Goal: Task Accomplishment & Management: Manage account settings

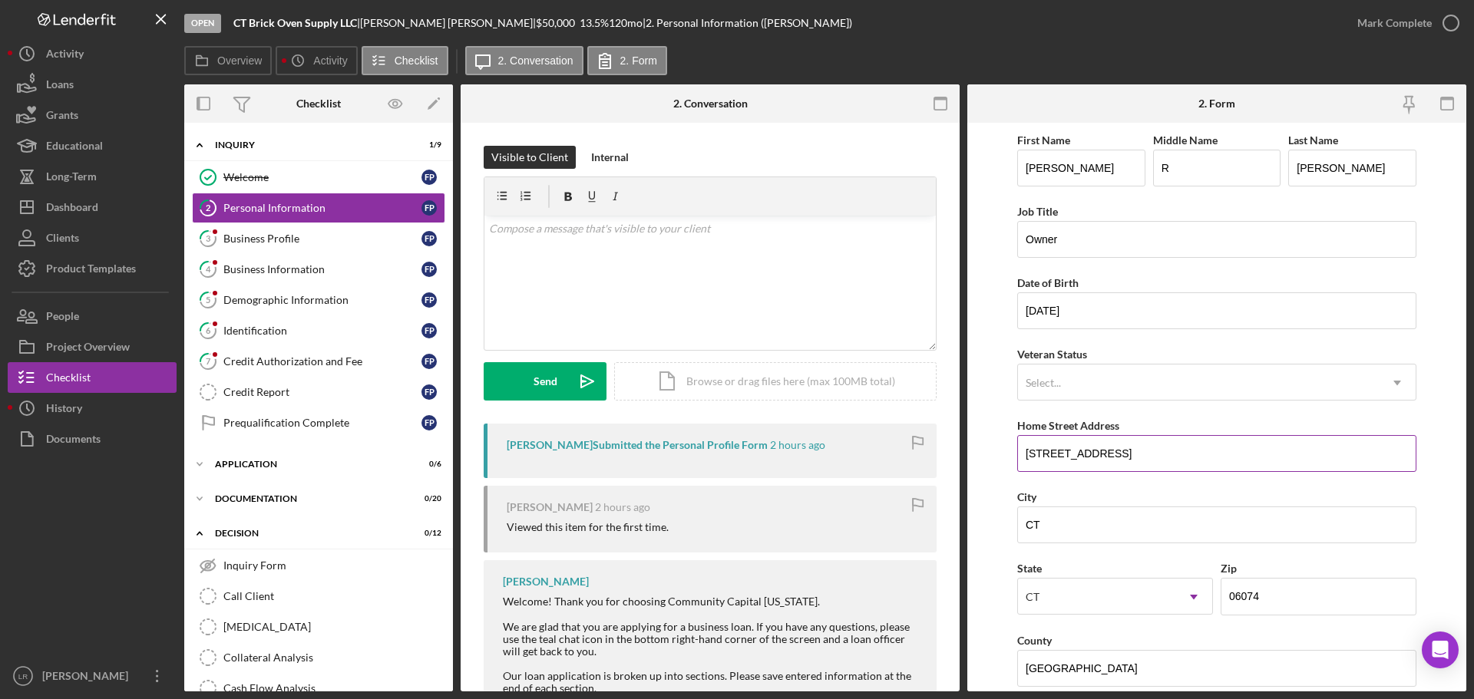
click at [1127, 451] on input "[STREET_ADDRESS]" at bounding box center [1216, 453] width 399 height 37
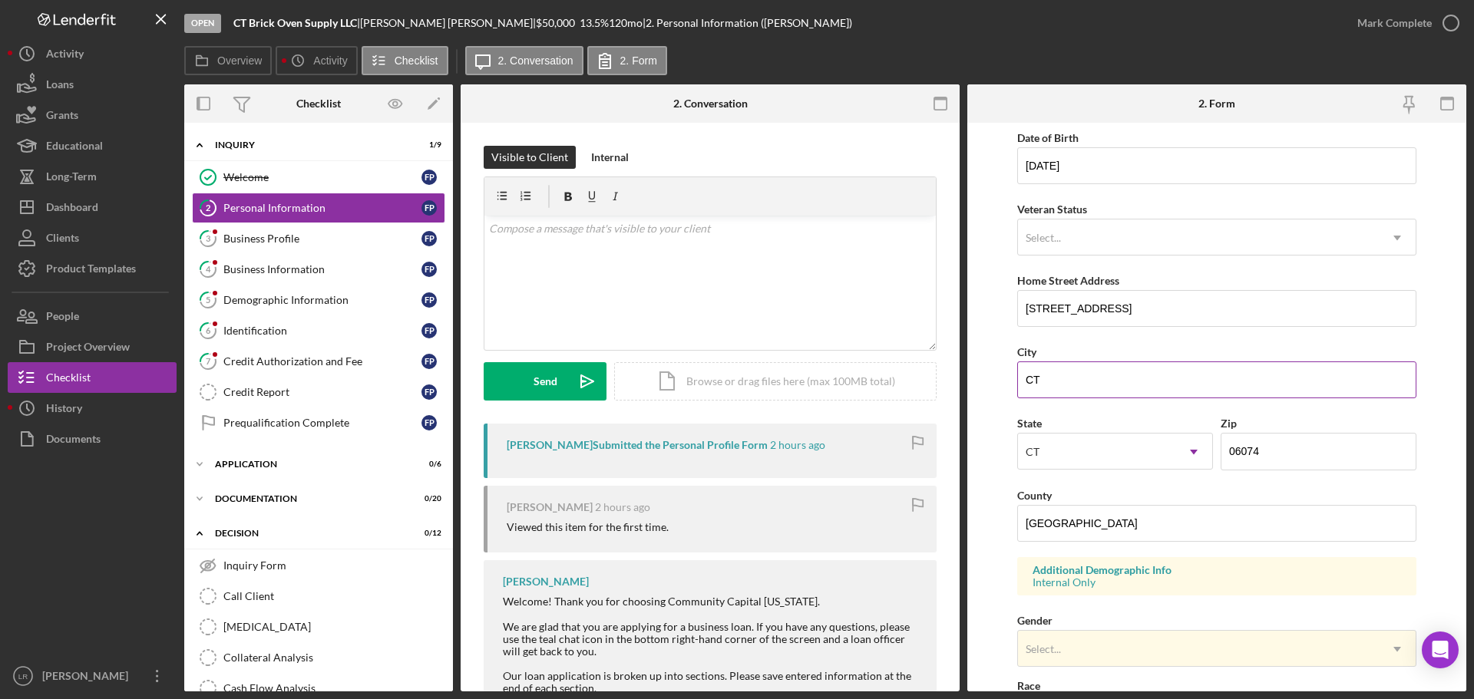
scroll to position [153, 0]
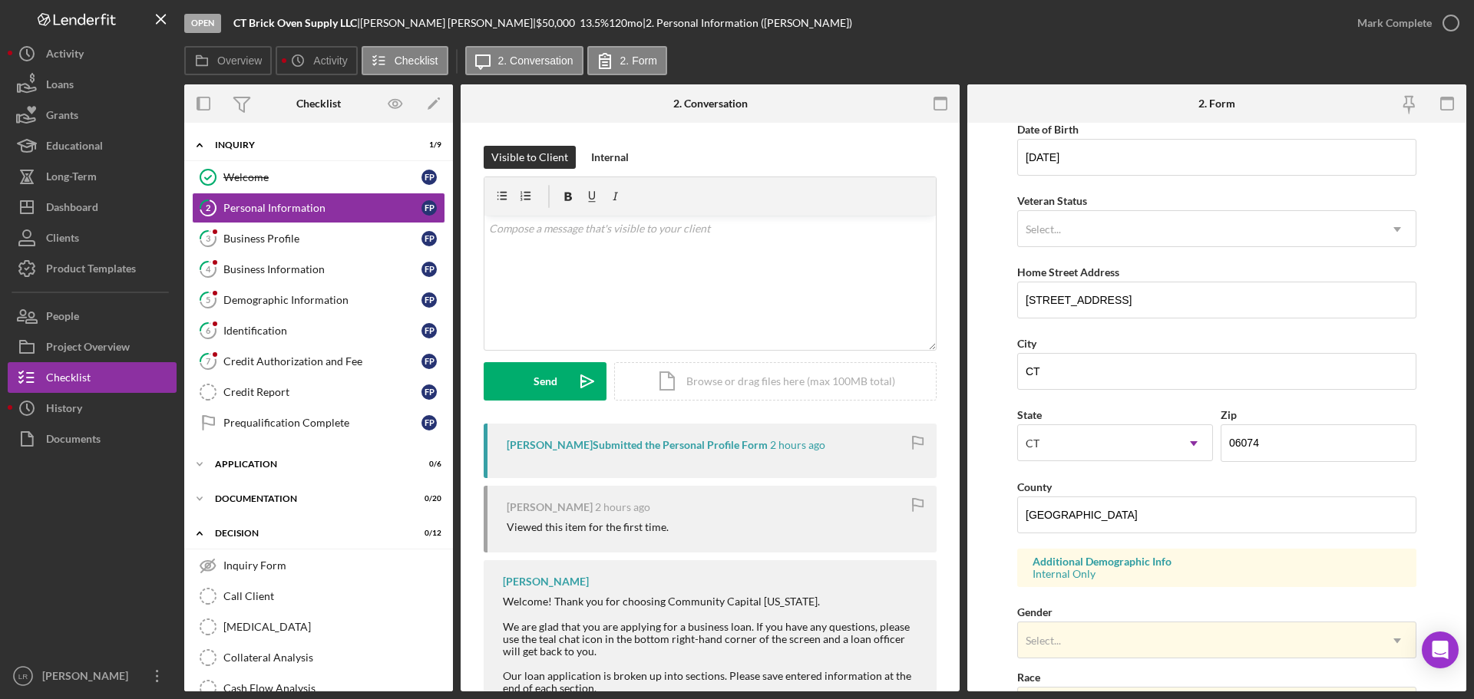
type input "[STREET_ADDRESS]"
drag, startPoint x: 1074, startPoint y: 371, endPoint x: 850, endPoint y: 378, distance: 224.2
click at [854, 378] on div "Overview Internal Workflow Stage Open Icon/Dropdown Arrow Archive (can unarchiv…" at bounding box center [825, 387] width 1282 height 607
type input "S"
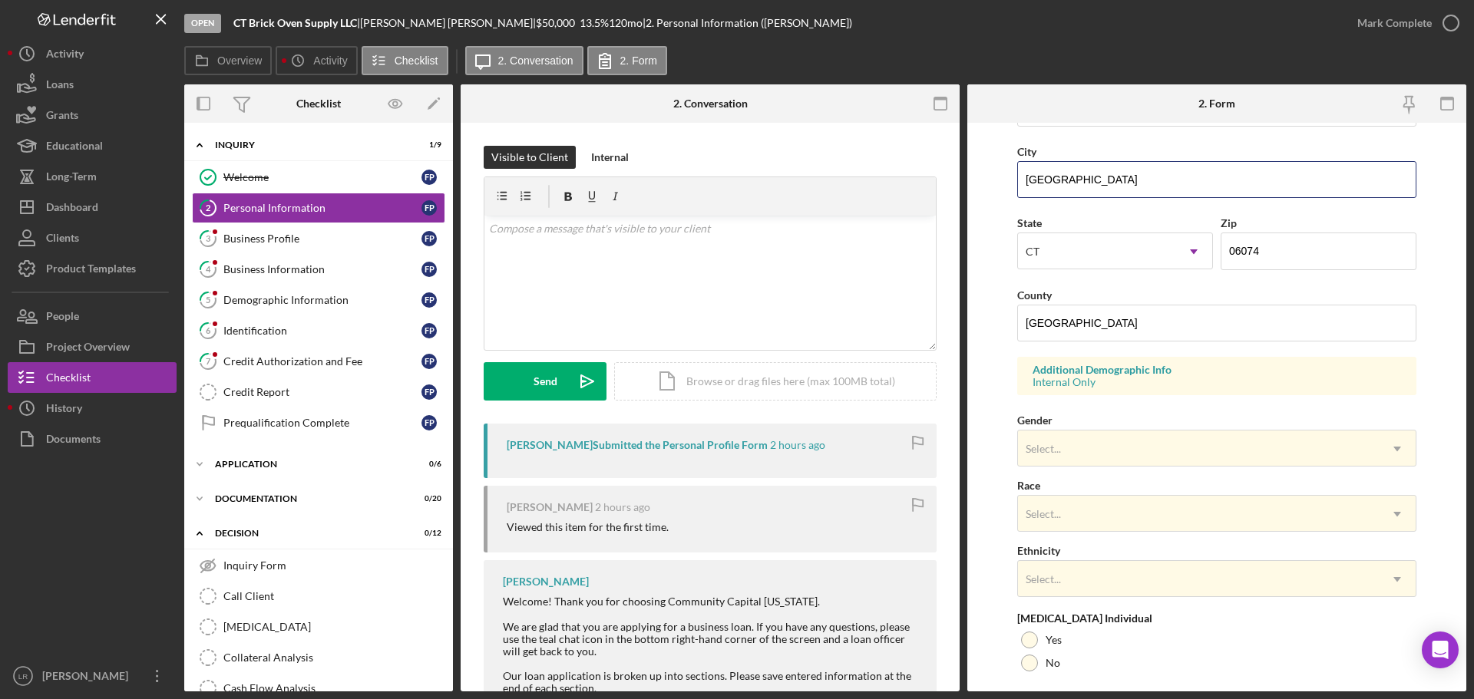
scroll to position [456, 0]
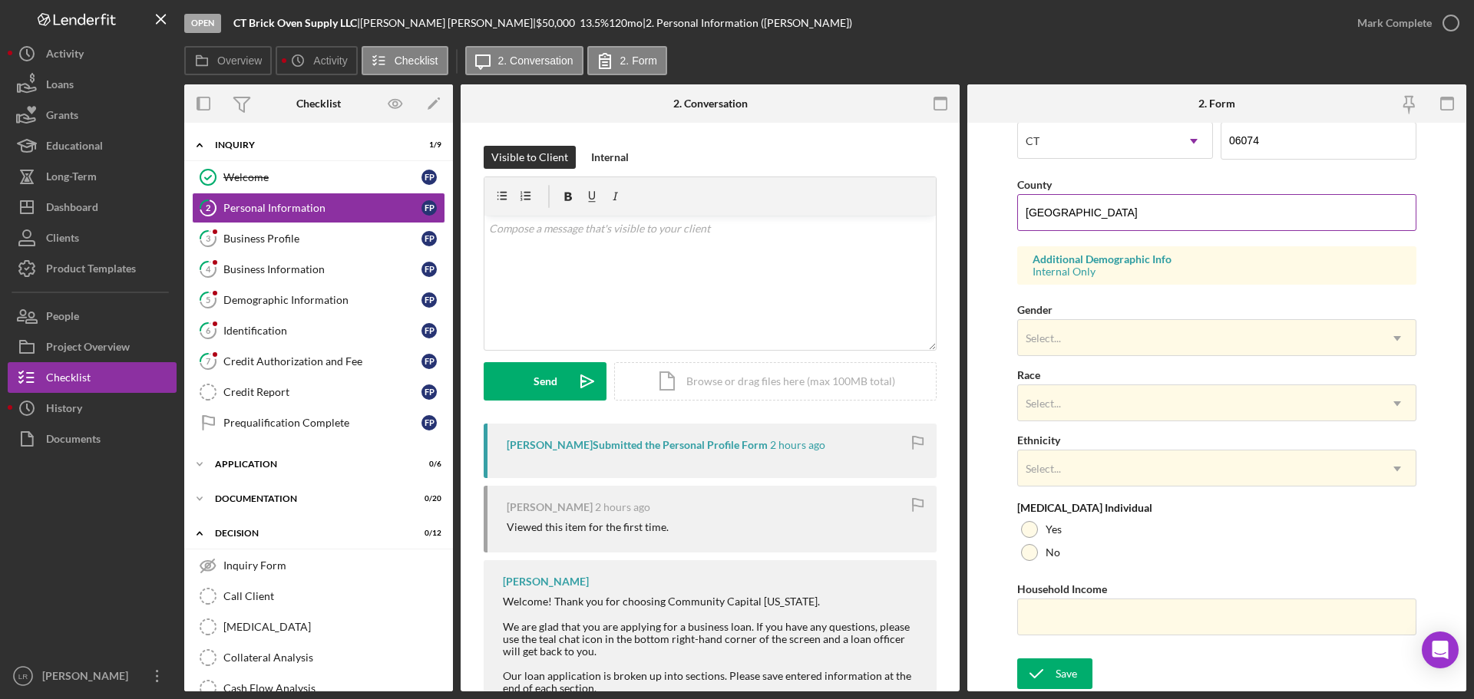
type input "[GEOGRAPHIC_DATA]"
drag, startPoint x: 1030, startPoint y: 213, endPoint x: 1054, endPoint y: 268, distance: 60.2
click at [1031, 216] on input "[GEOGRAPHIC_DATA]" at bounding box center [1216, 212] width 399 height 37
type input "[GEOGRAPHIC_DATA]"
click at [1068, 675] on div "Save" at bounding box center [1065, 673] width 21 height 31
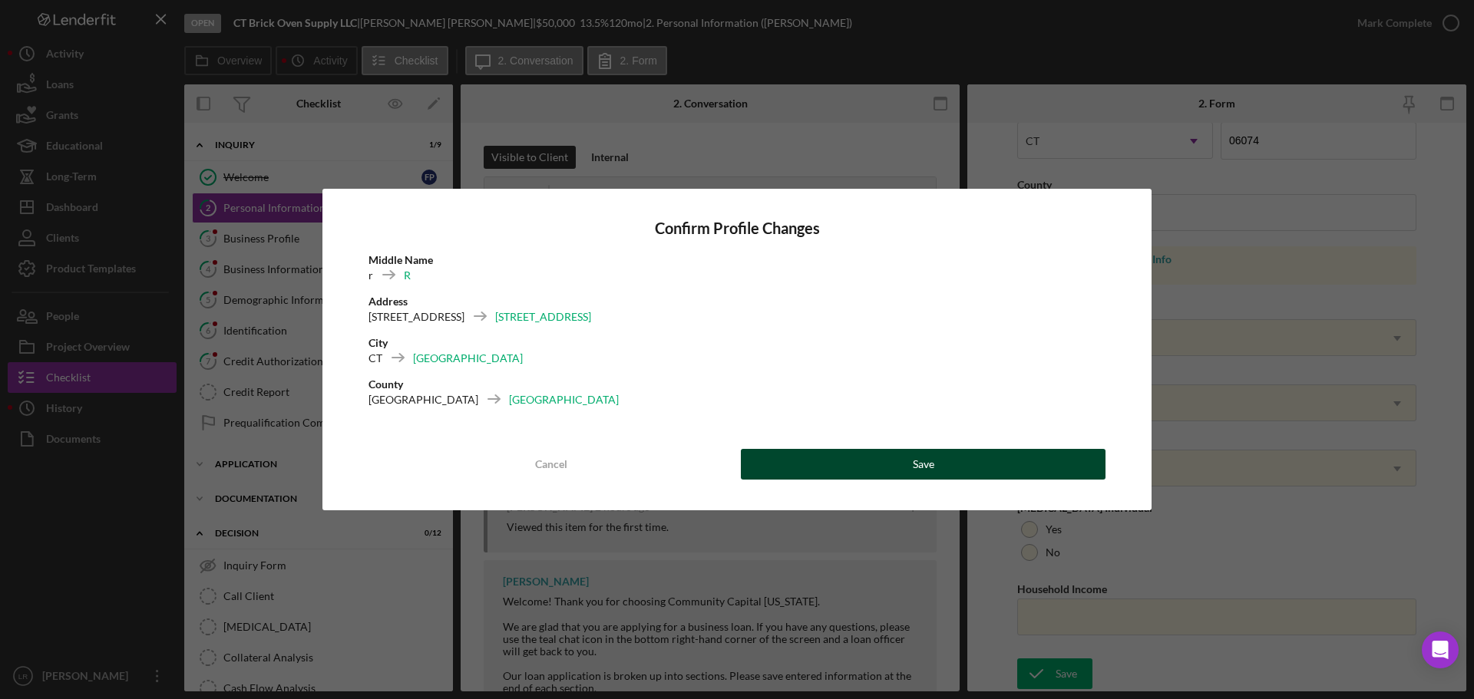
click at [928, 468] on div "Save" at bounding box center [923, 464] width 21 height 31
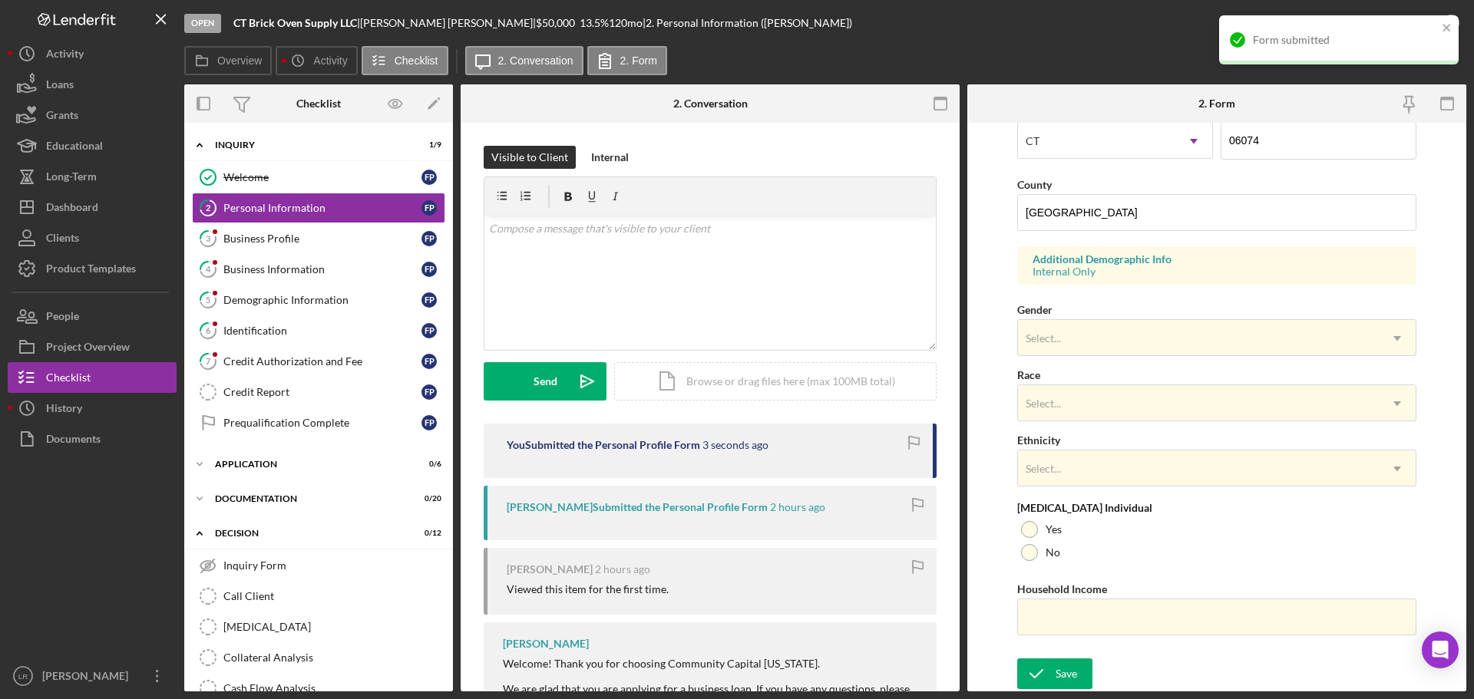
scroll to position [0, 0]
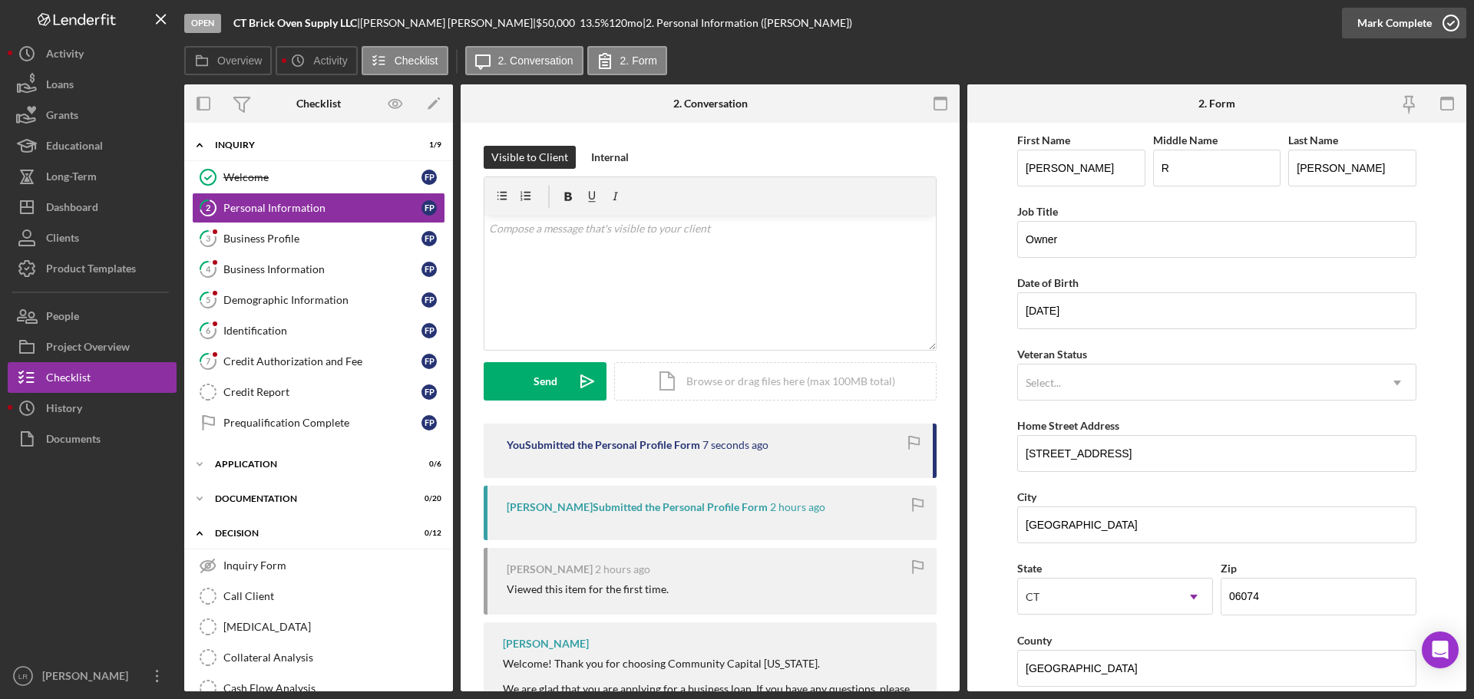
click at [1452, 26] on icon "button" at bounding box center [1450, 23] width 38 height 38
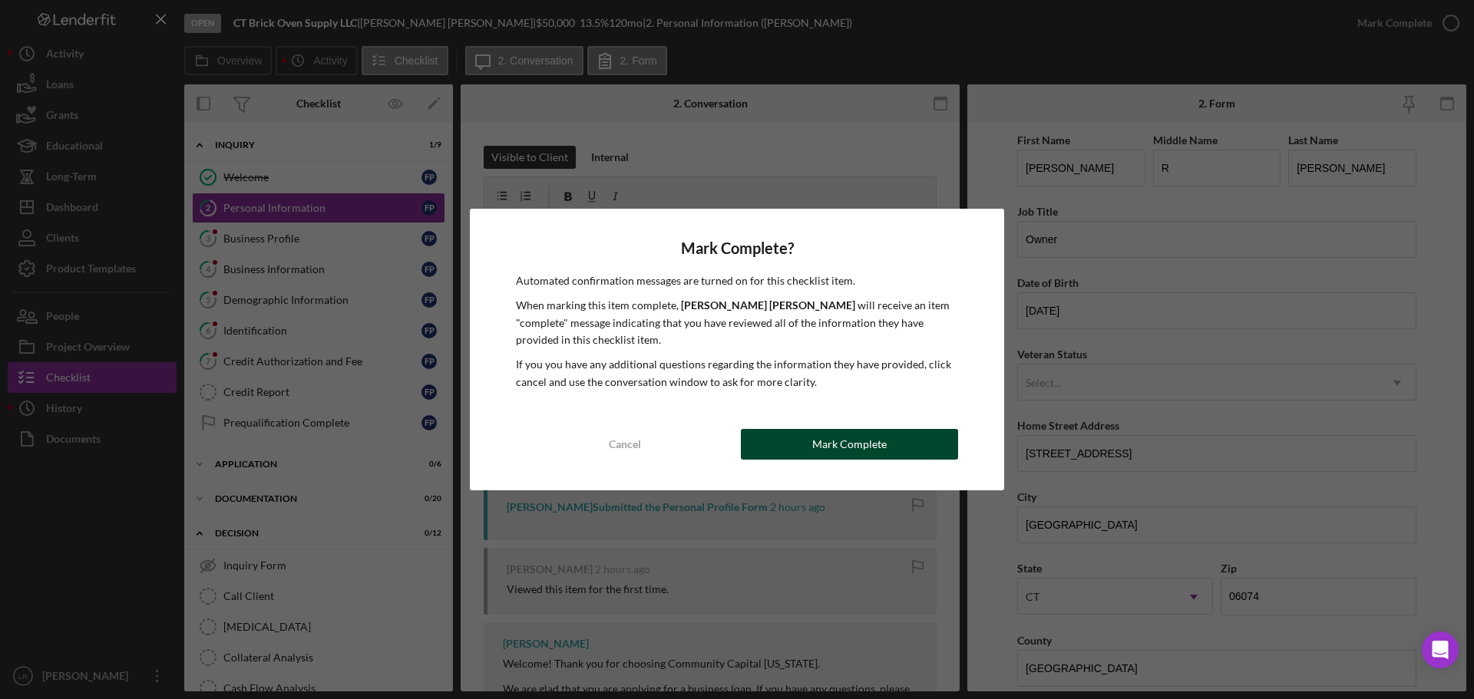
click at [864, 447] on div "Mark Complete" at bounding box center [849, 444] width 74 height 31
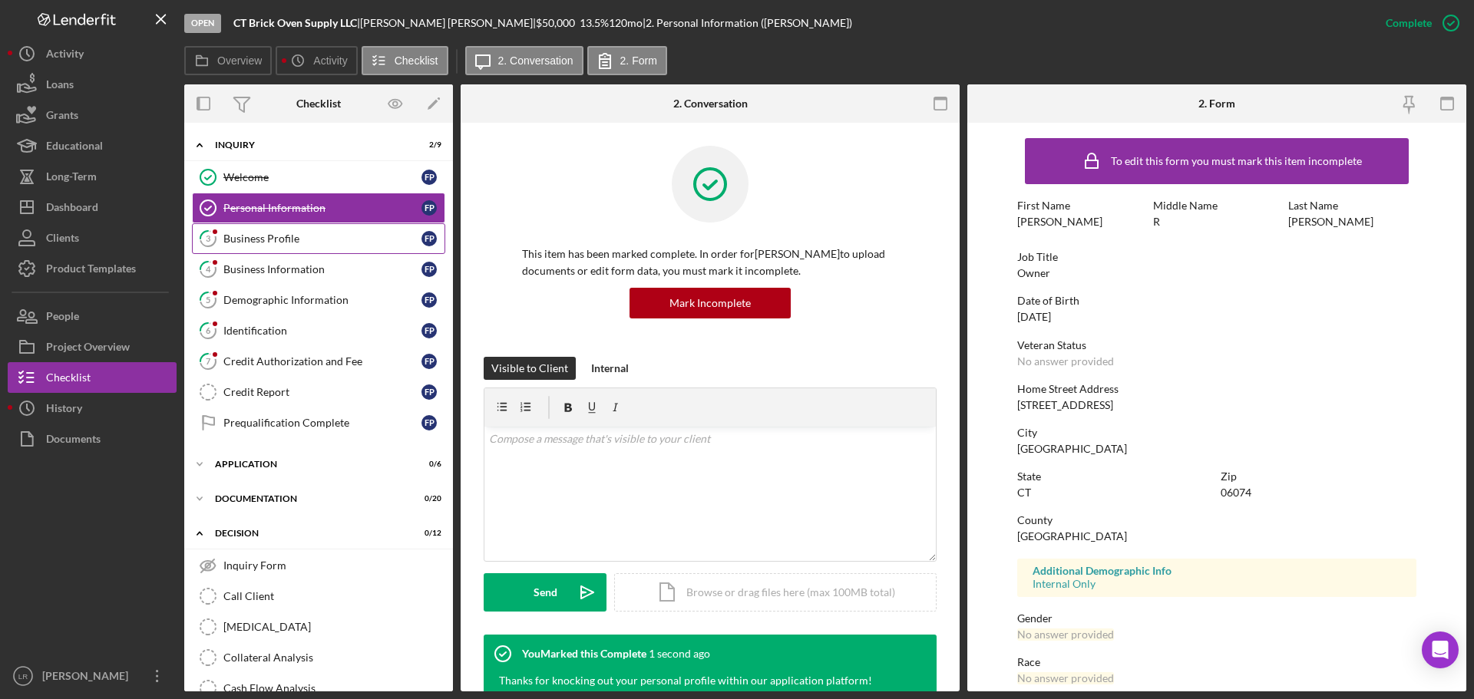
click at [276, 236] on div "Business Profile" at bounding box center [322, 239] width 198 height 12
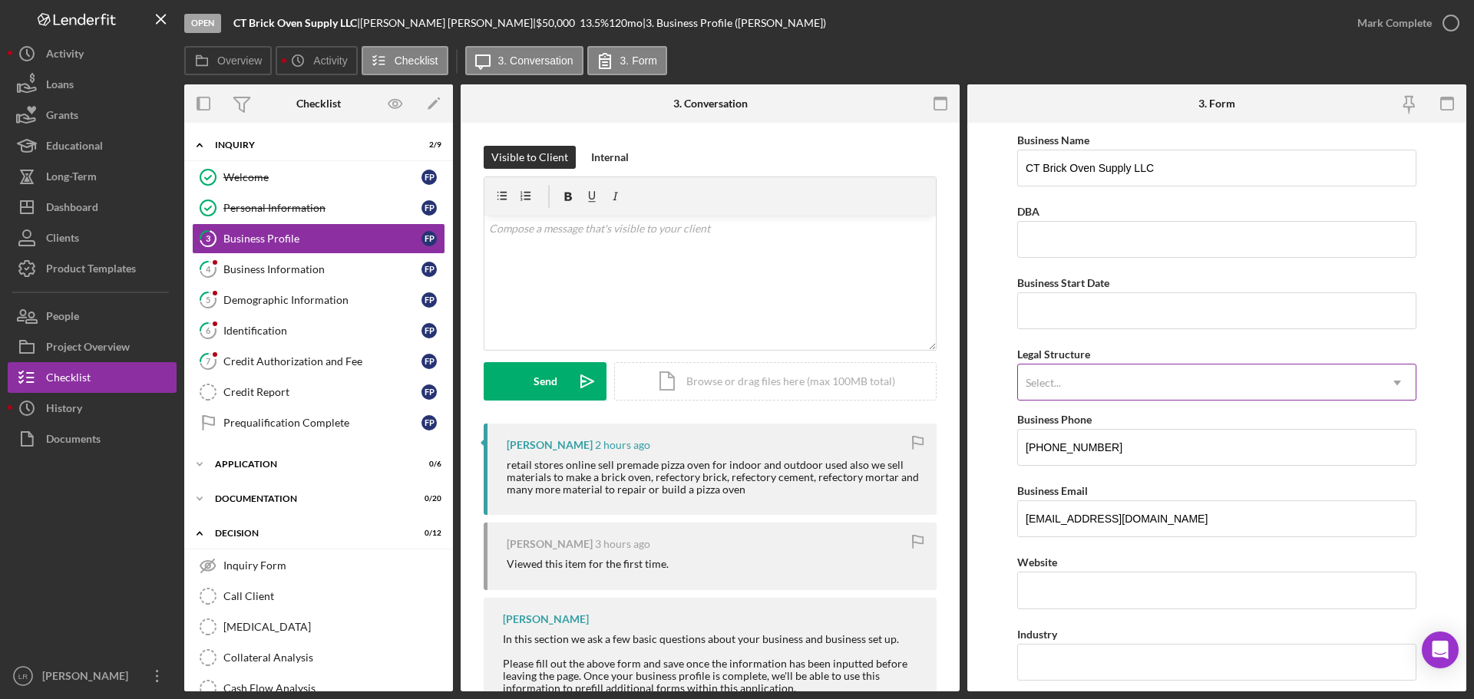
click at [1107, 381] on div "Select..." at bounding box center [1198, 382] width 361 height 35
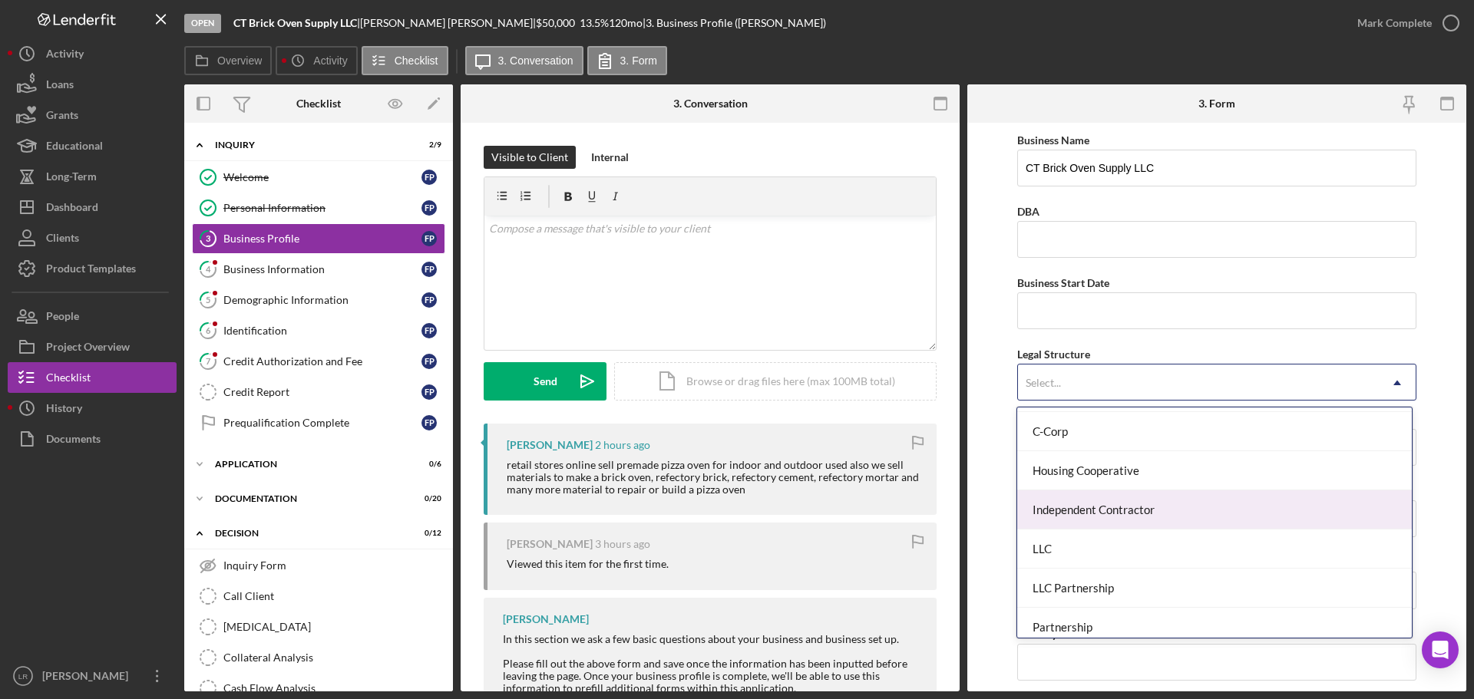
scroll to position [153, 0]
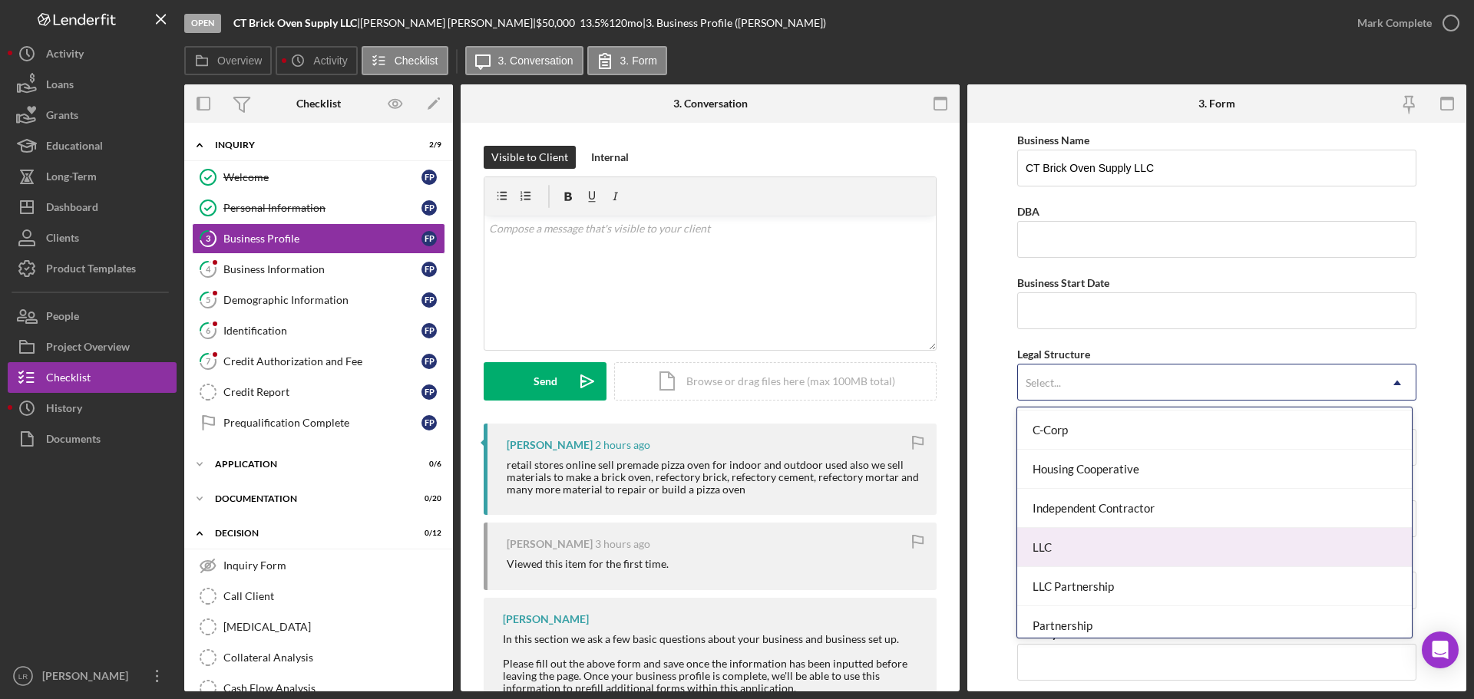
click at [1072, 543] on div "LLC" at bounding box center [1214, 547] width 394 height 39
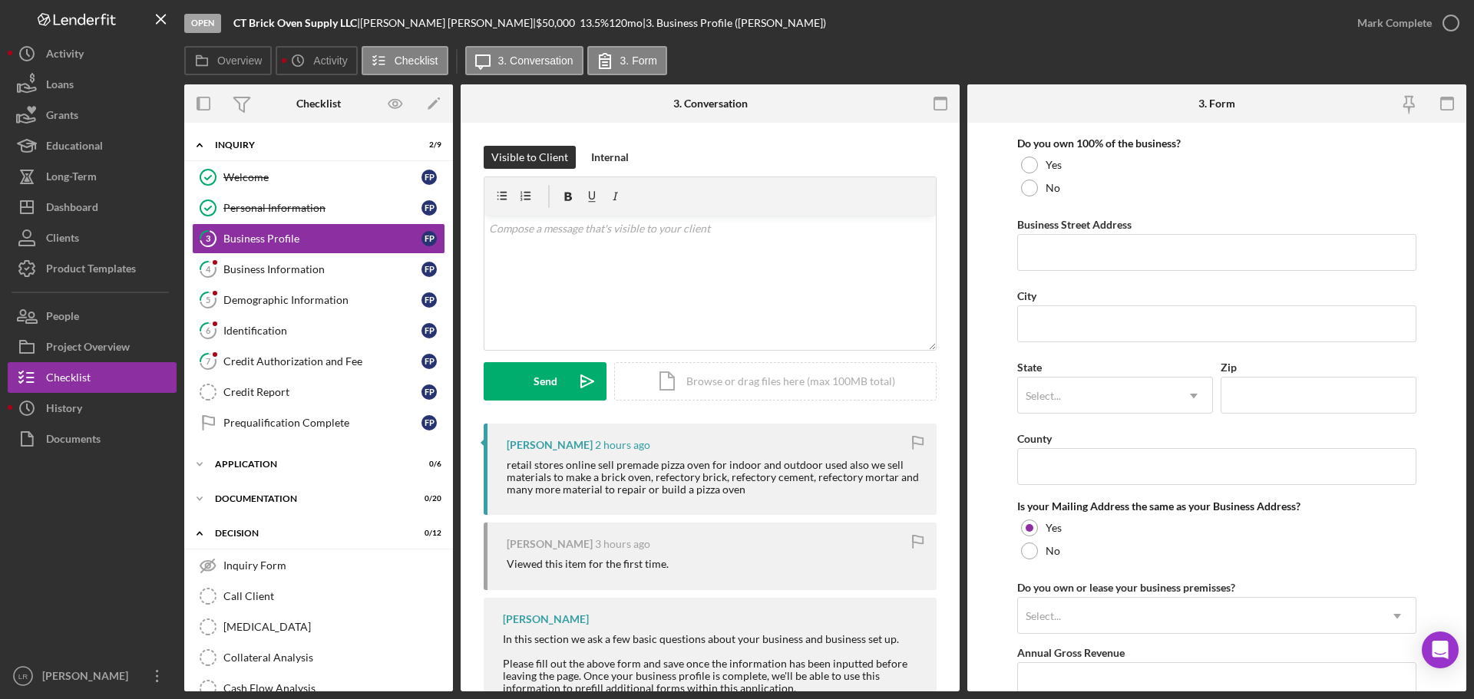
scroll to position [1135, 0]
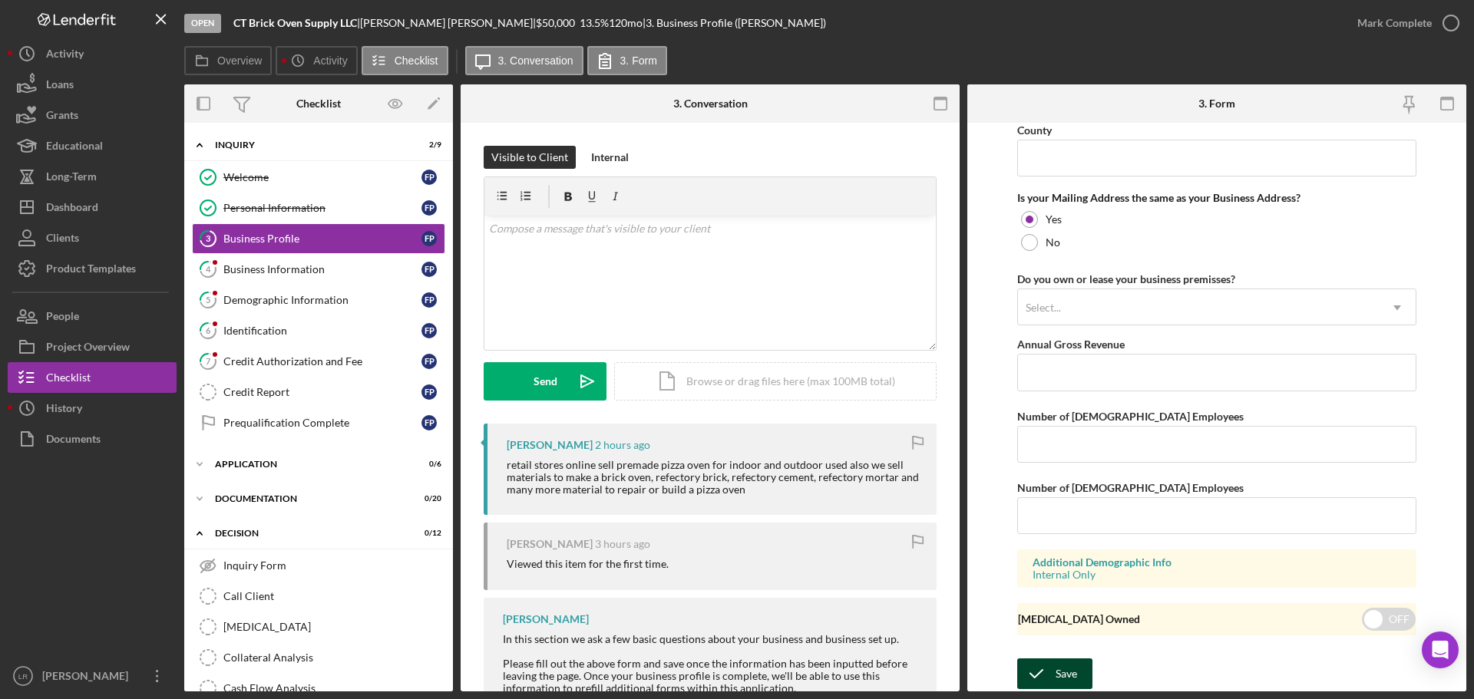
click at [1064, 676] on div "Save" at bounding box center [1065, 673] width 21 height 31
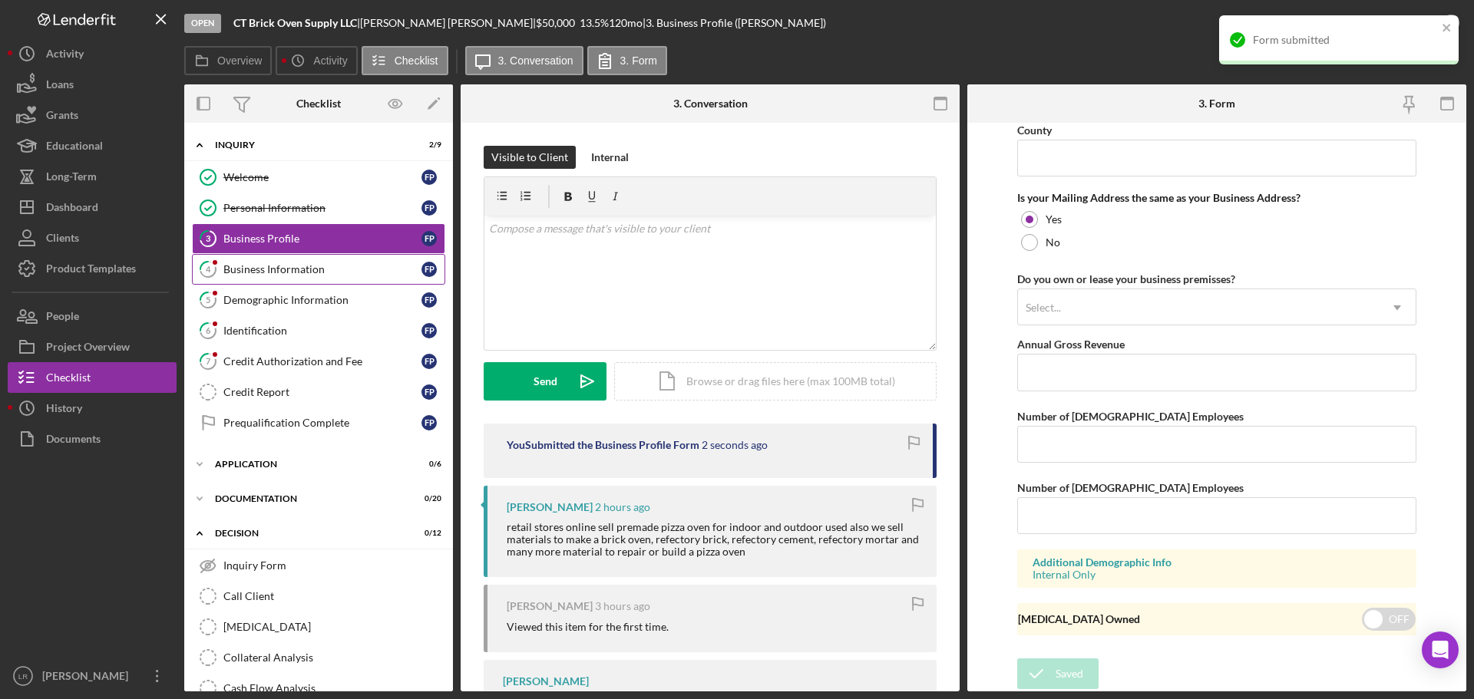
click at [285, 268] on div "Business Information" at bounding box center [322, 269] width 198 height 12
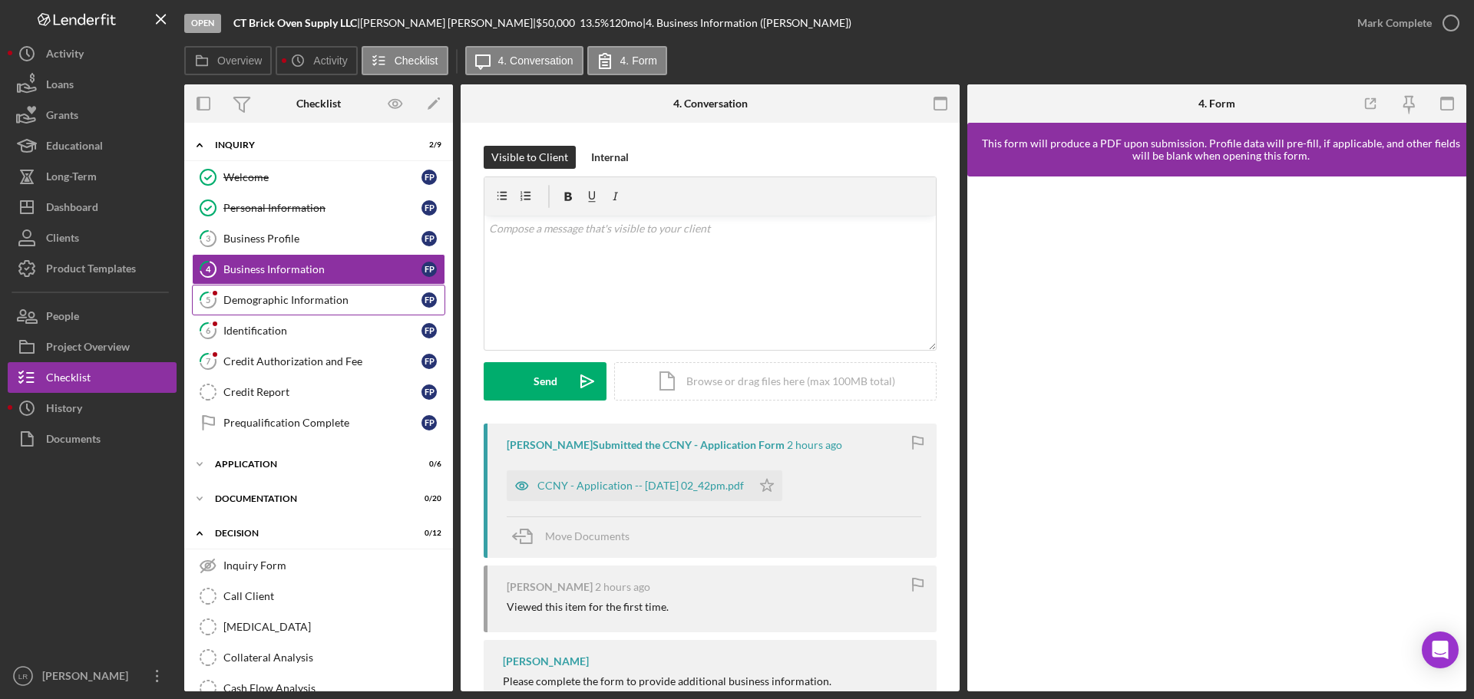
click at [259, 302] on div "Demographic Information" at bounding box center [322, 300] width 198 height 12
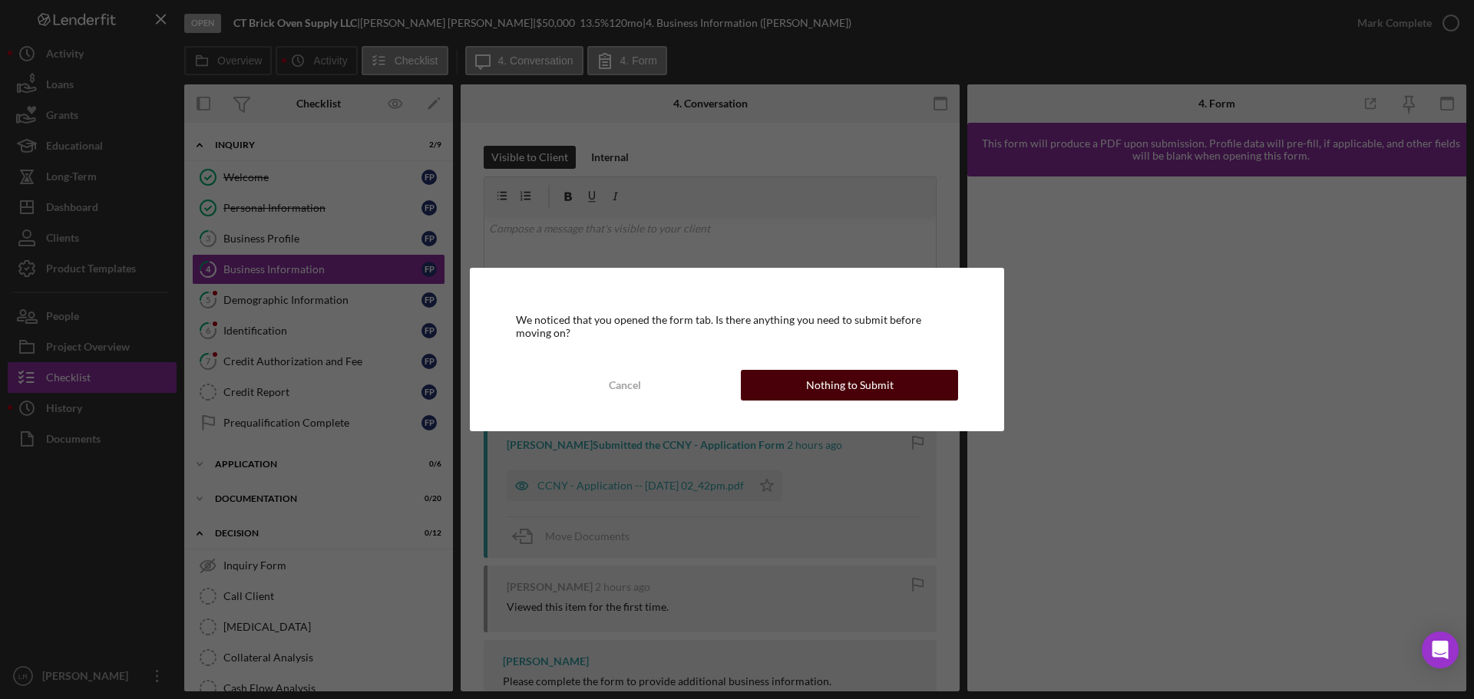
click at [827, 379] on div "Nothing to Submit" at bounding box center [849, 385] width 87 height 31
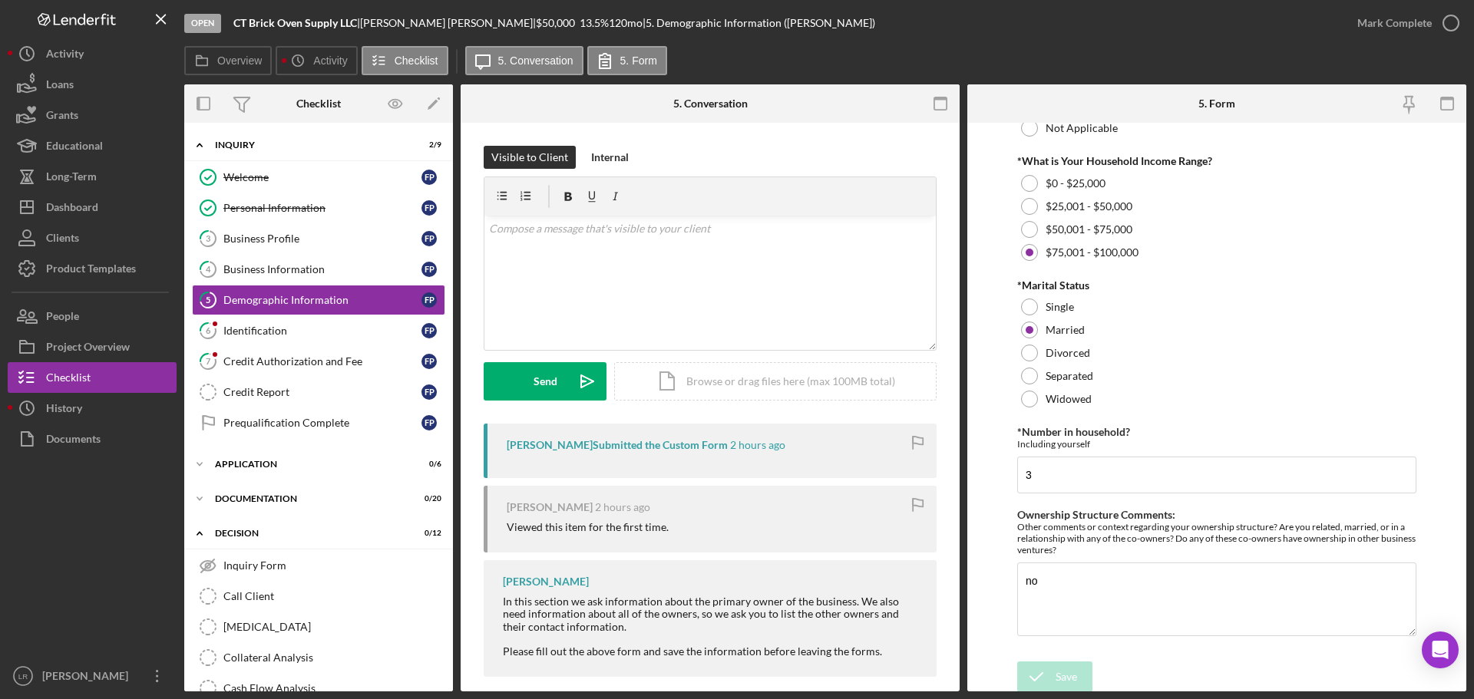
scroll to position [620, 0]
click at [1451, 28] on icon "button" at bounding box center [1450, 23] width 38 height 38
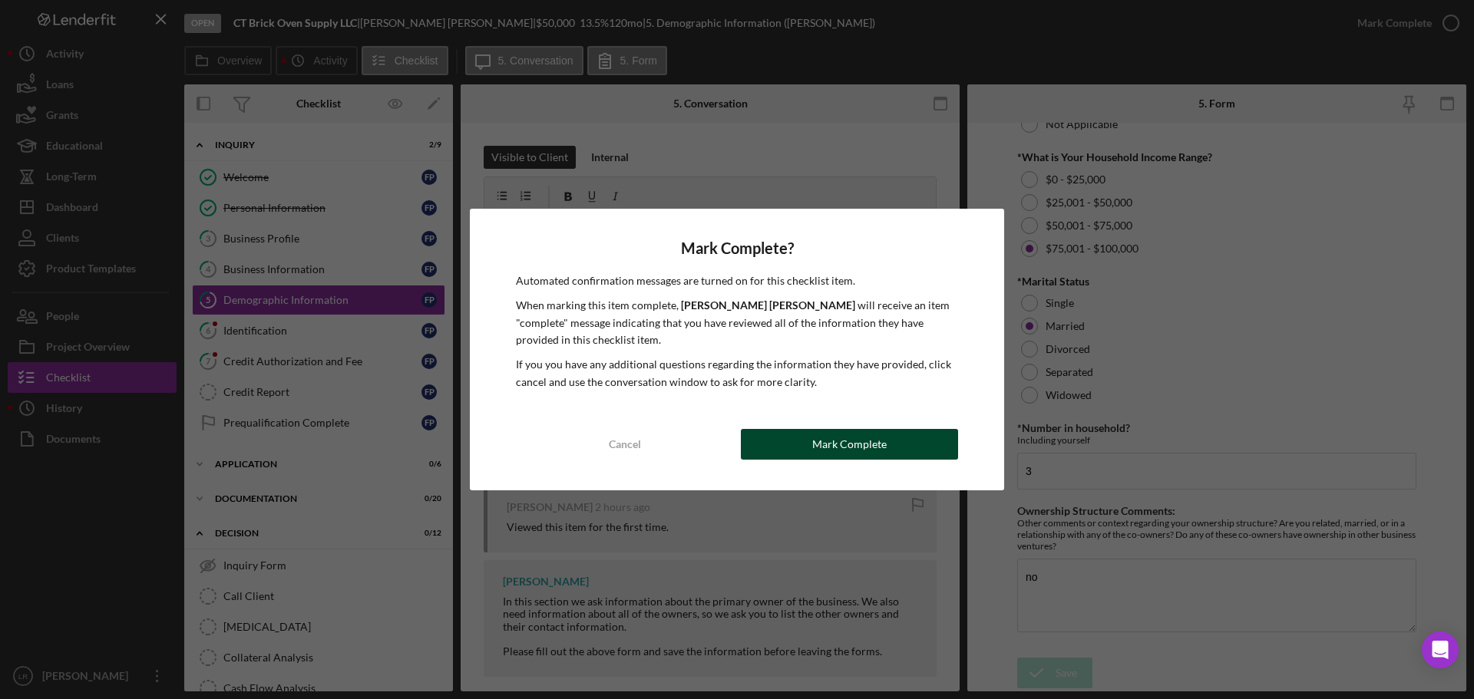
click at [835, 447] on div "Mark Complete" at bounding box center [849, 444] width 74 height 31
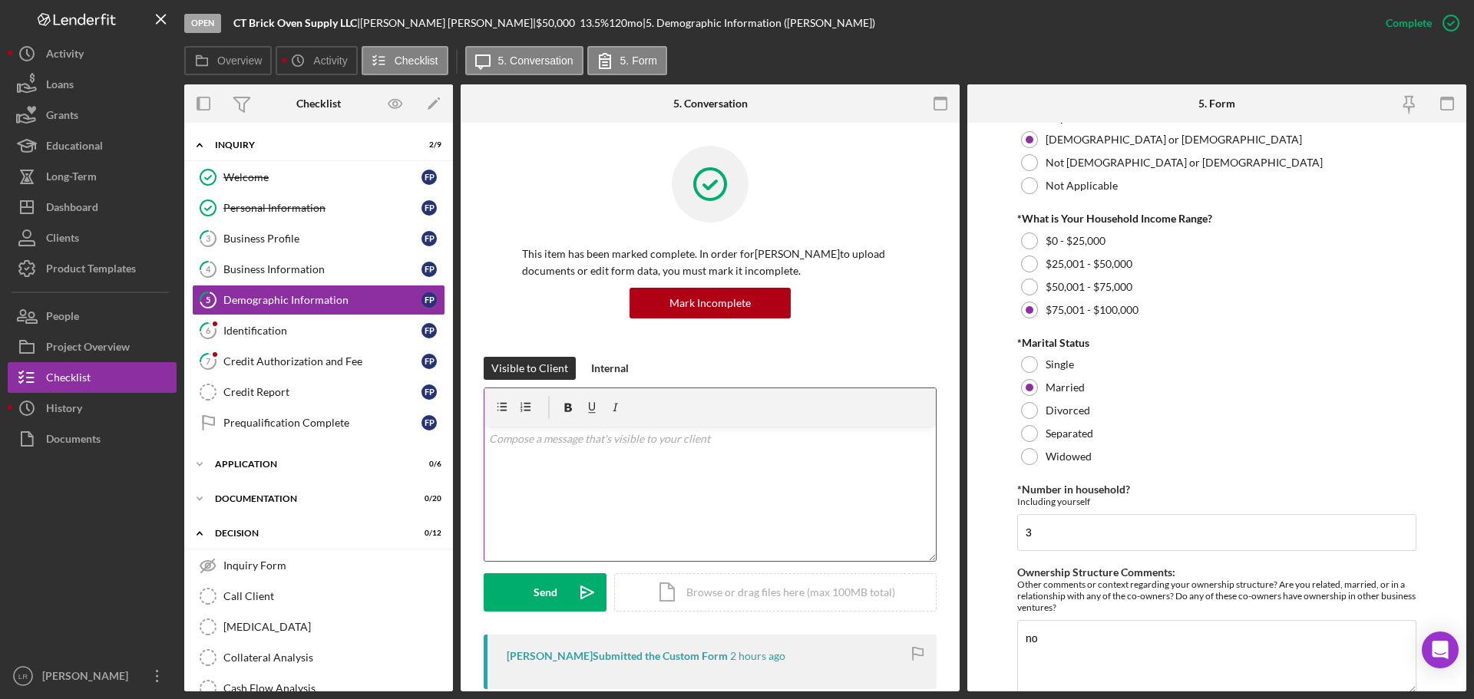
scroll to position [682, 0]
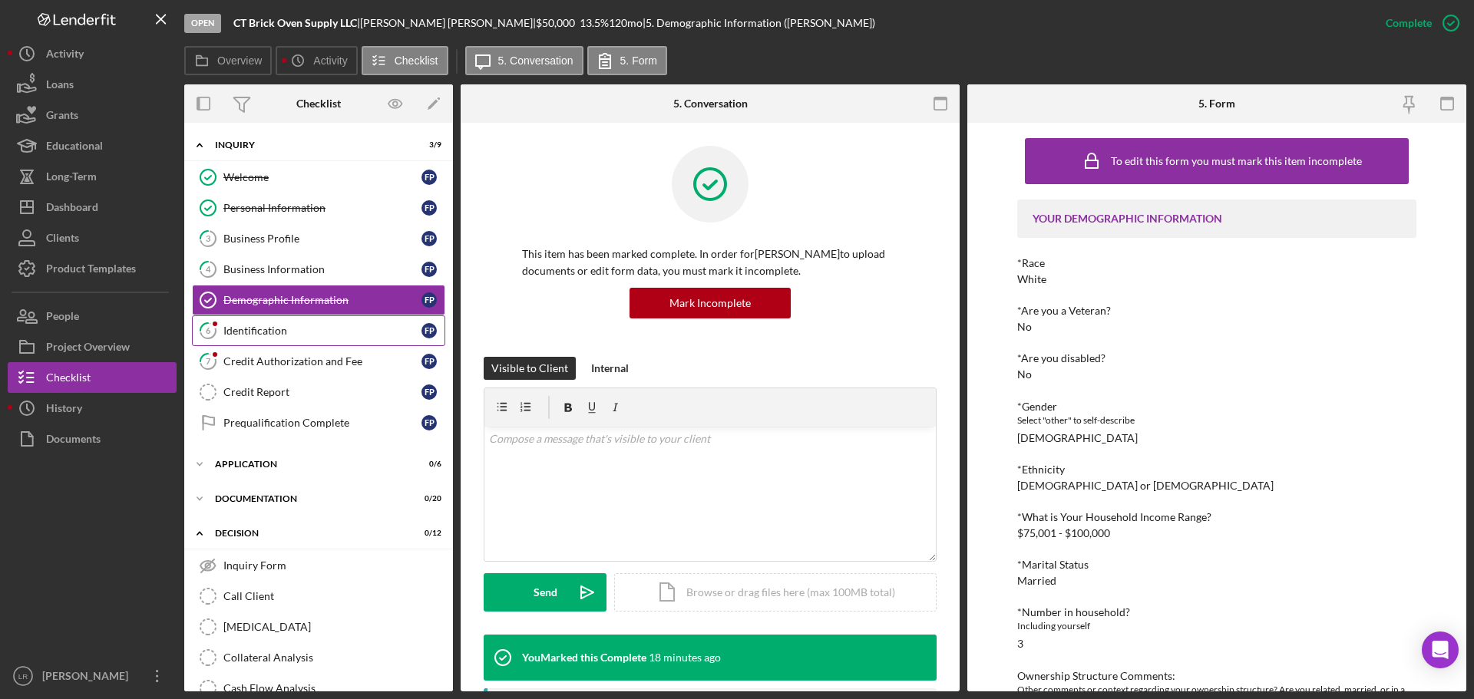
click at [307, 322] on link "6 Identification F P" at bounding box center [318, 330] width 253 height 31
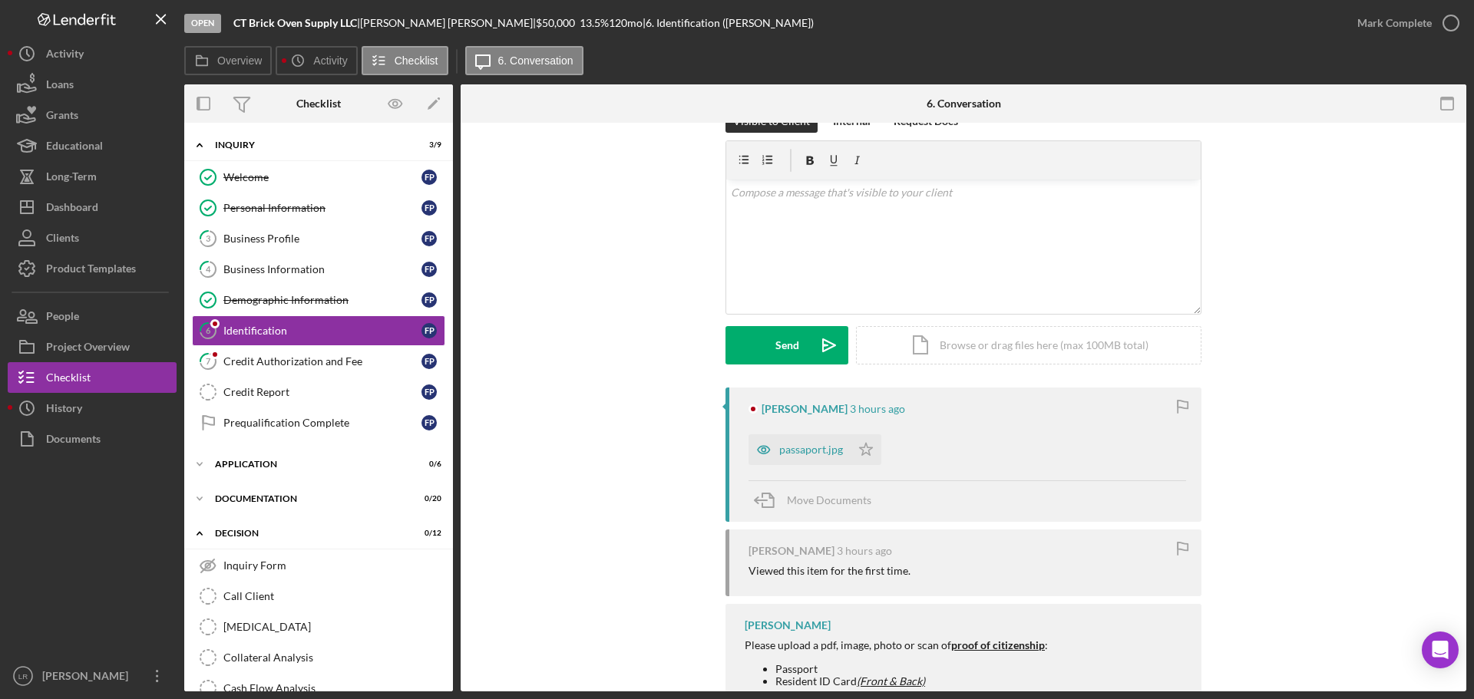
scroll to position [163, 0]
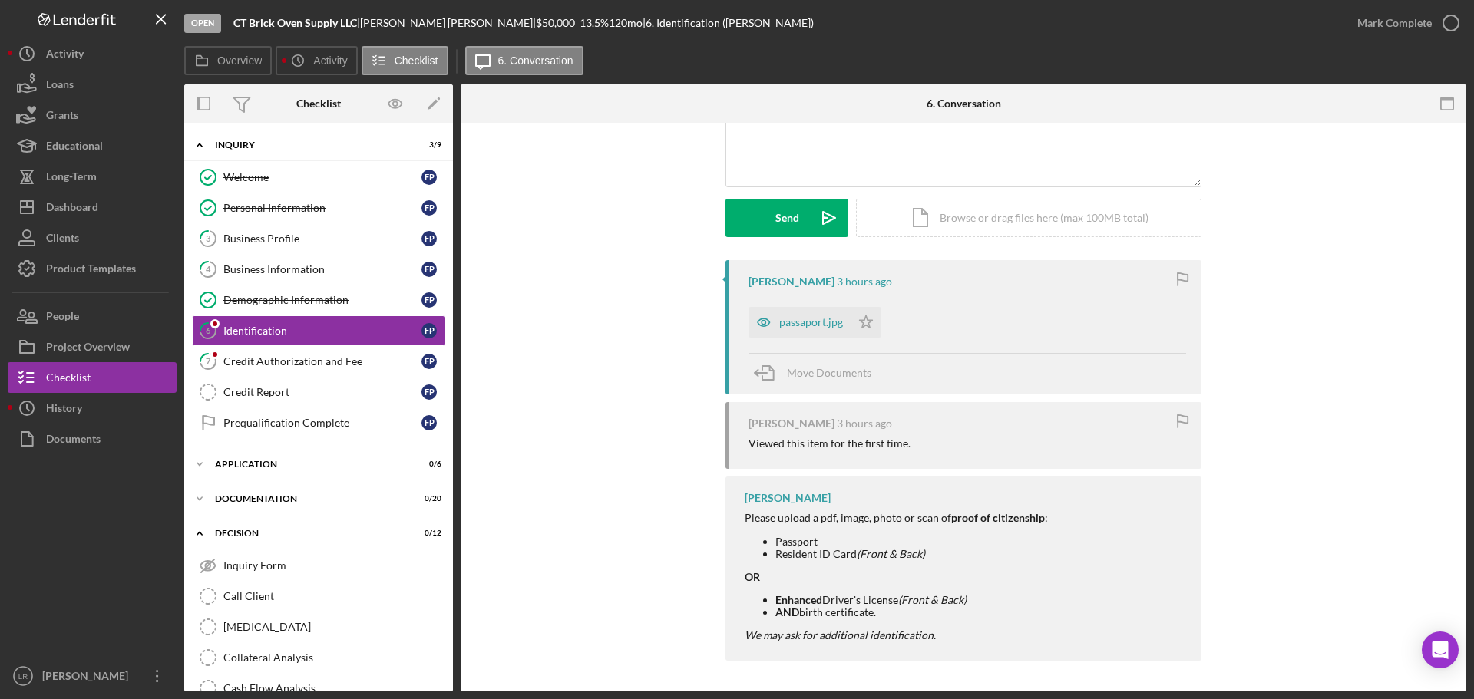
click at [804, 322] on div "passaport.jpg" at bounding box center [811, 322] width 64 height 12
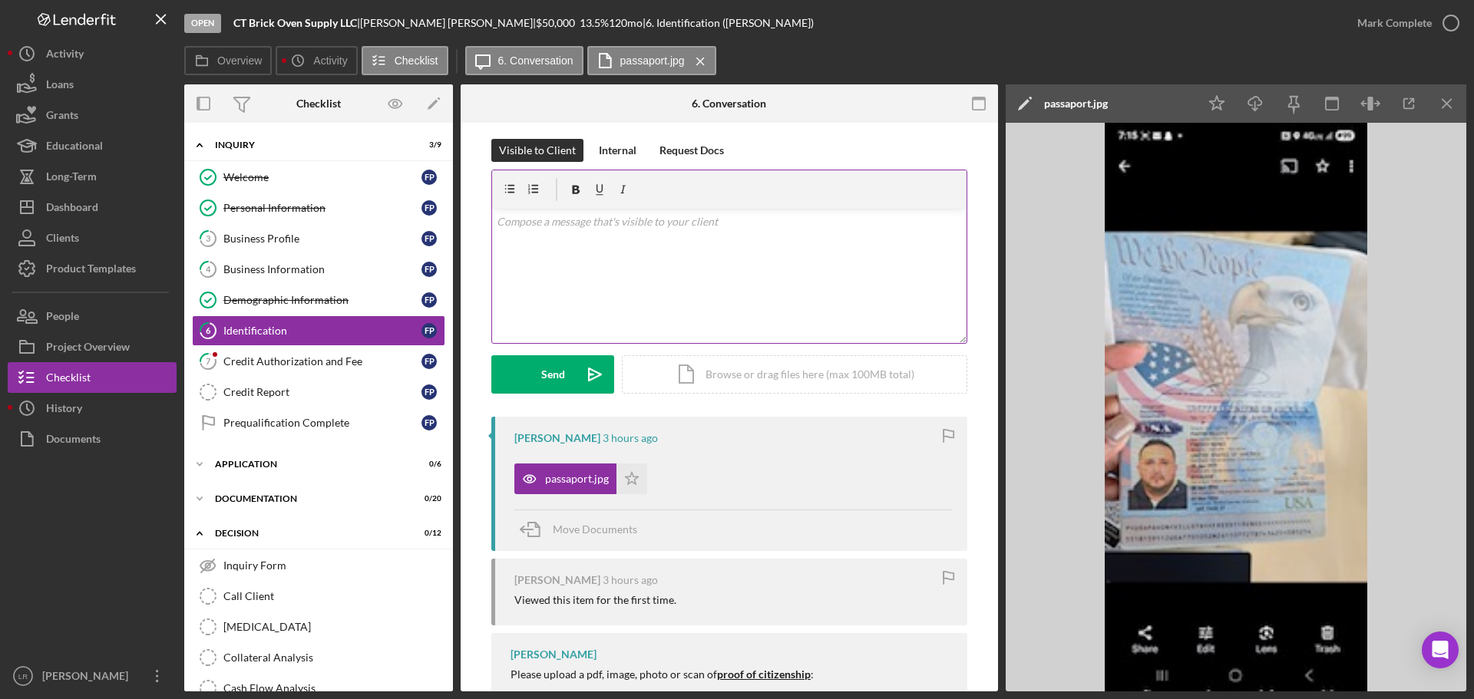
scroll to position [0, 0]
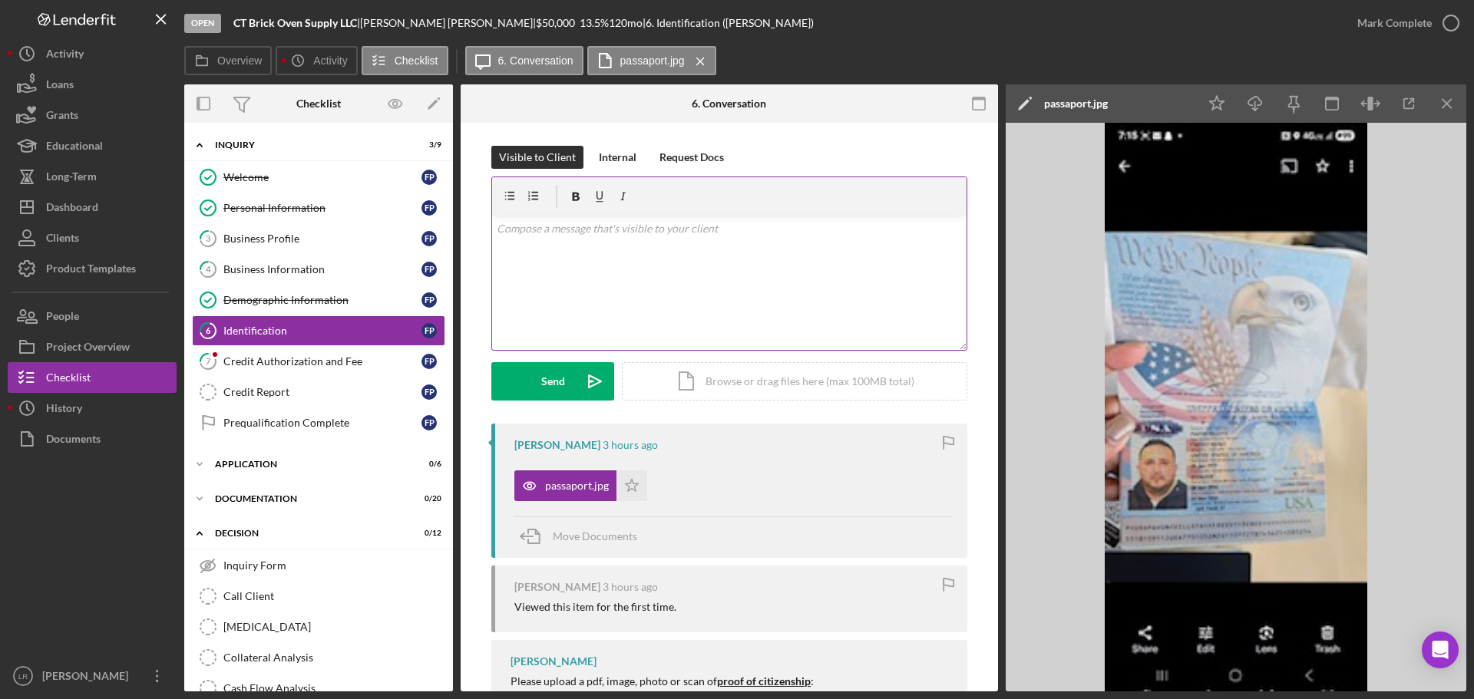
click at [690, 259] on div "v Color teal Color pink Remove color Add row above Add row below Add column bef…" at bounding box center [729, 283] width 474 height 134
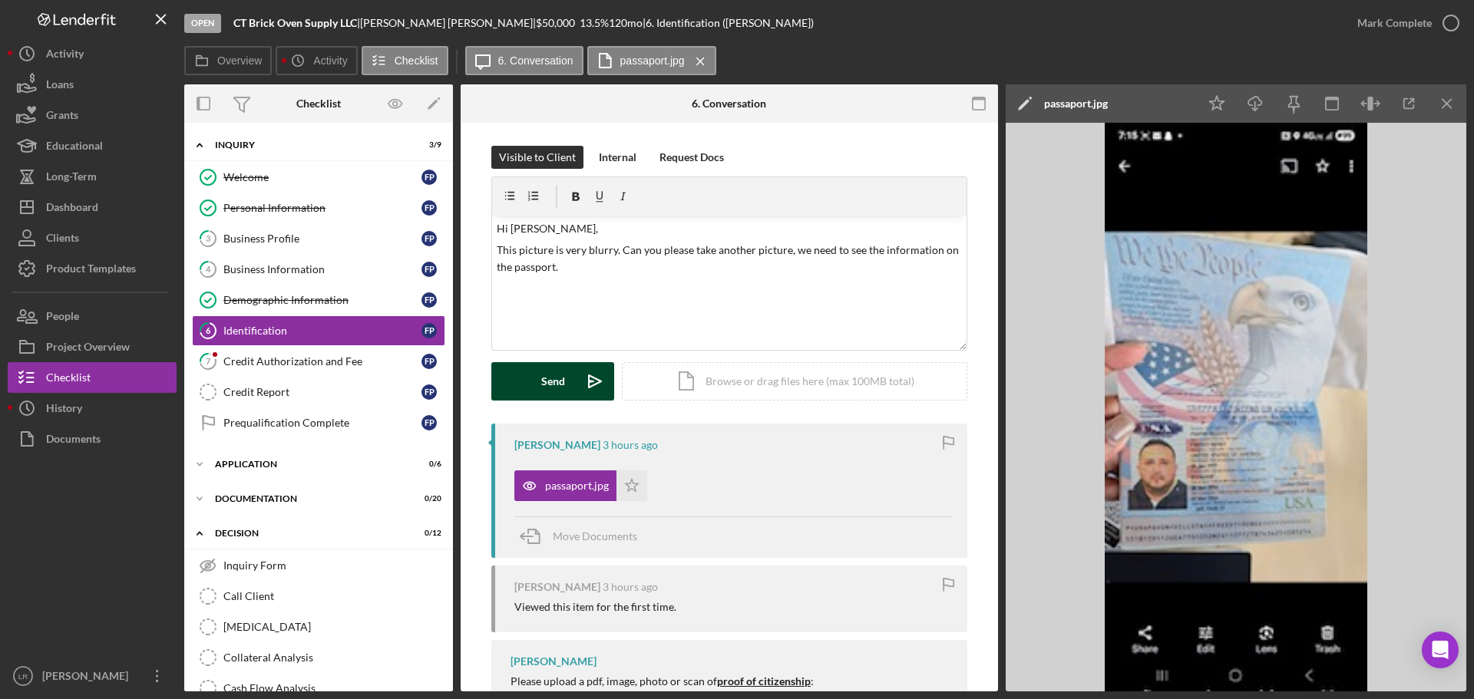
click at [550, 378] on div "Send" at bounding box center [553, 381] width 24 height 38
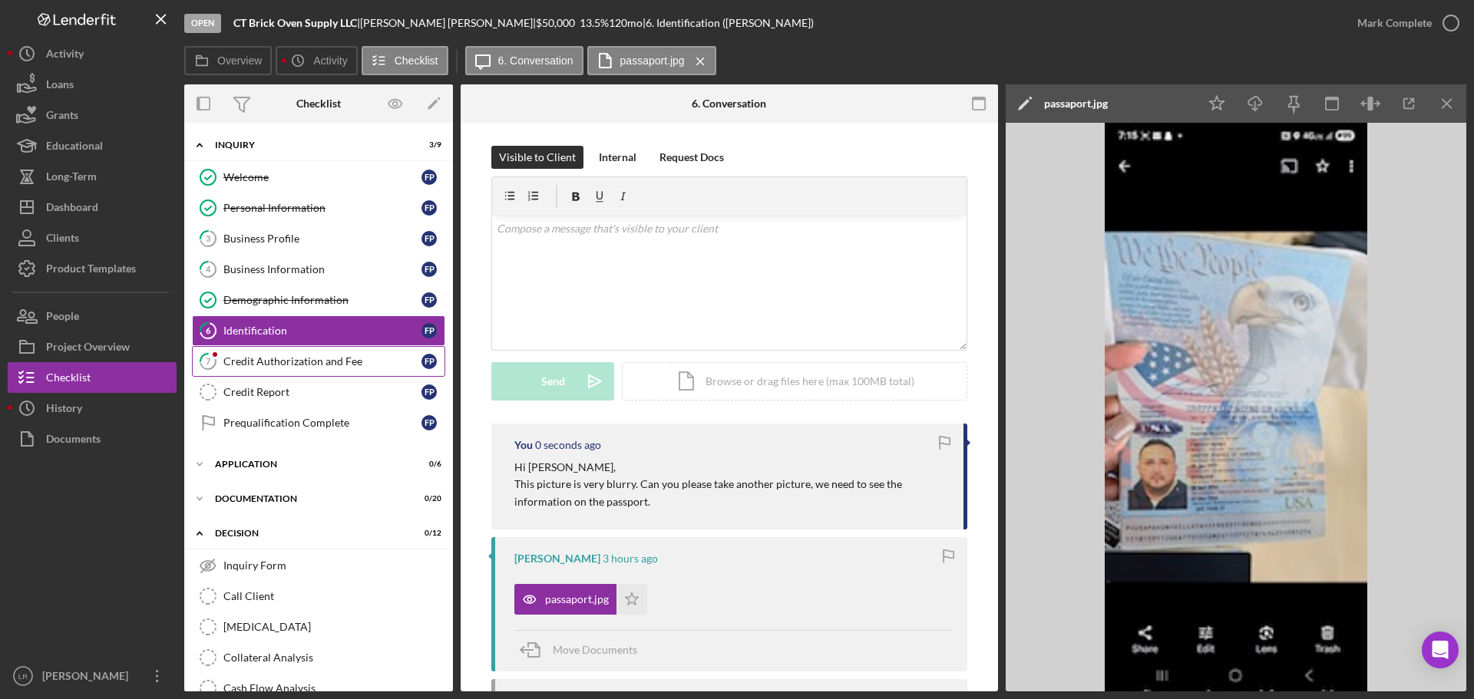
click at [376, 361] on div "Credit Authorization and Fee" at bounding box center [322, 361] width 198 height 12
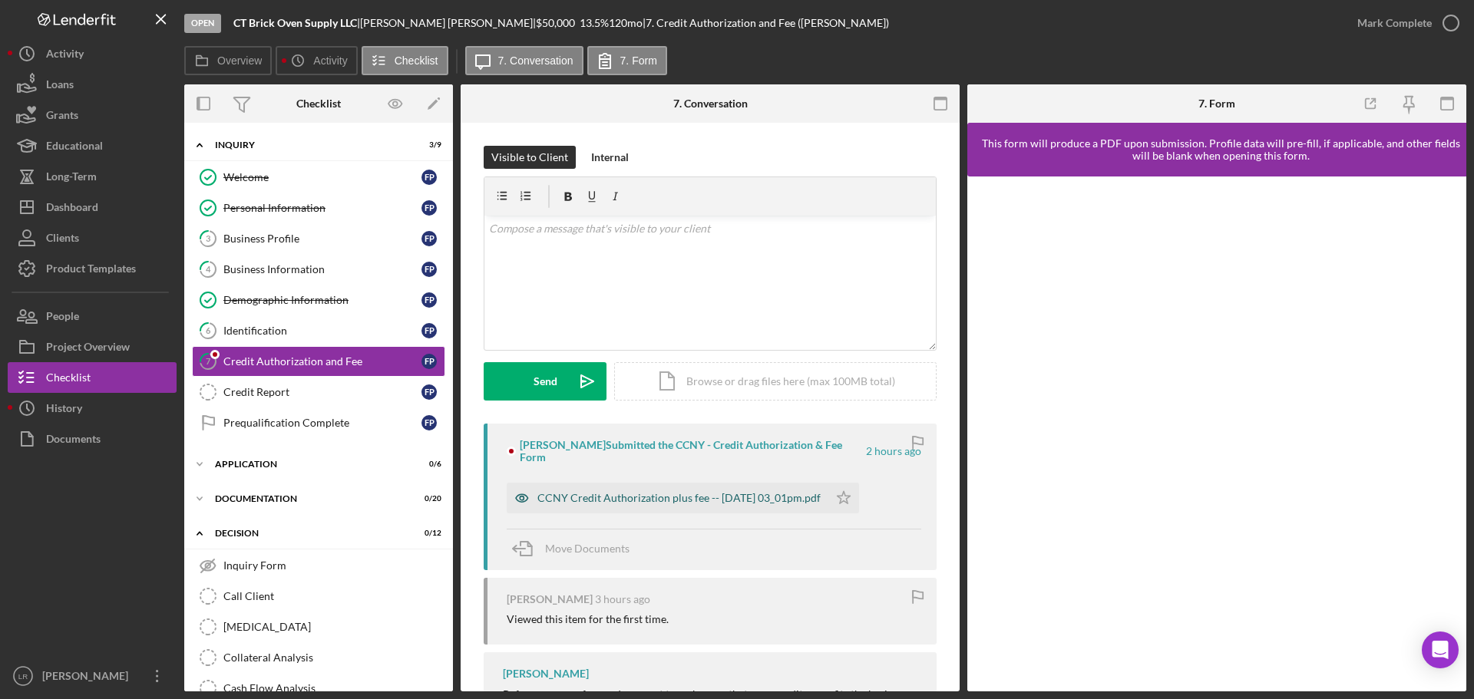
click at [772, 493] on div "CCNY Credit Authorization plus fee -- [DATE] 03_01pm.pdf" at bounding box center [678, 498] width 283 height 12
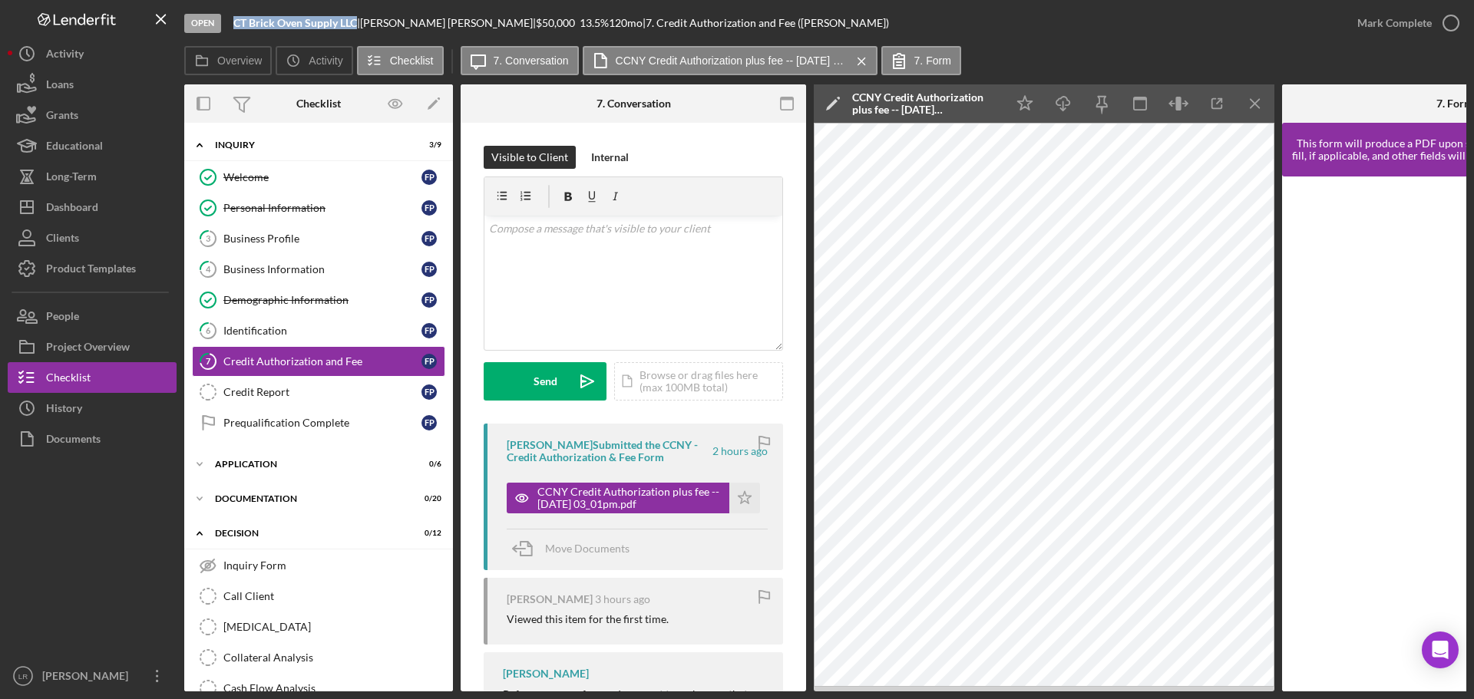
drag, startPoint x: 233, startPoint y: 21, endPoint x: 355, endPoint y: 24, distance: 122.1
click at [355, 24] on b "CT Brick Oven Supply LLC" at bounding box center [295, 22] width 124 height 13
copy b "CT Brick Oven Supply LLC"
click at [914, 104] on div "CCNY Credit Authorization plus fee -- [DATE] 03_01pm.pdf" at bounding box center [925, 103] width 146 height 25
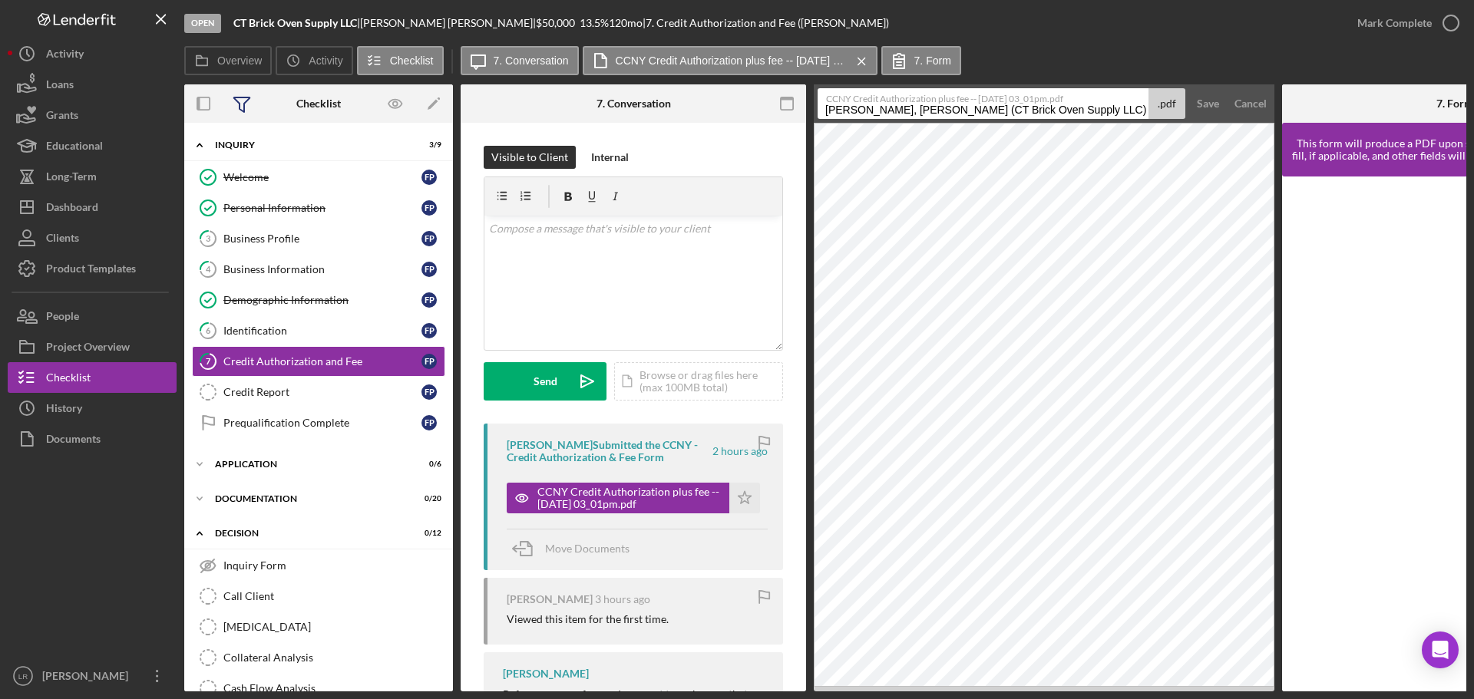
drag, startPoint x: 1076, startPoint y: 109, endPoint x: 223, endPoint y: 115, distance: 852.7
click at [223, 115] on div "Overview Internal Workflow Stage Open Icon/Dropdown Arrow Archive (can unarchiv…" at bounding box center [825, 387] width 1282 height 607
type input "Credit Authorization and Fee 20250903"
click at [1198, 106] on div "Save" at bounding box center [1207, 103] width 22 height 31
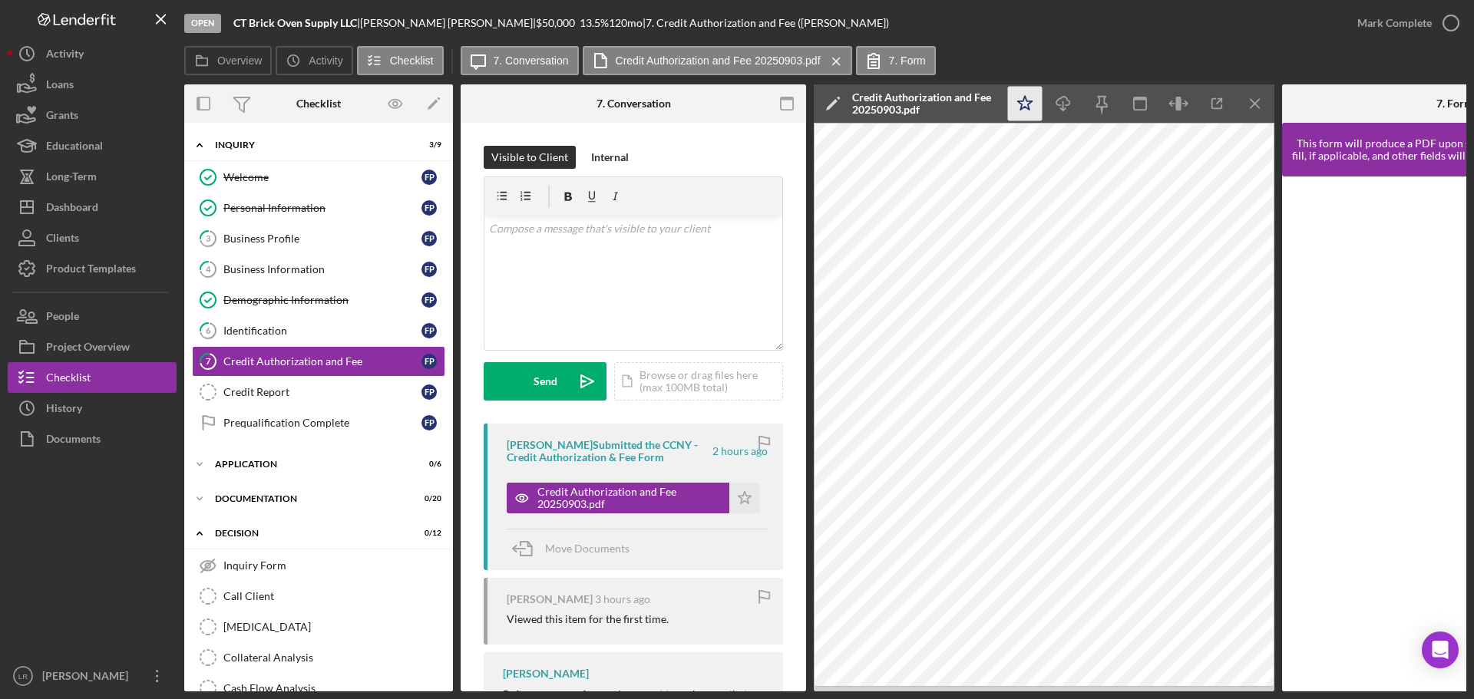
click at [1017, 104] on icon "Icon/Star" at bounding box center [1025, 104] width 35 height 35
click at [1063, 101] on line "button" at bounding box center [1063, 105] width 0 height 8
drag, startPoint x: 1256, startPoint y: 105, endPoint x: 1321, endPoint y: 73, distance: 72.1
click at [1256, 105] on line "button" at bounding box center [1254, 103] width 8 height 8
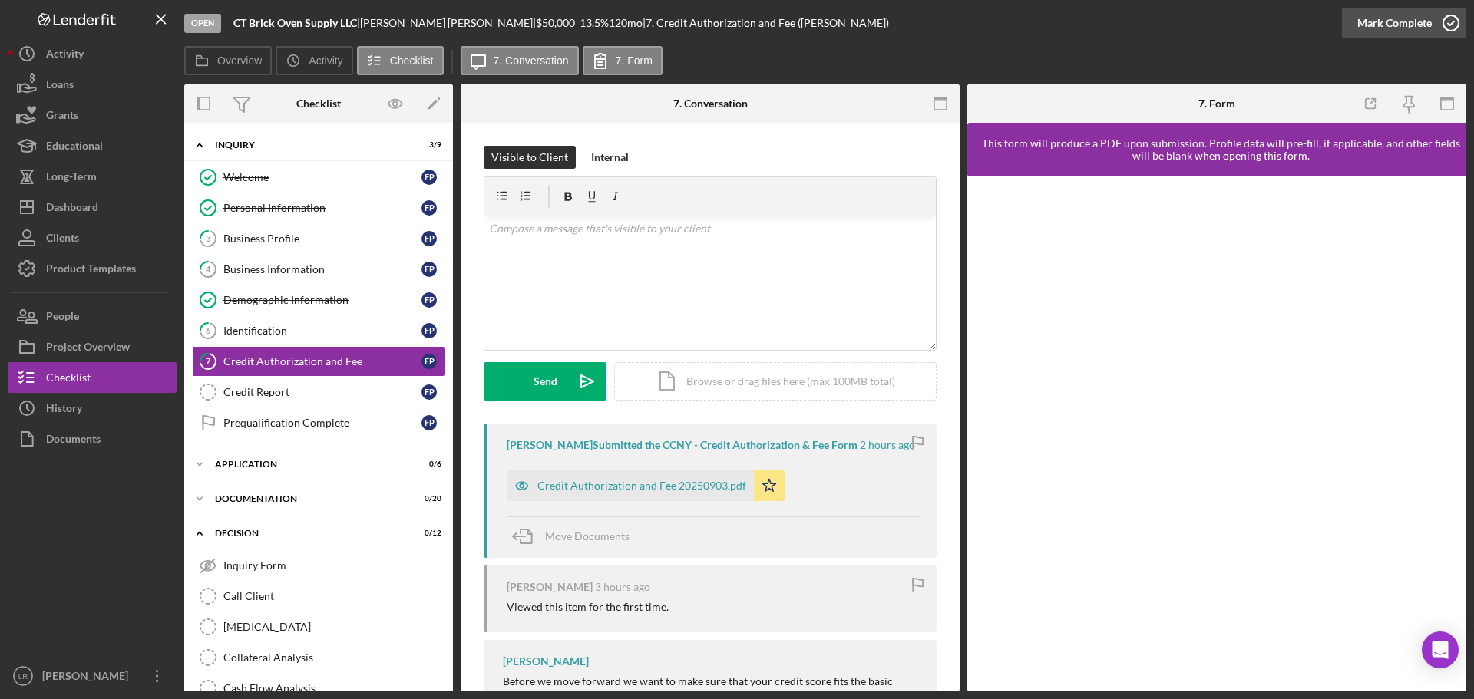
click at [1427, 16] on div "Mark Complete" at bounding box center [1394, 23] width 74 height 31
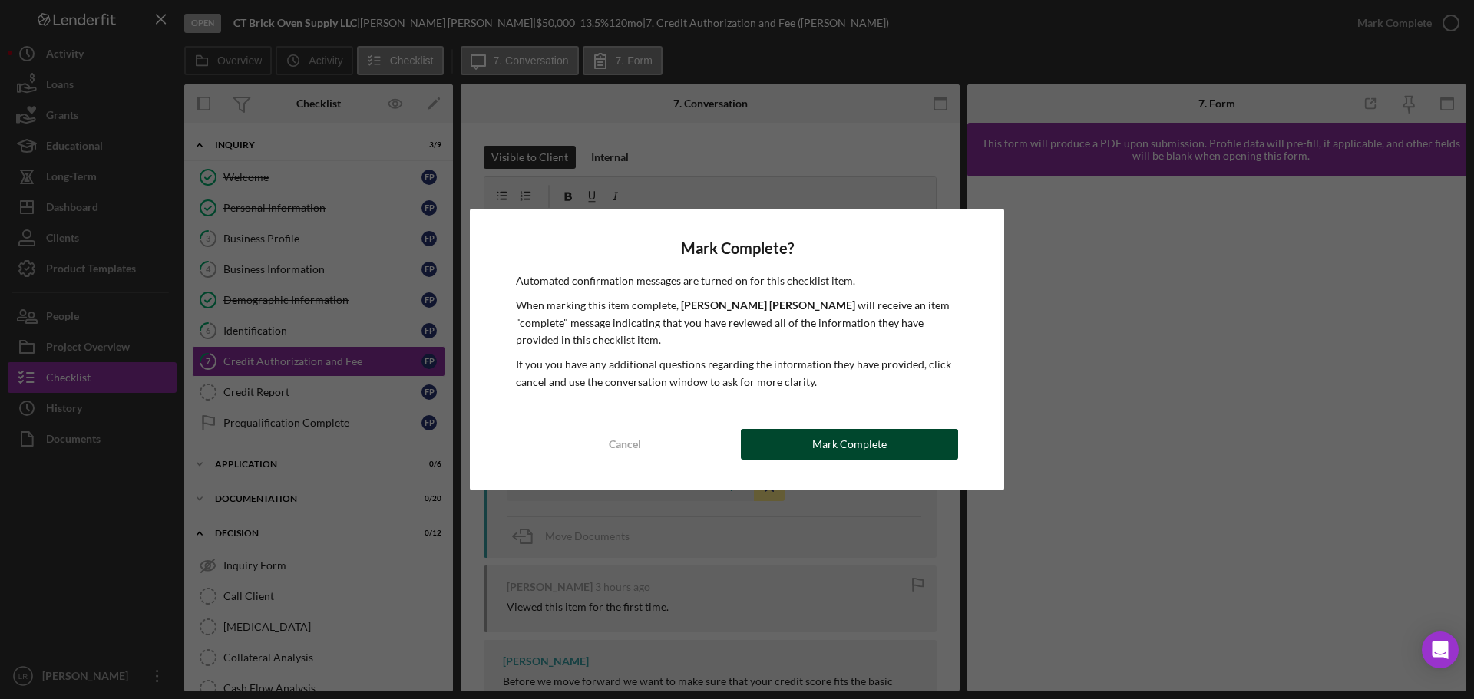
drag, startPoint x: 853, startPoint y: 440, endPoint x: 498, endPoint y: 439, distance: 354.6
click at [850, 440] on div "Mark Complete" at bounding box center [849, 444] width 74 height 31
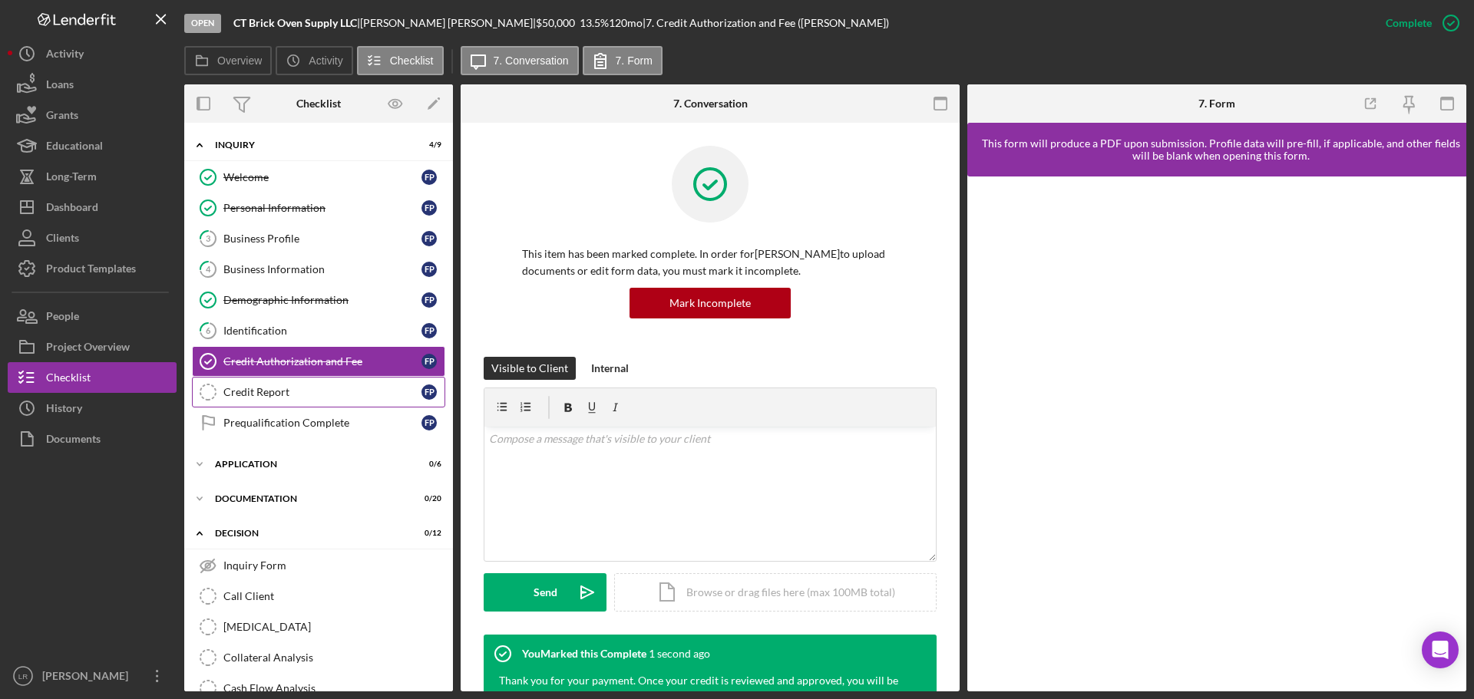
click at [249, 391] on div "Credit Report" at bounding box center [322, 392] width 198 height 12
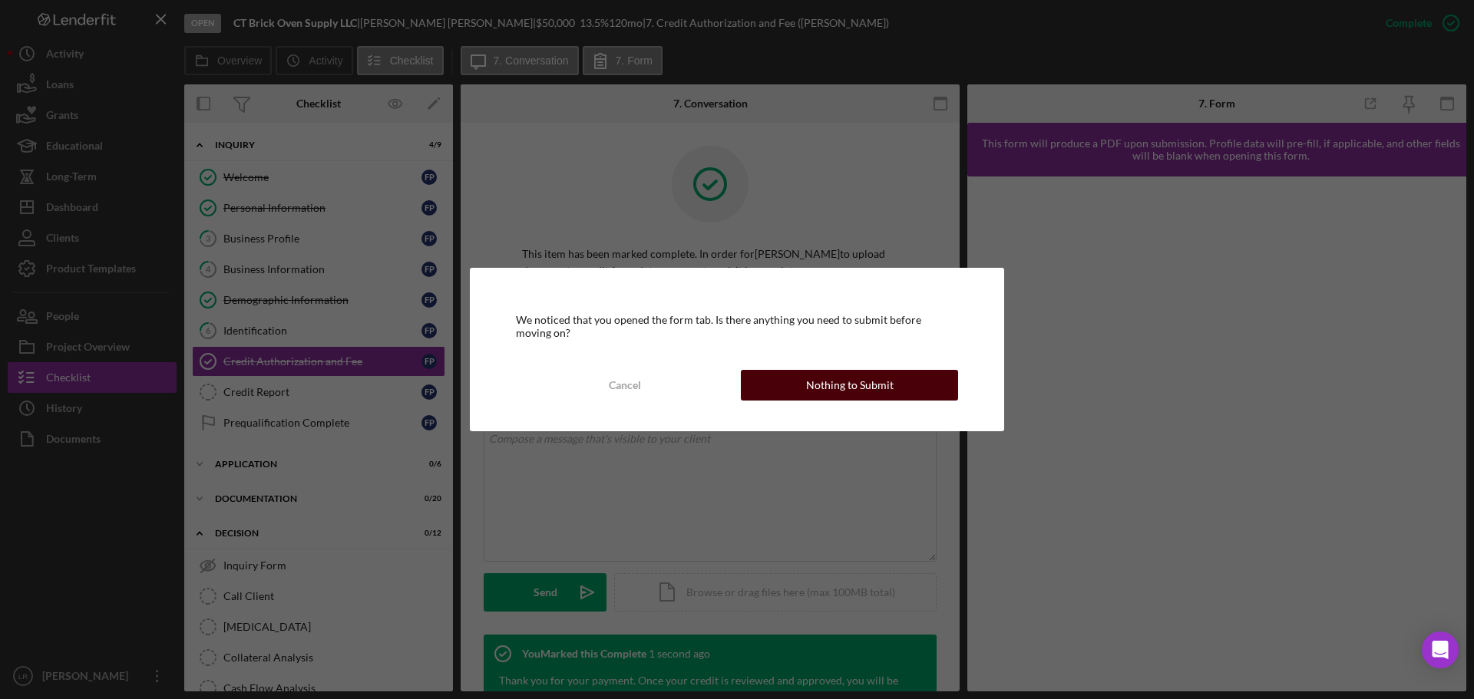
click at [830, 377] on div "Nothing to Submit" at bounding box center [849, 385] width 87 height 31
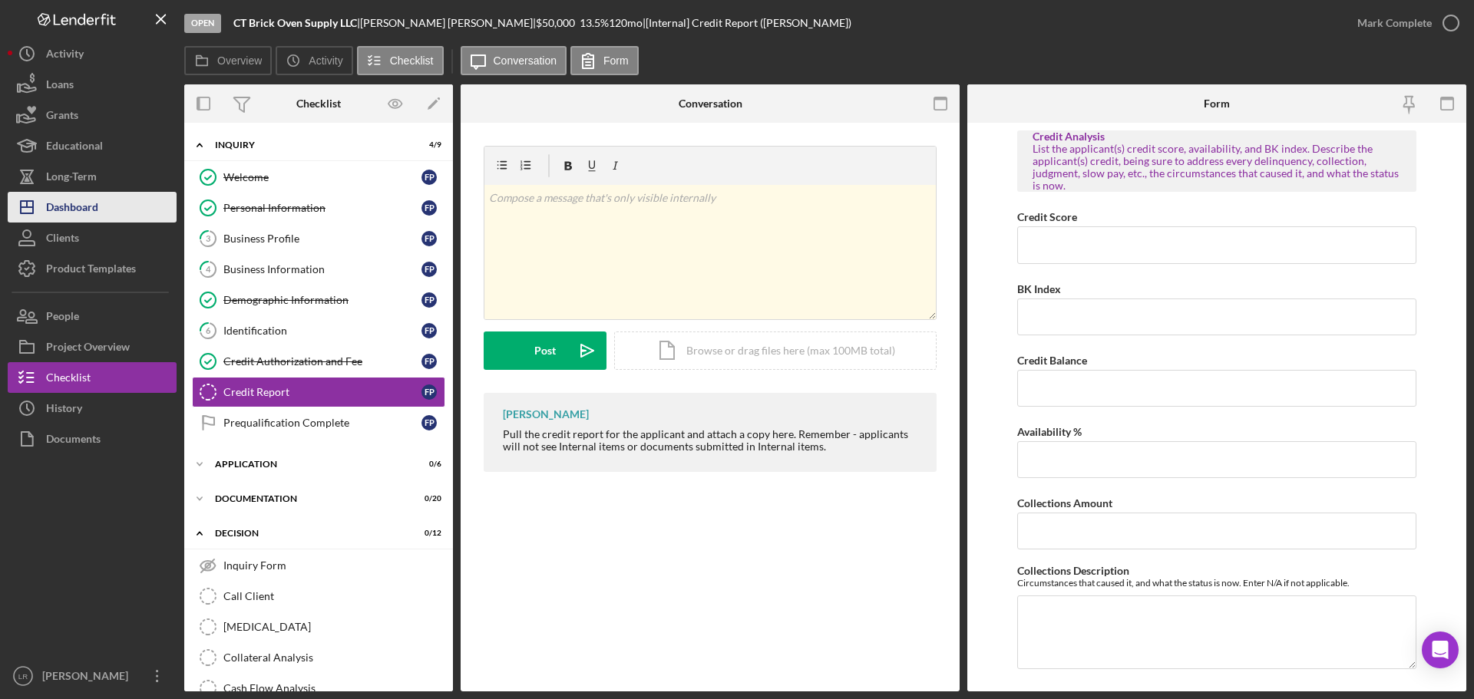
click at [83, 202] on div "Dashboard" at bounding box center [72, 209] width 52 height 35
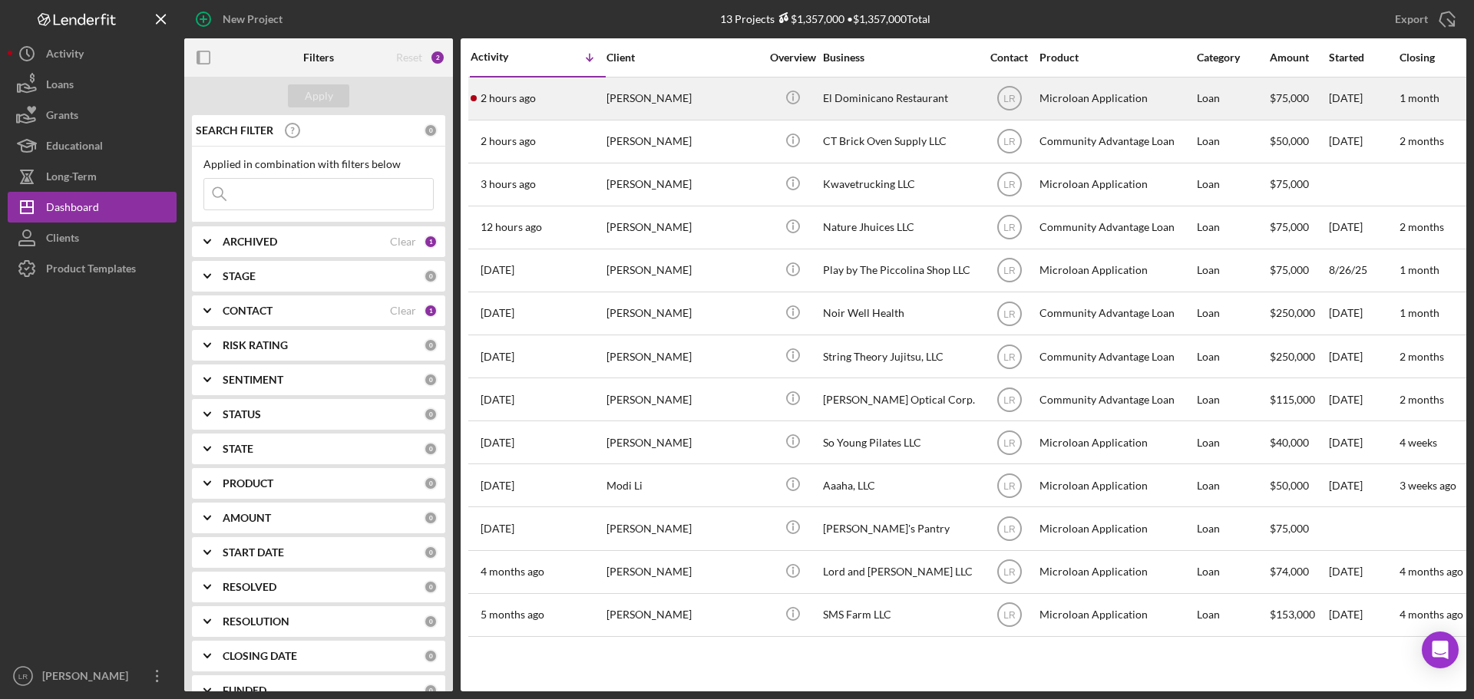
click at [854, 104] on div "El Dominicano Restaurant" at bounding box center [899, 98] width 153 height 41
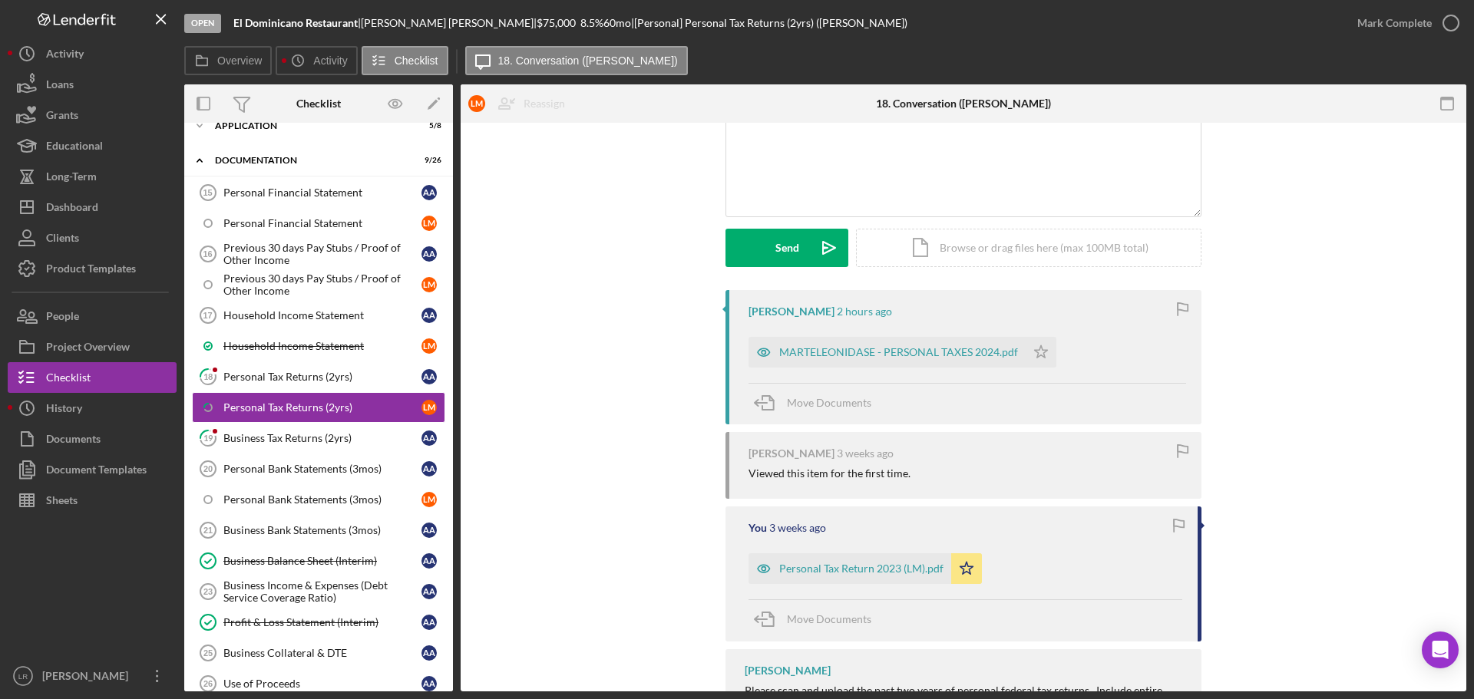
scroll to position [60, 0]
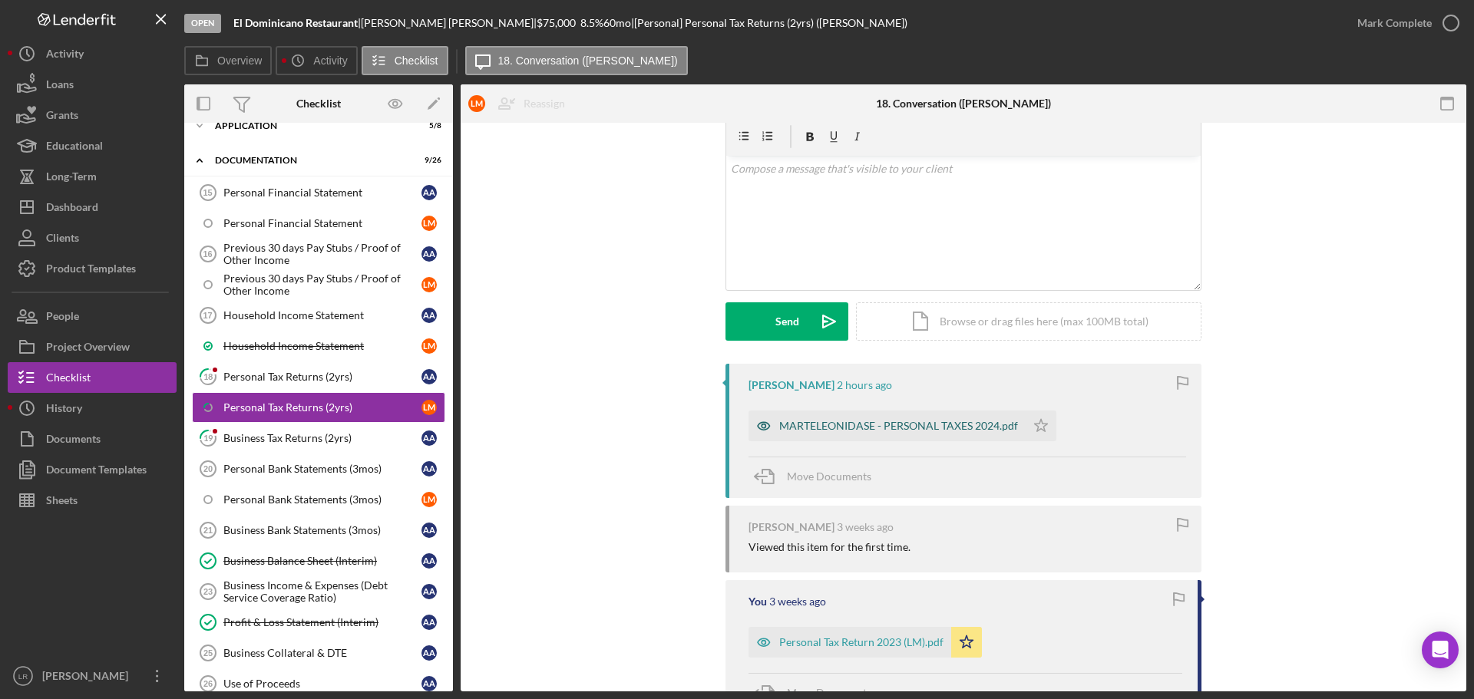
click at [906, 422] on div "MARTELEONIDASE - PERSONAL TAXES 2024.pdf" at bounding box center [898, 426] width 239 height 12
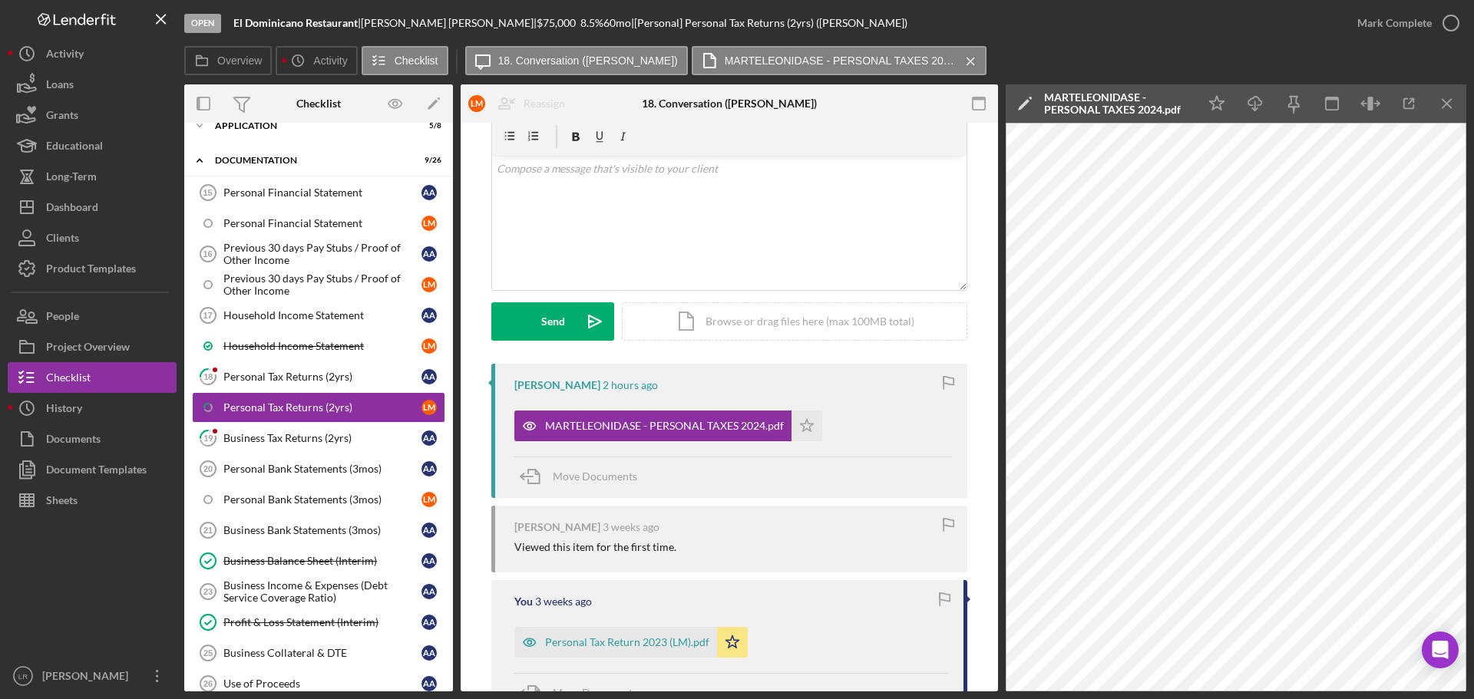
click at [1041, 100] on icon "Icon/Edit" at bounding box center [1024, 103] width 38 height 38
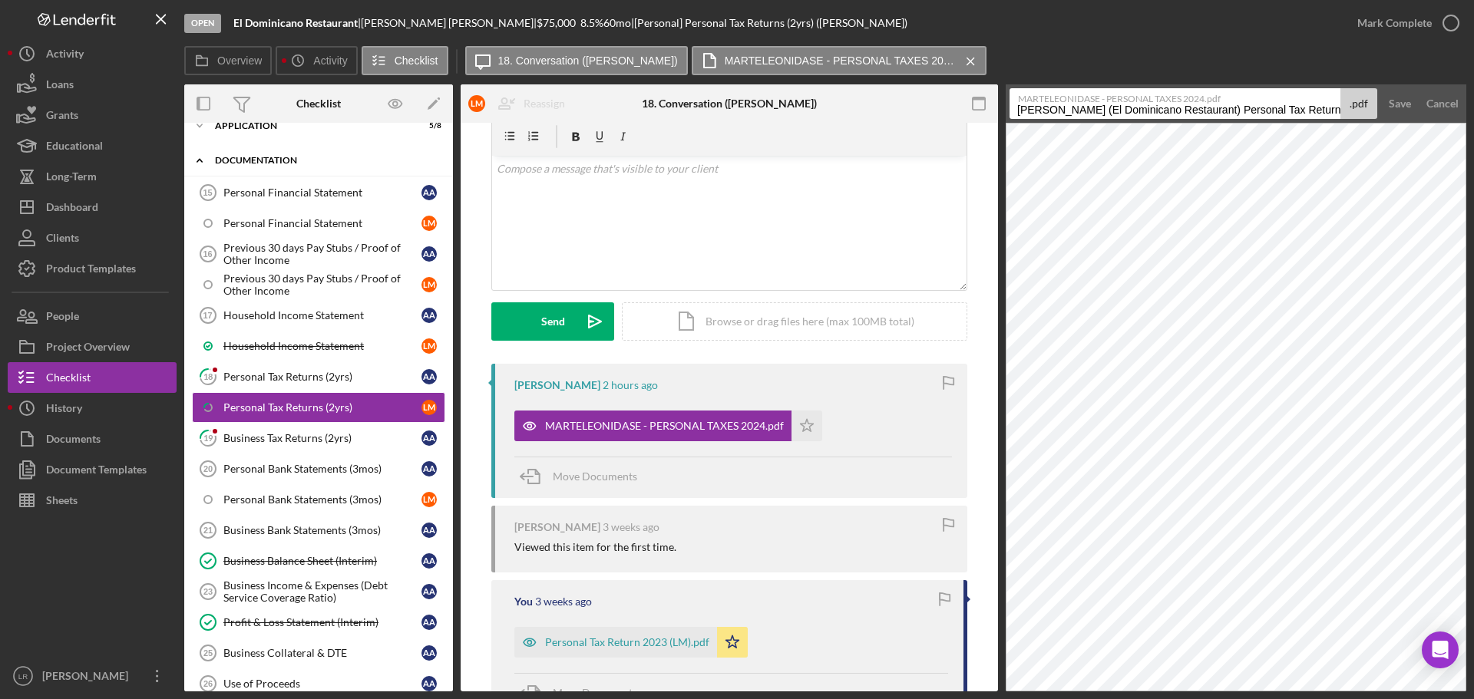
drag, startPoint x: 1233, startPoint y: 110, endPoint x: 408, endPoint y: 167, distance: 827.8
click at [410, 170] on div "Overview Internal Workflow Stage Open Icon/Dropdown Arrow Archive (can unarchiv…" at bounding box center [825, 387] width 1282 height 607
drag, startPoint x: 1114, startPoint y: 111, endPoint x: 1368, endPoint y: 108, distance: 253.3
click at [1368, 108] on div "MARTELEONIDASE - PERSONAL TAXES 2024.pdf Personal Tax Returns (2yrs) 20250903 .…" at bounding box center [1193, 103] width 368 height 31
type input "Personal Tax Return 2024"
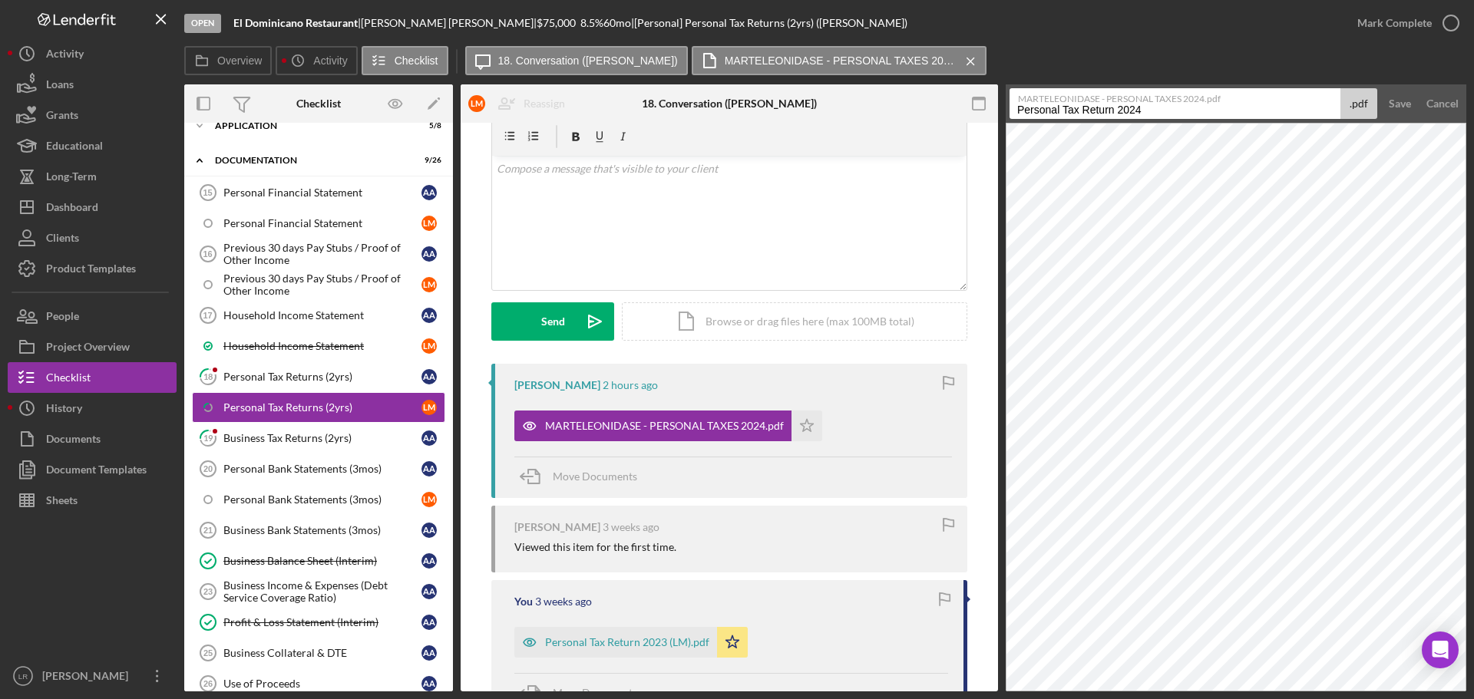
click at [1381, 88] on button "Save" at bounding box center [1400, 103] width 38 height 31
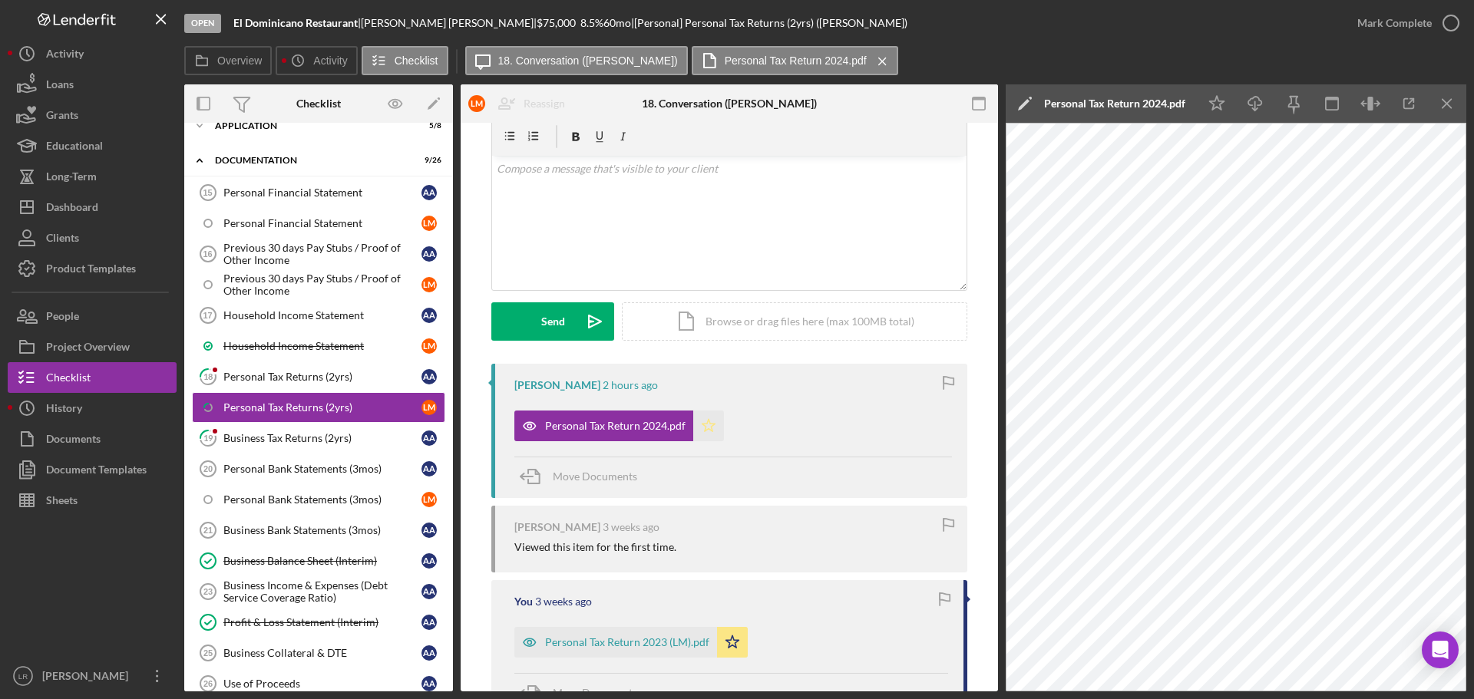
click at [708, 431] on polygon "button" at bounding box center [708, 425] width 13 height 12
click at [1245, 104] on icon "Icon/Download" at bounding box center [1255, 104] width 35 height 35
click at [1448, 25] on polyline "button" at bounding box center [1450, 23] width 6 height 4
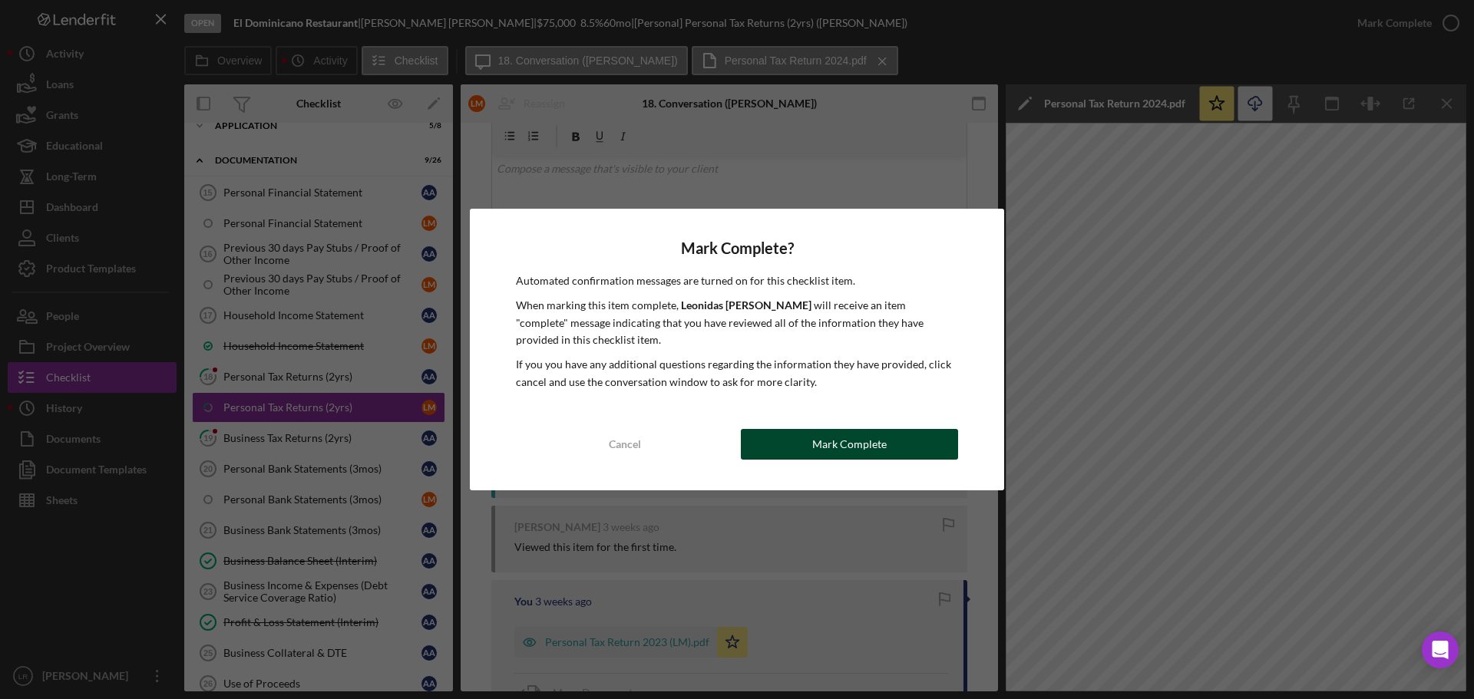
click at [857, 446] on div "Mark Complete" at bounding box center [849, 444] width 74 height 31
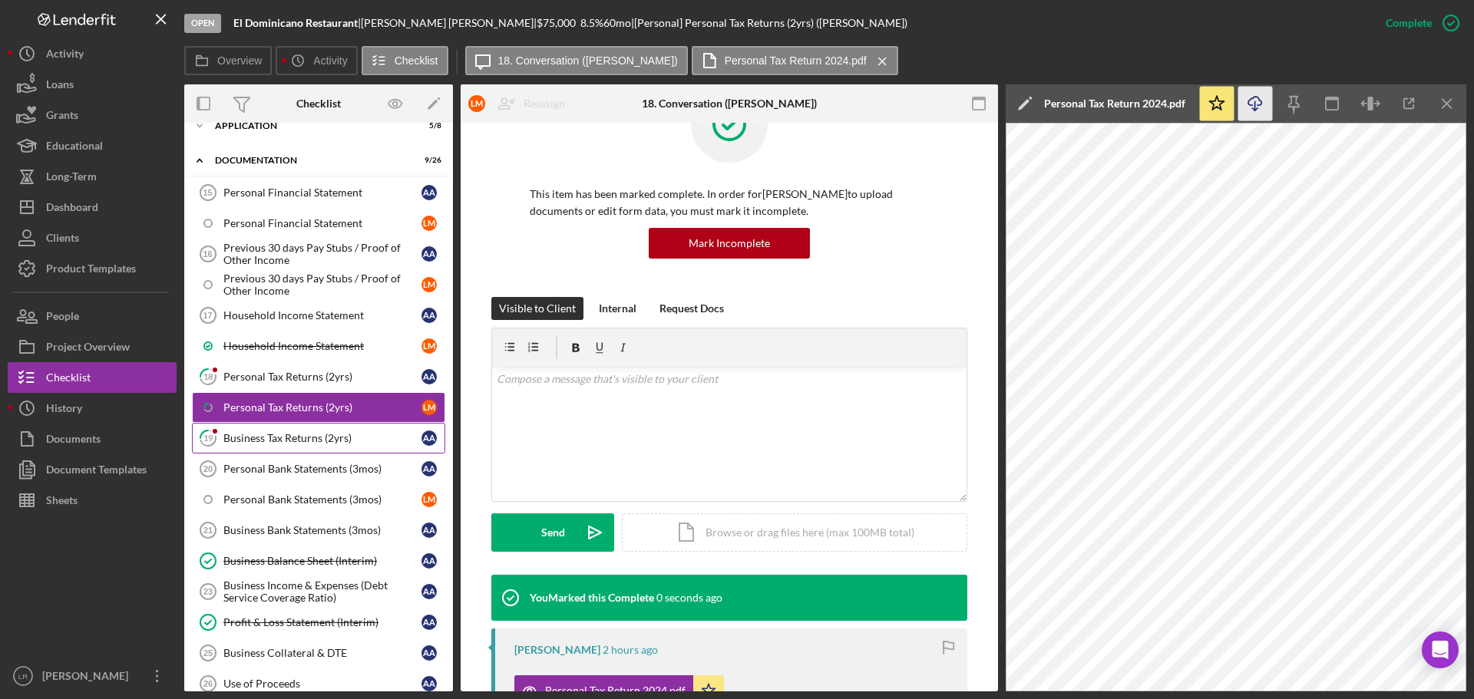
scroll to position [271, 0]
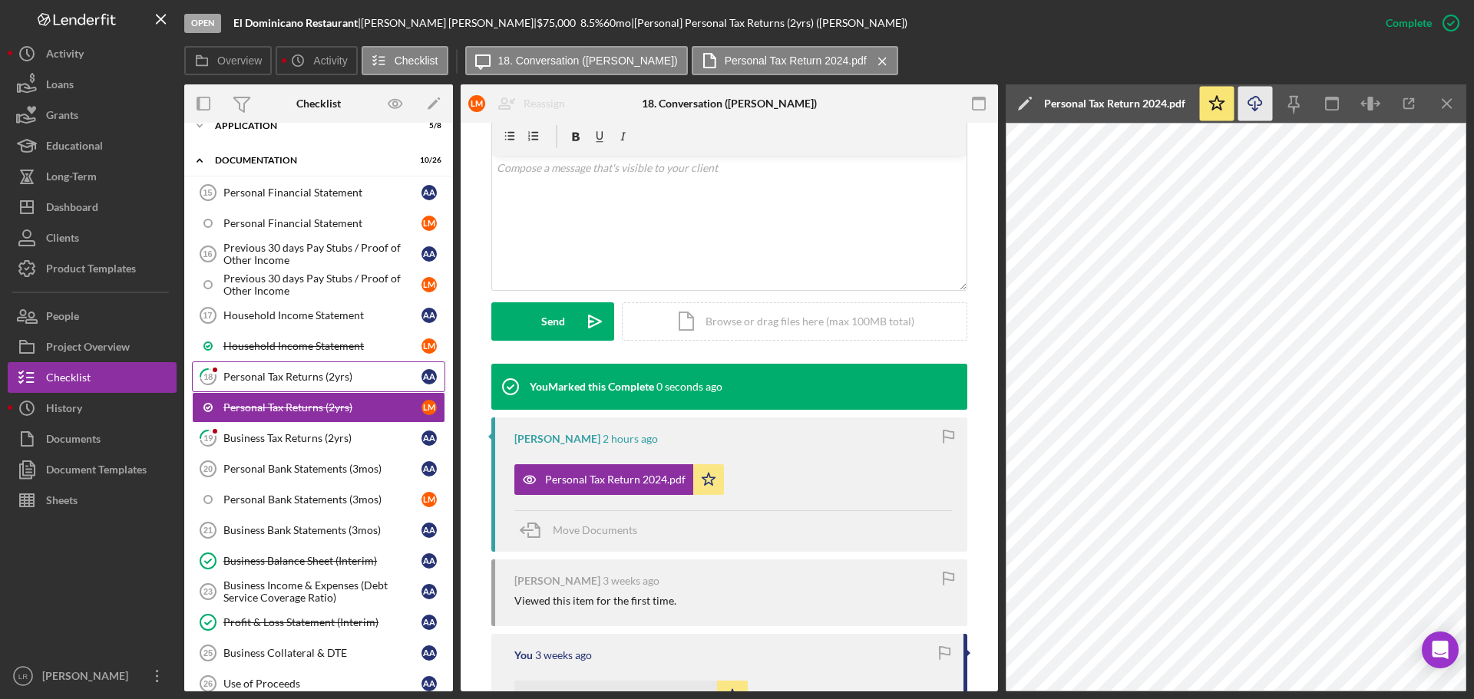
drag, startPoint x: 272, startPoint y: 377, endPoint x: 350, endPoint y: 376, distance: 77.5
click at [272, 377] on div "Personal Tax Returns (2yrs)" at bounding box center [322, 377] width 198 height 12
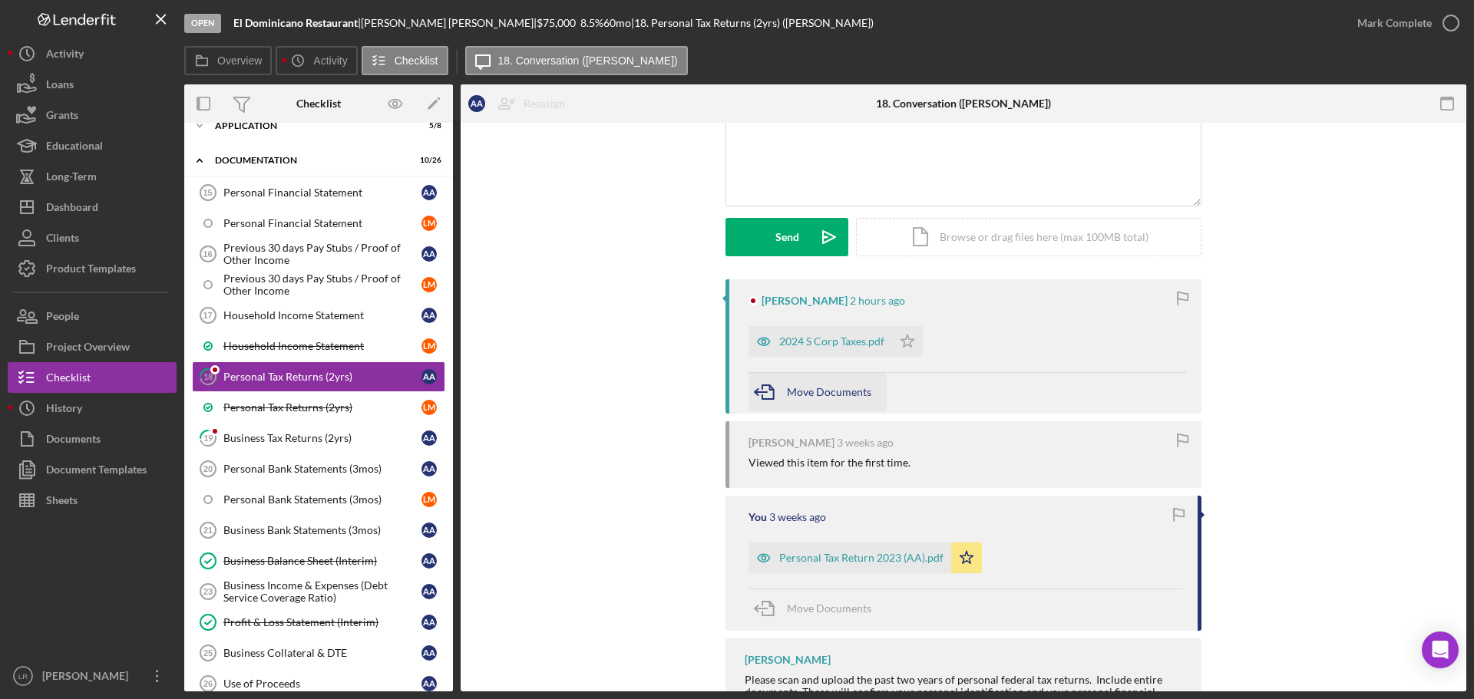
scroll to position [153, 0]
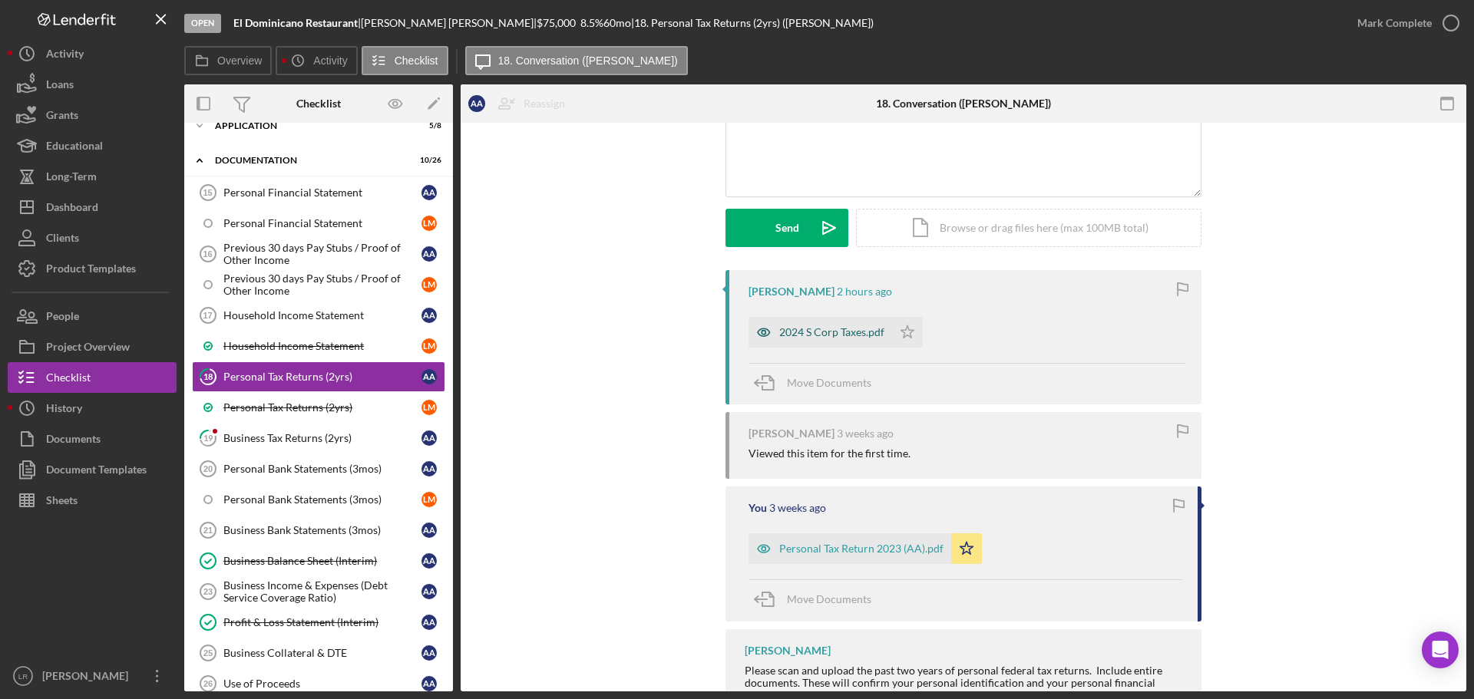
click at [845, 328] on div "2024 S Corp Taxes.pdf" at bounding box center [831, 332] width 105 height 12
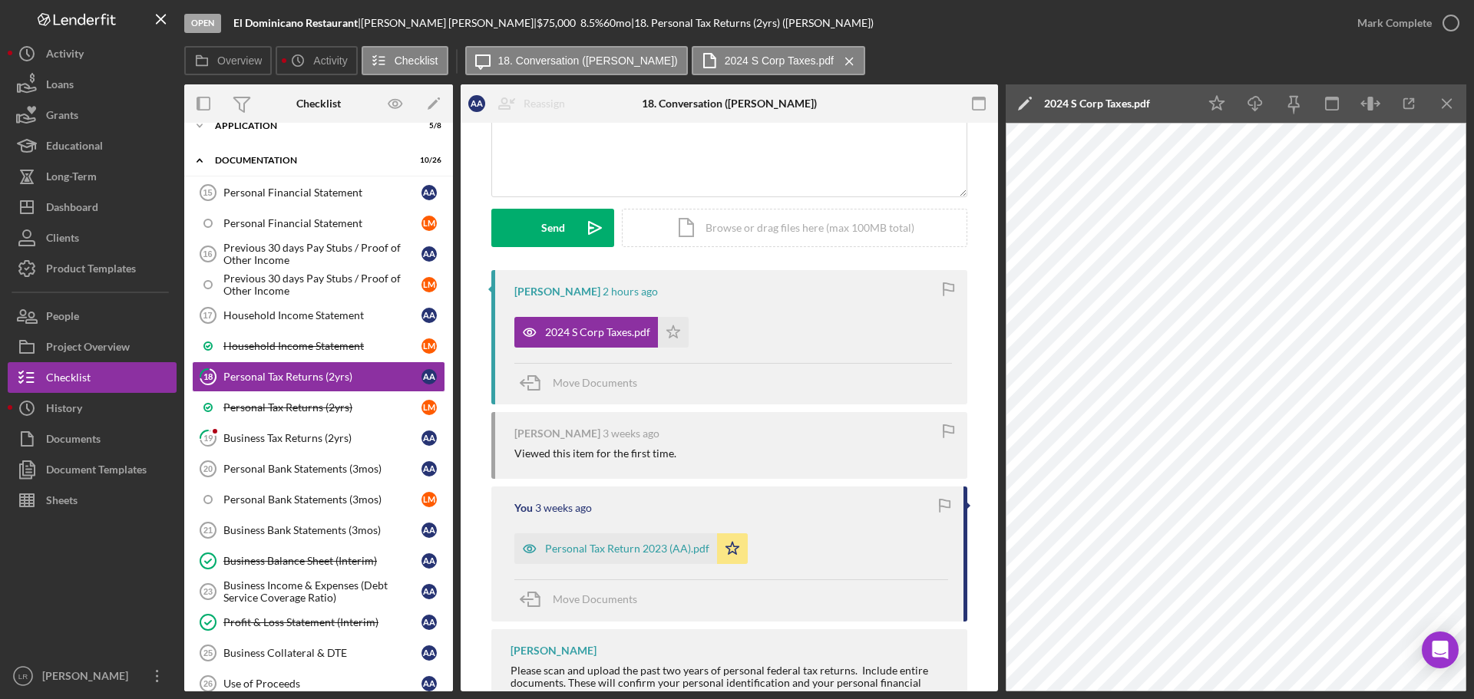
click at [1026, 95] on icon "Icon/Edit" at bounding box center [1024, 103] width 38 height 38
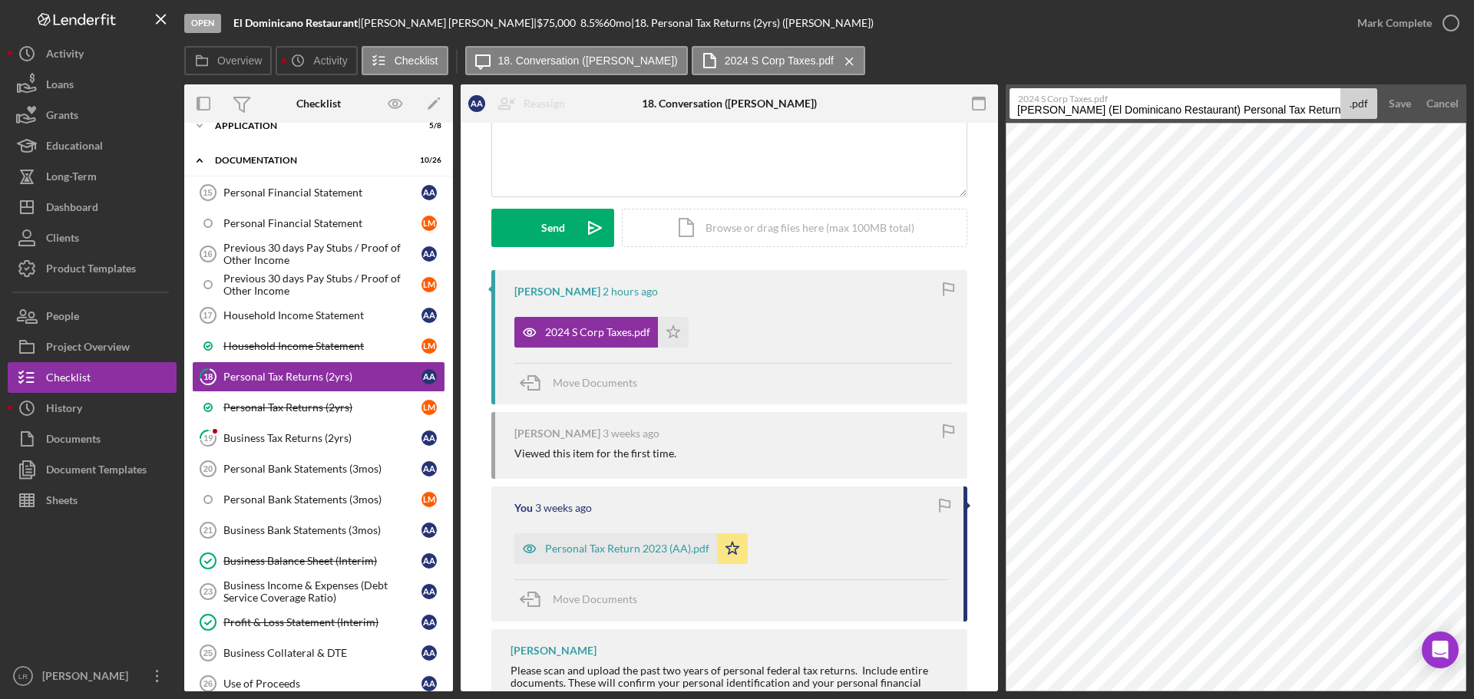
drag, startPoint x: 1279, startPoint y: 107, endPoint x: 702, endPoint y: 113, distance: 576.4
click at [702, 113] on div "Overview Internal Workflow Stage Open Icon/Dropdown Arrow Archive (can unarchiv…" at bounding box center [825, 387] width 1282 height 607
drag, startPoint x: 1123, startPoint y: 112, endPoint x: 1325, endPoint y: 103, distance: 202.1
click at [1325, 103] on div "2024 S Corp Taxes.pdf Business Tax Returns (2yrs) 20250903 .pdf" at bounding box center [1193, 103] width 368 height 31
type input "Business Tax Return 2024"
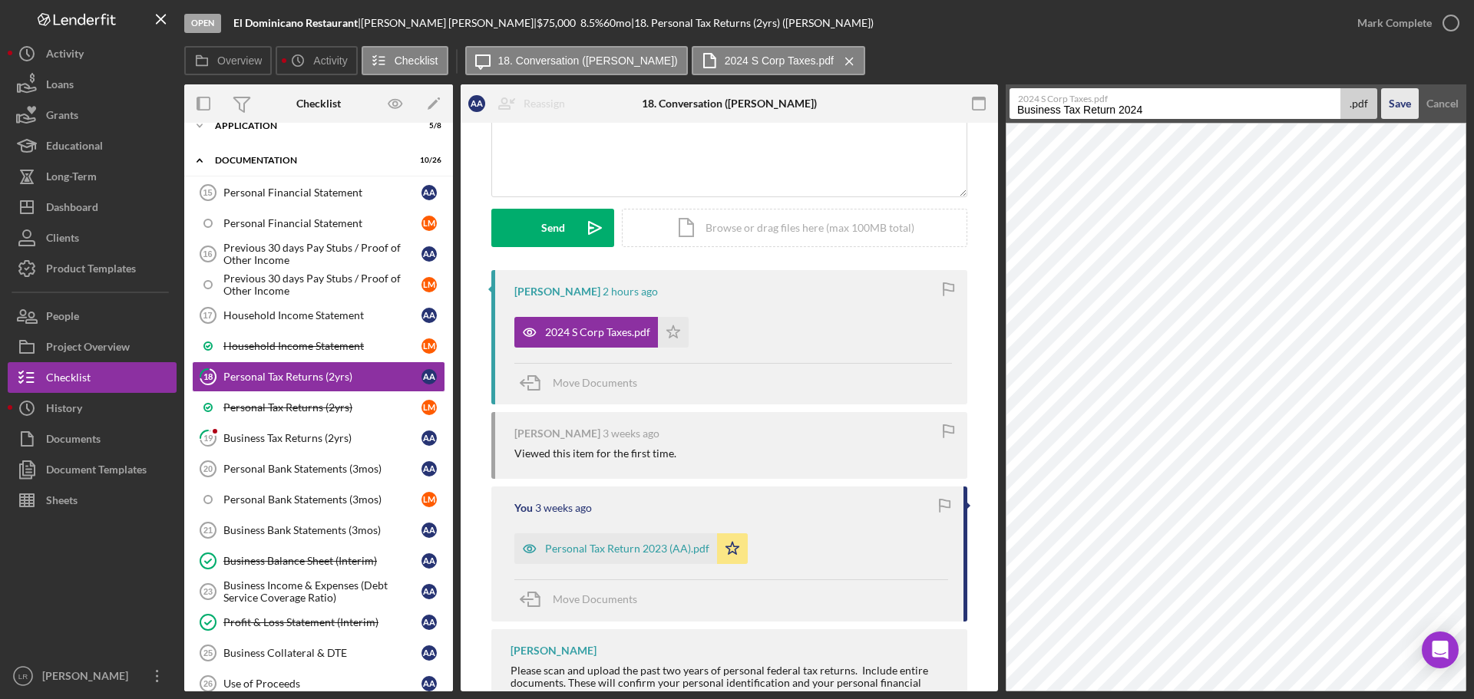
click at [1391, 103] on div "Save" at bounding box center [1399, 103] width 22 height 31
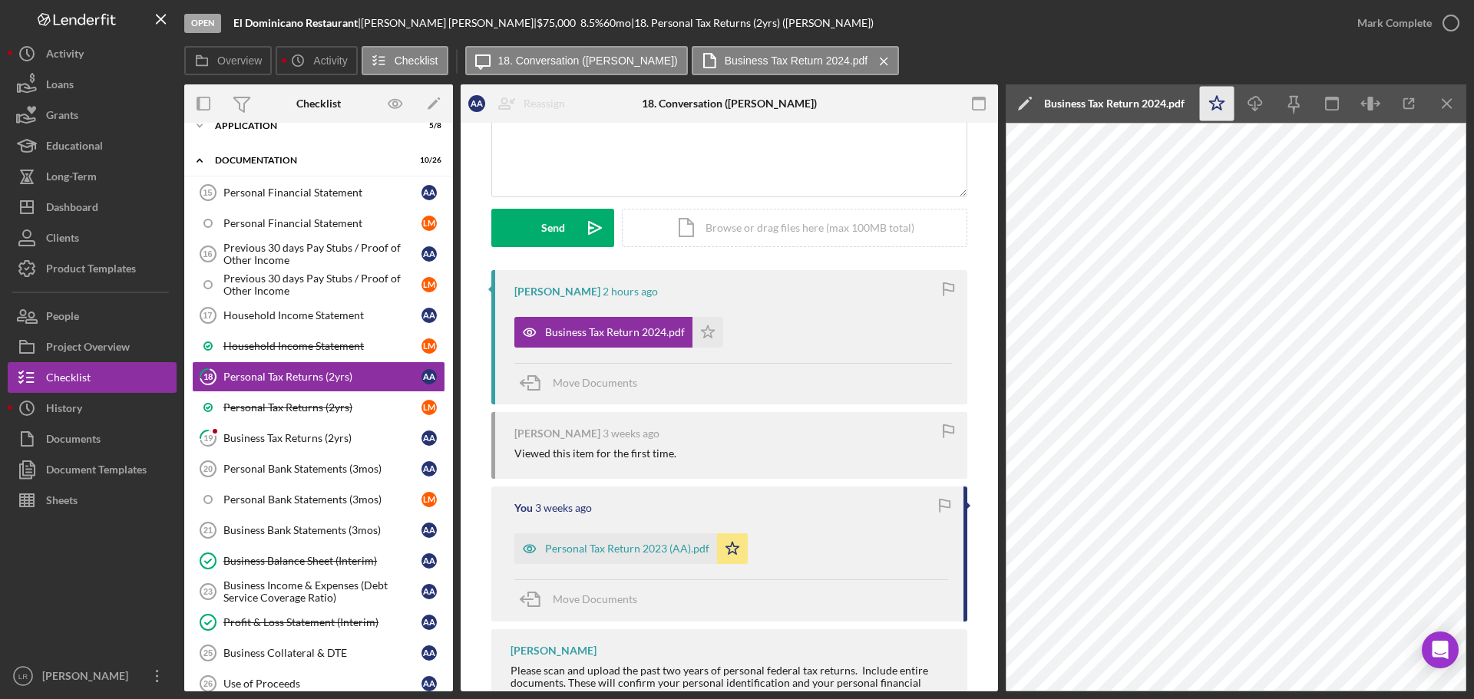
click at [1221, 101] on polygon "button" at bounding box center [1217, 103] width 15 height 14
click at [1252, 99] on icon "button" at bounding box center [1254, 101] width 13 height 8
click at [563, 378] on span "Move Documents" at bounding box center [595, 382] width 84 height 13
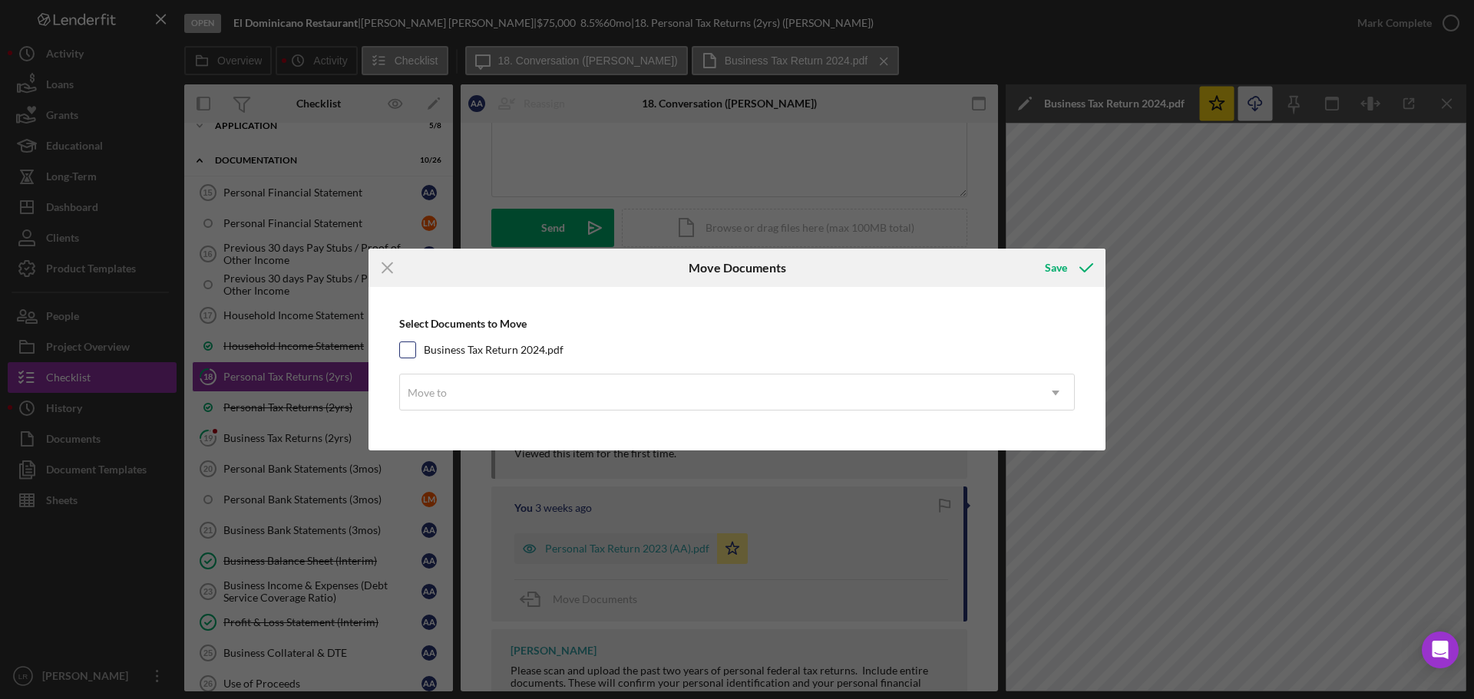
click at [490, 346] on label "Business Tax Return 2024.pdf" at bounding box center [494, 349] width 140 height 15
click at [415, 346] on input "Business Tax Return 2024.pdf" at bounding box center [407, 349] width 15 height 15
checkbox input "true"
click at [515, 391] on div "Move to" at bounding box center [718, 392] width 637 height 35
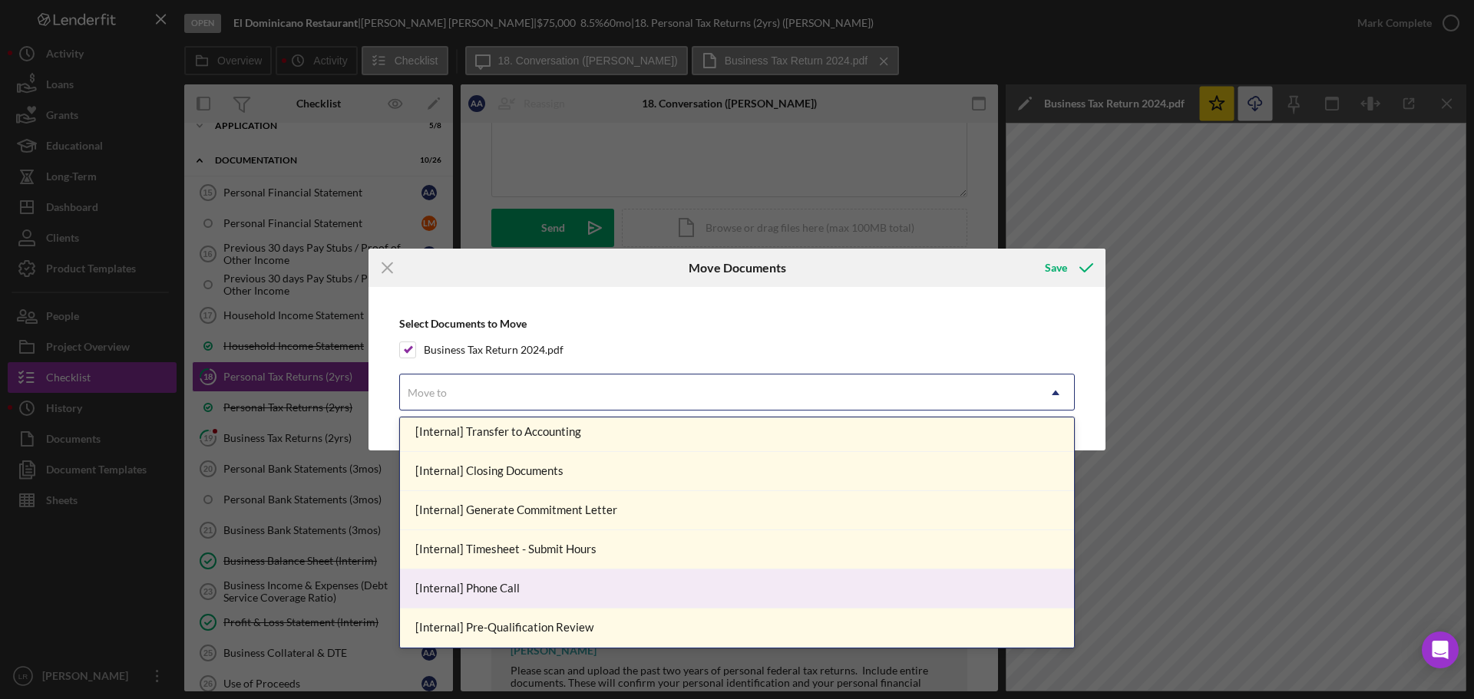
scroll to position [1453, 0]
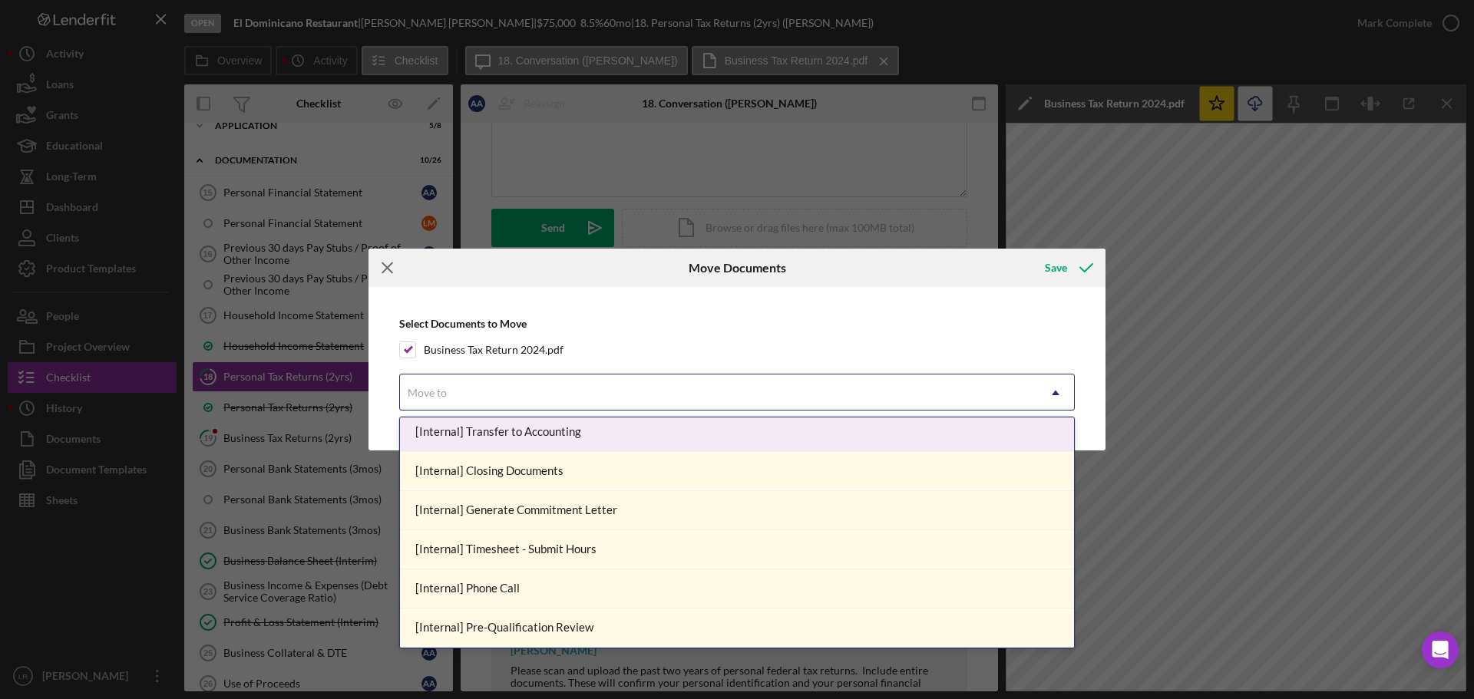
click at [382, 269] on icon "Icon/Menu Close" at bounding box center [387, 268] width 38 height 38
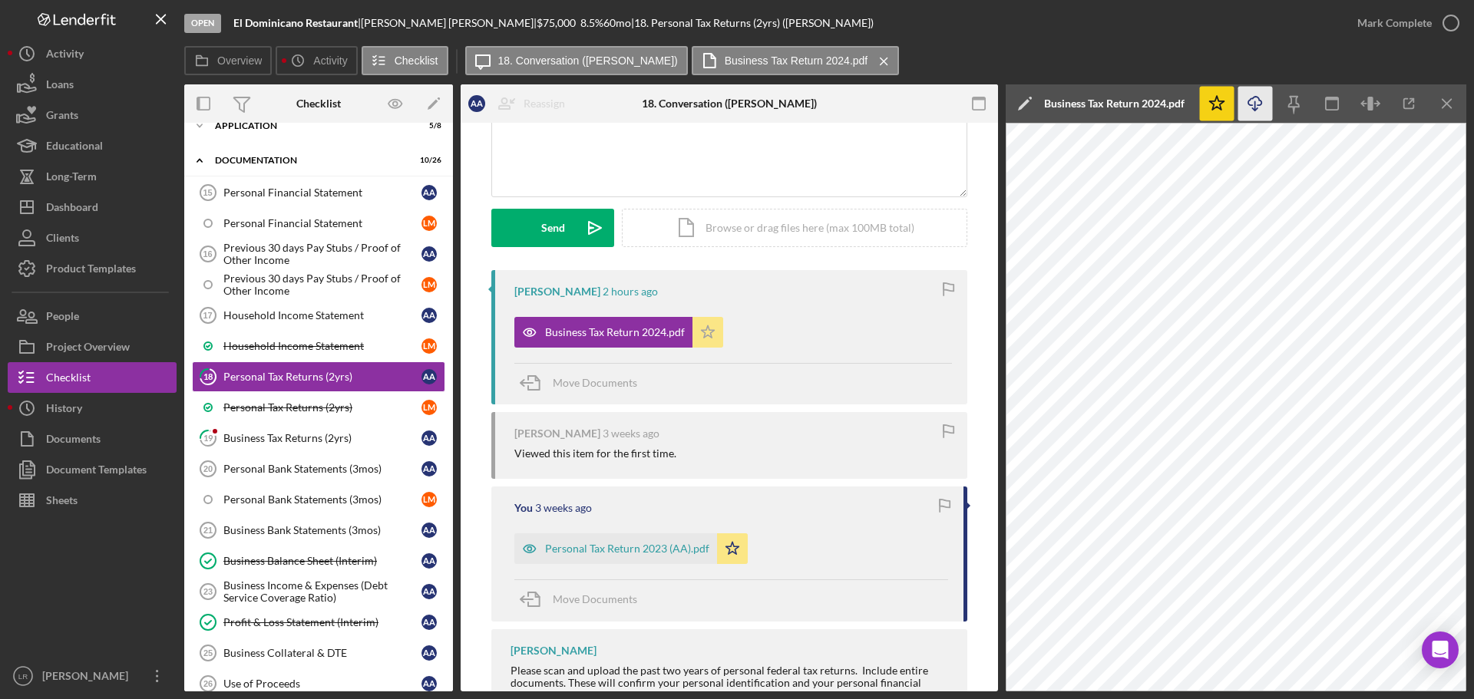
click at [718, 340] on icon "Icon/Star" at bounding box center [707, 332] width 31 height 31
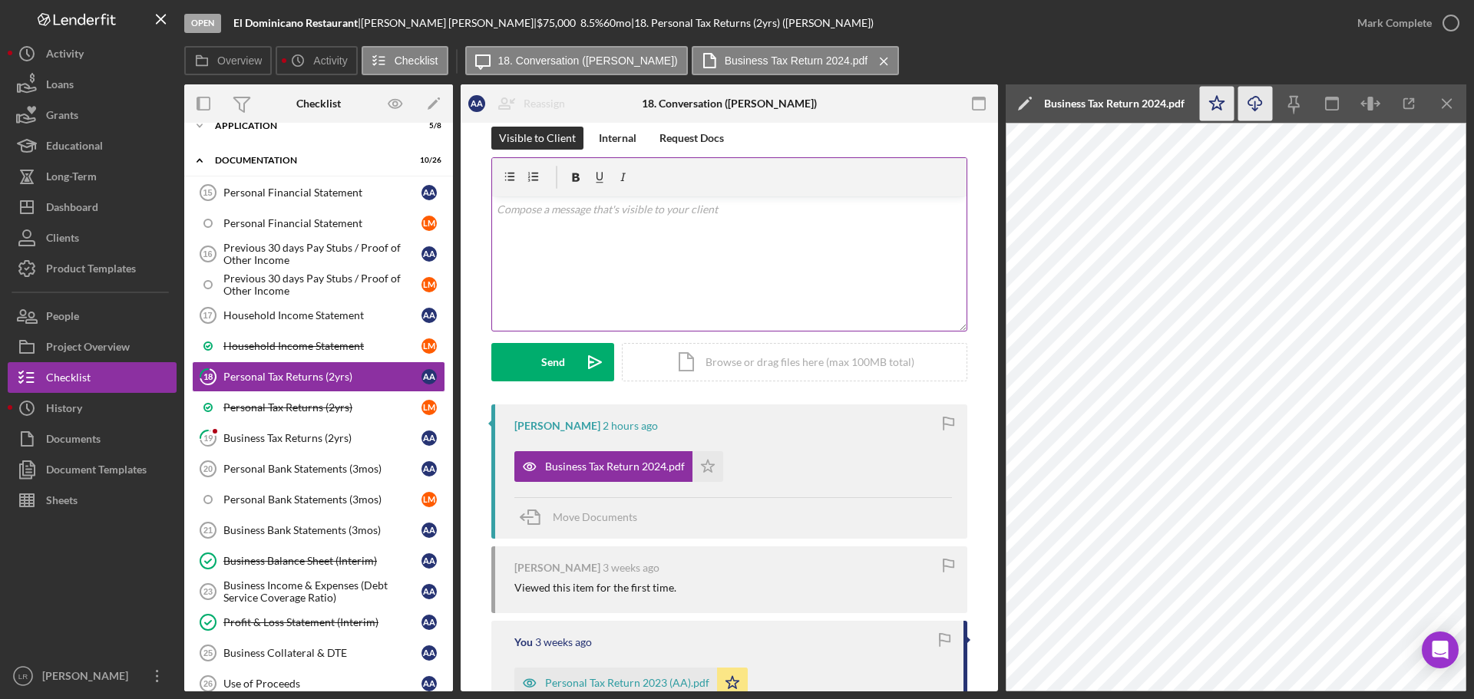
scroll to position [0, 0]
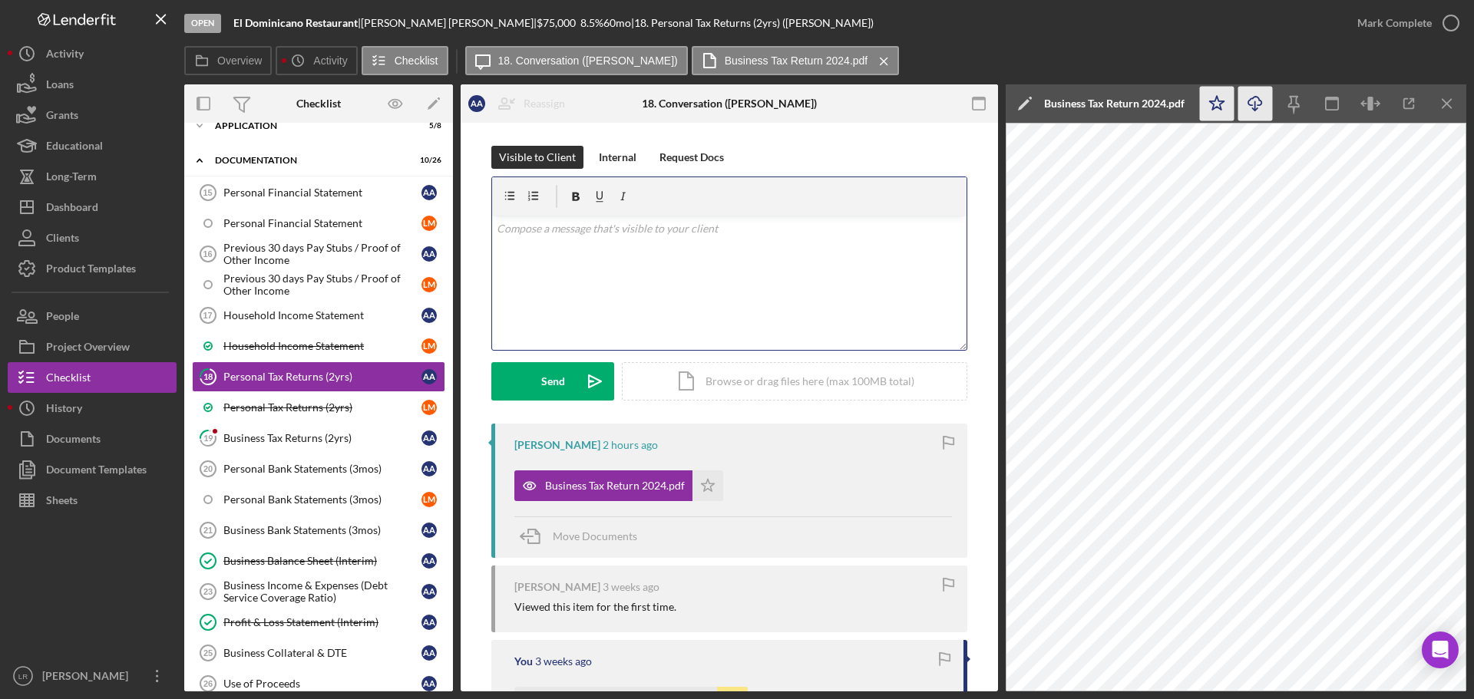
click at [605, 246] on div "v Color teal Color pink Remove color Add row above Add row below Add column bef…" at bounding box center [729, 283] width 474 height 134
click at [559, 384] on div "Send" at bounding box center [553, 381] width 24 height 38
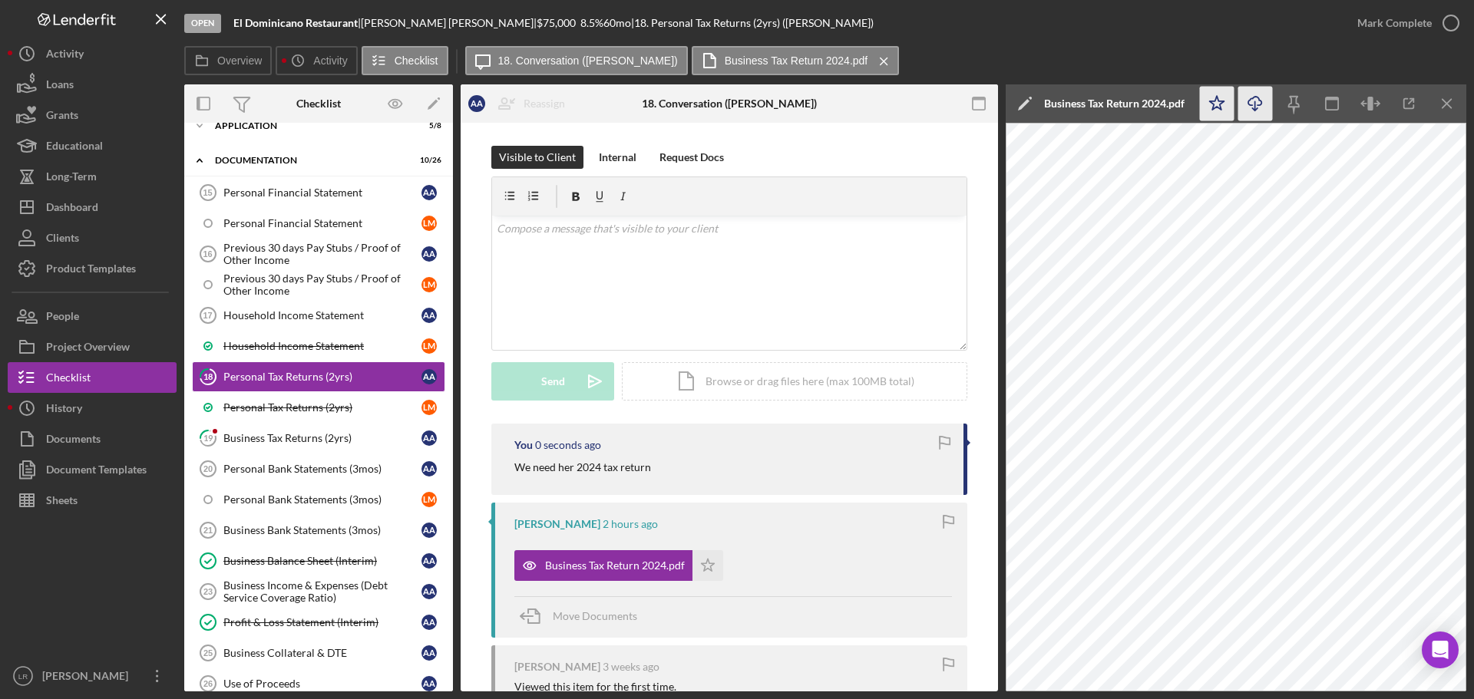
drag, startPoint x: 286, startPoint y: 434, endPoint x: 441, endPoint y: 430, distance: 154.3
click at [288, 434] on div "Business Tax Returns (2yrs)" at bounding box center [322, 438] width 198 height 12
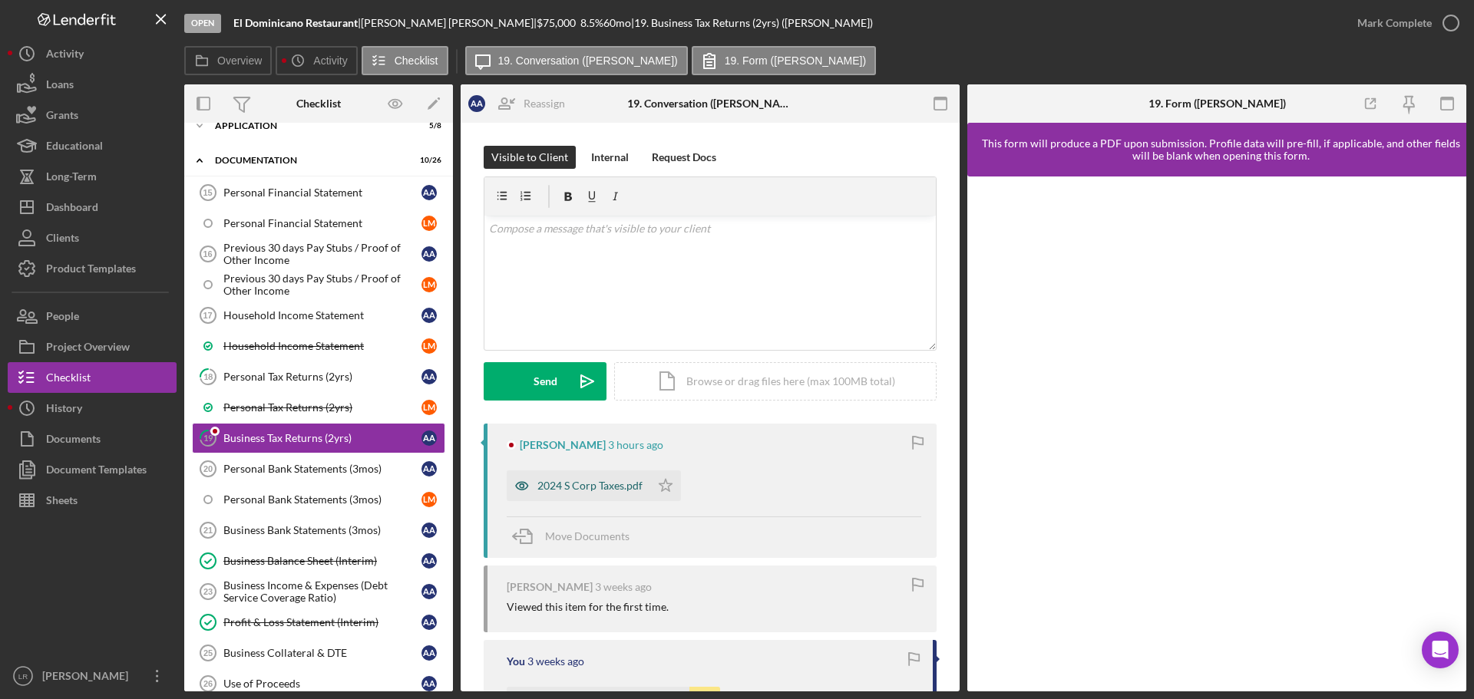
click at [573, 491] on div "2024 S Corp Taxes.pdf" at bounding box center [589, 486] width 105 height 12
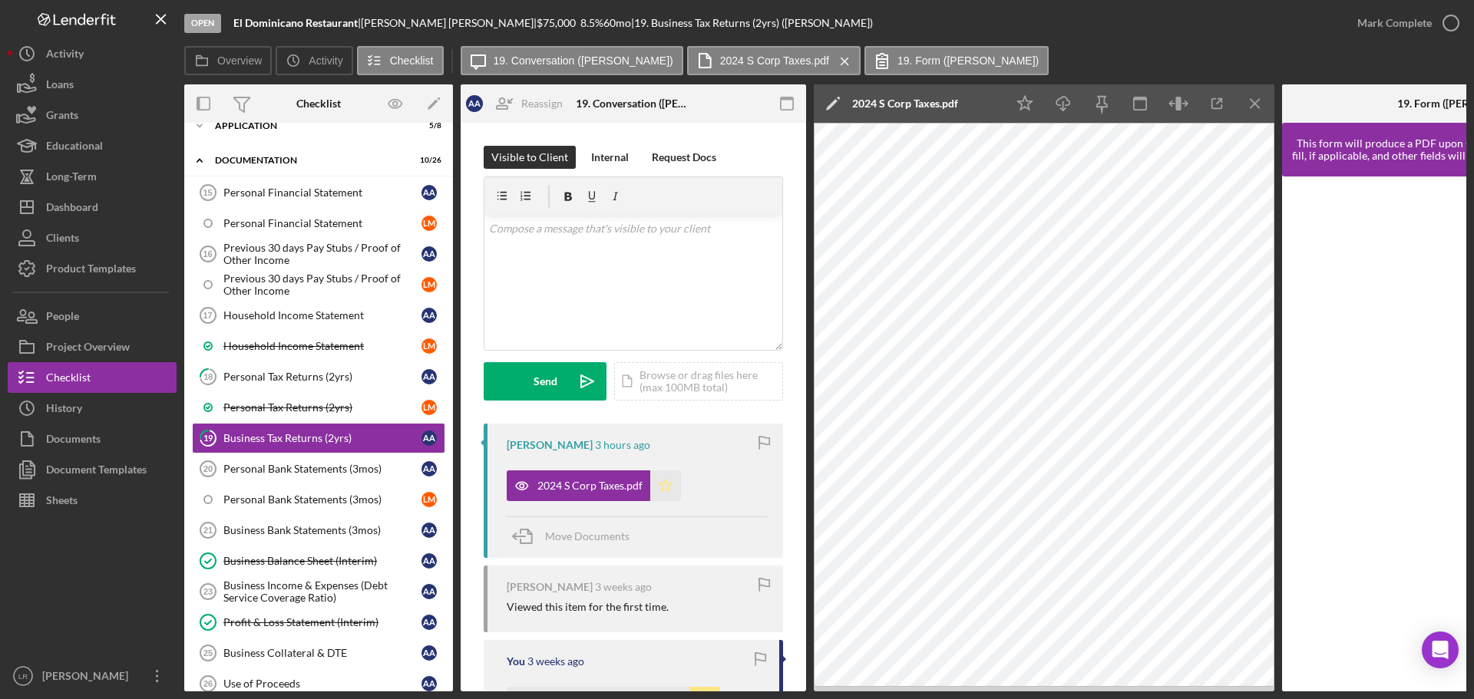
click at [668, 493] on icon "Icon/Star" at bounding box center [665, 485] width 31 height 31
click at [276, 371] on div "Personal Tax Returns (2yrs)" at bounding box center [322, 377] width 198 height 12
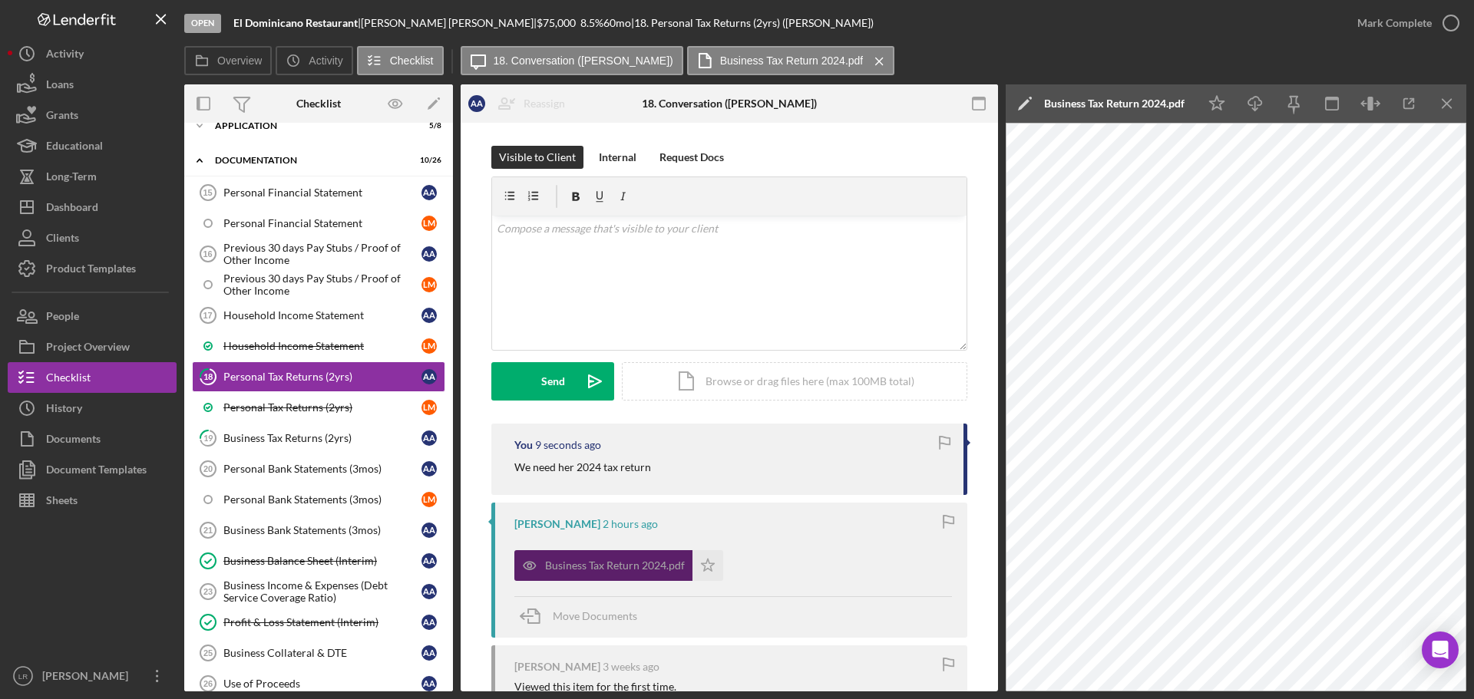
click at [611, 567] on div "Business Tax Return 2024.pdf" at bounding box center [615, 565] width 140 height 12
click at [1025, 104] on polygon at bounding box center [1024, 105] width 12 height 12
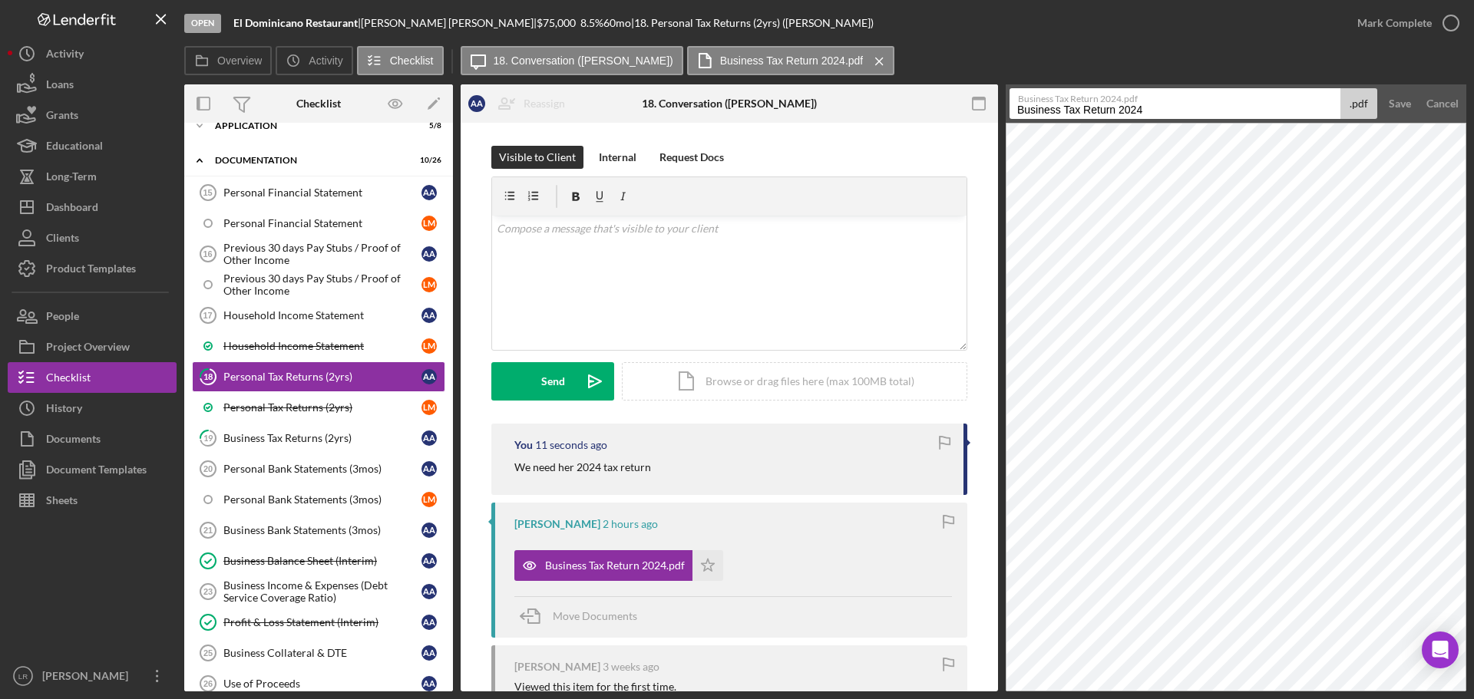
click at [1155, 108] on input "Business Tax Return 2024" at bounding box center [1174, 103] width 331 height 31
drag, startPoint x: 1123, startPoint y: 110, endPoint x: 374, endPoint y: 155, distance: 750.4
click at [374, 155] on div "Overview Internal Workflow Stage Open Icon/Dropdown Arrow Archive (can unarchiv…" at bounding box center [825, 387] width 1282 height 607
type input "2024"
drag, startPoint x: 1400, startPoint y: 101, endPoint x: 1205, endPoint y: 117, distance: 195.6
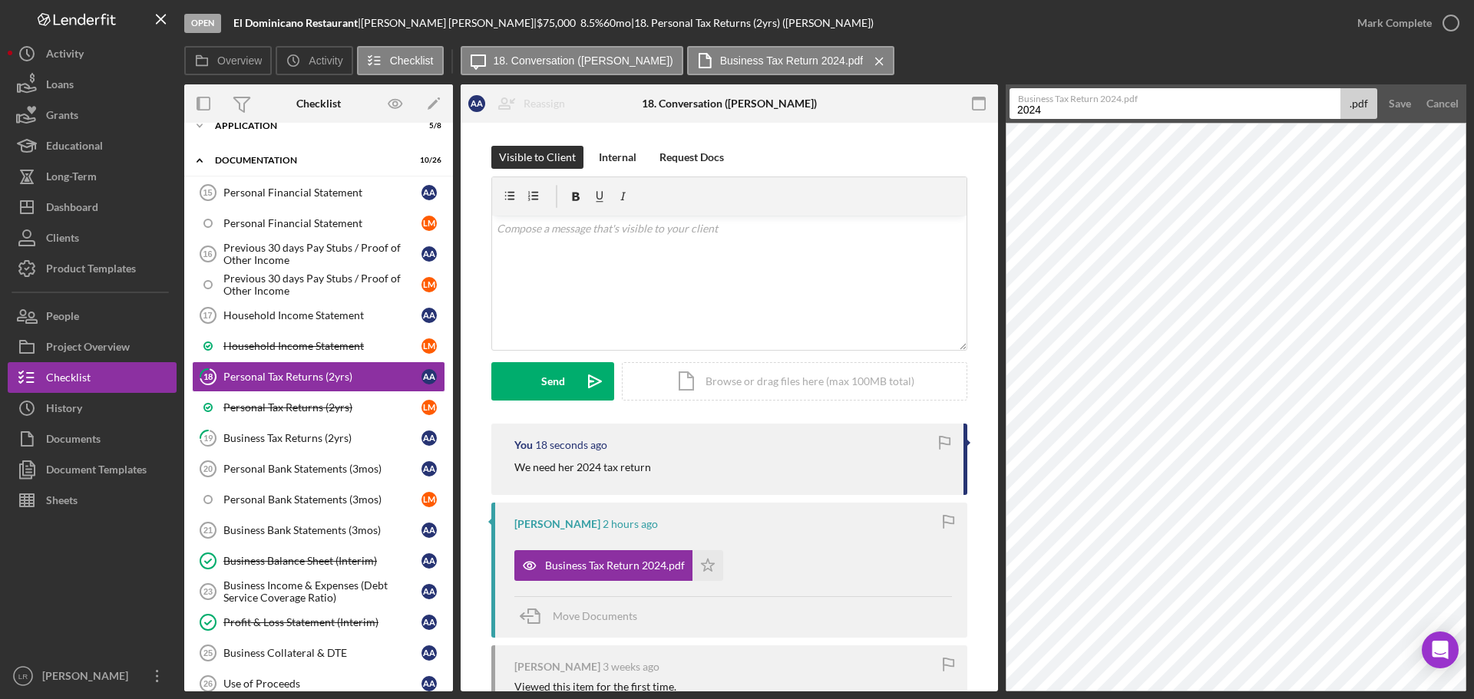
click at [1399, 101] on div "Save" at bounding box center [1399, 103] width 22 height 31
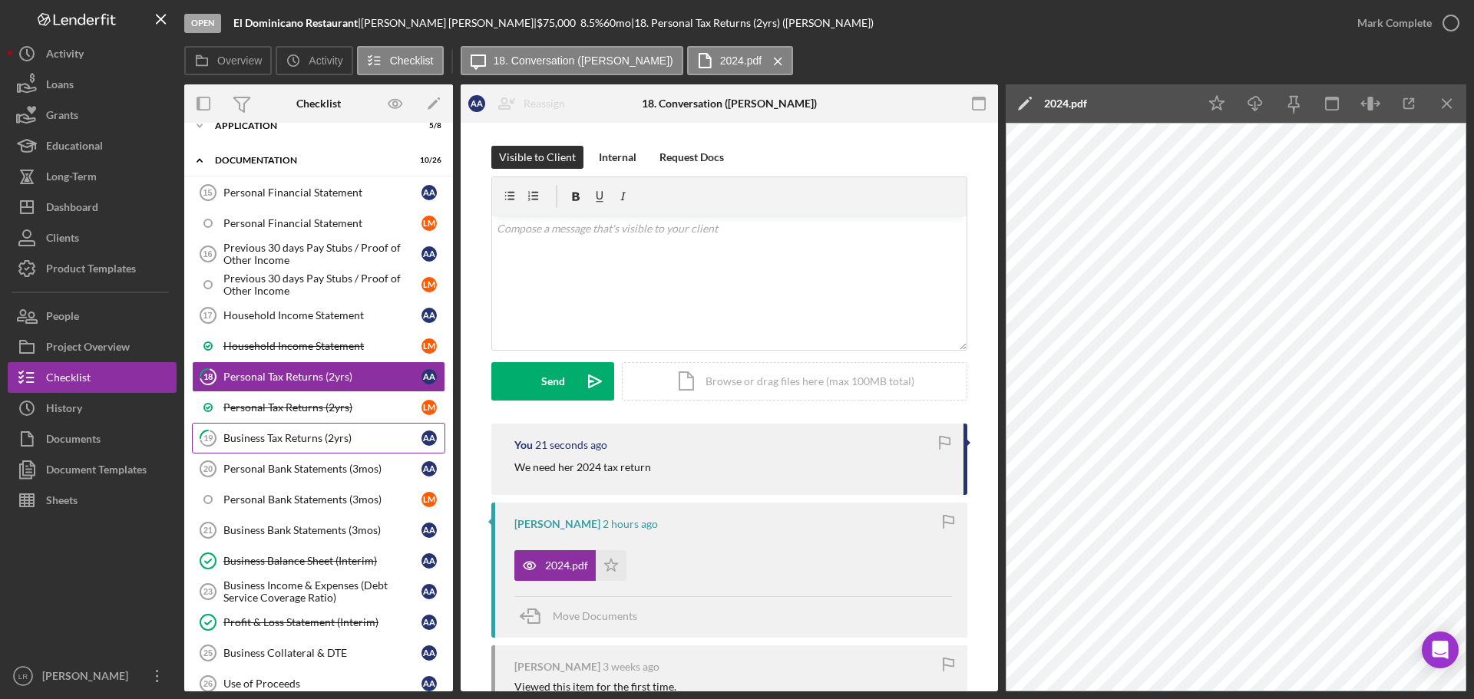
click at [268, 452] on link "19 Business Tax Returns (2yrs) A A" at bounding box center [318, 438] width 253 height 31
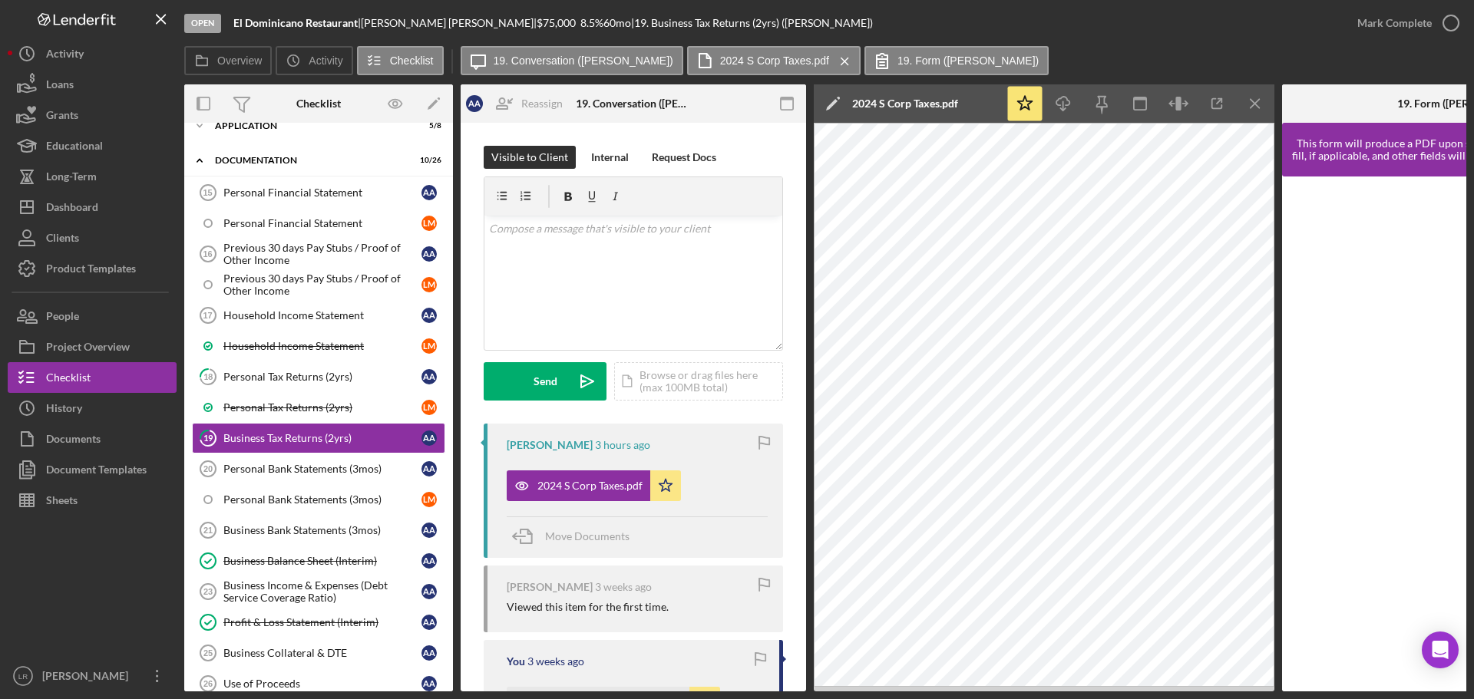
click at [829, 101] on icon "Icon/Edit" at bounding box center [833, 103] width 38 height 38
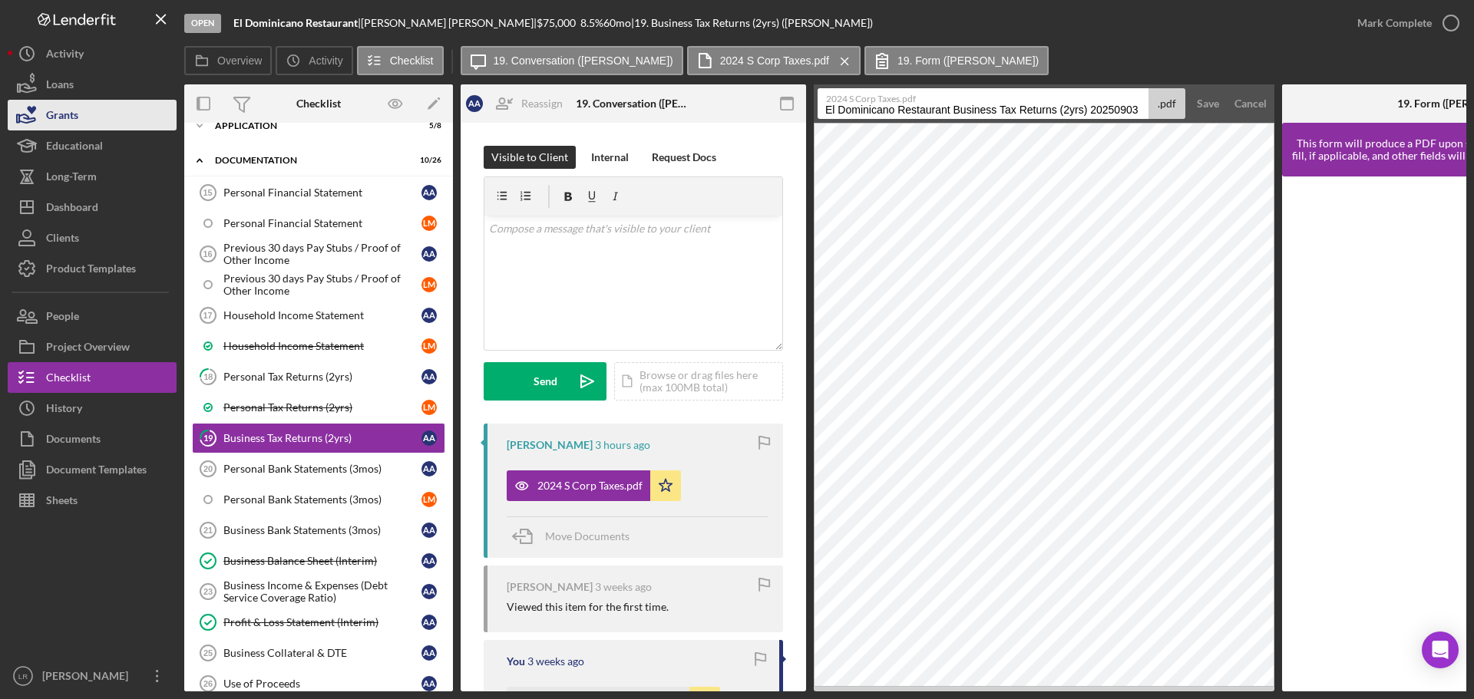
drag, startPoint x: 953, startPoint y: 114, endPoint x: 163, endPoint y: 127, distance: 790.6
click at [163, 127] on div "Open El Dominicano Restaurant | [PERSON_NAME] | $75,000 $75,000 8.5 % 60 mo | 1…" at bounding box center [737, 345] width 1458 height 691
drag, startPoint x: 926, startPoint y: 112, endPoint x: 1200, endPoint y: 96, distance: 274.5
click at [1200, 96] on form "2024 S Corp Taxes.pdf Business Tax Returns (2yrs) 20250903 .pdf Save Cancel" at bounding box center [1044, 103] width 460 height 38
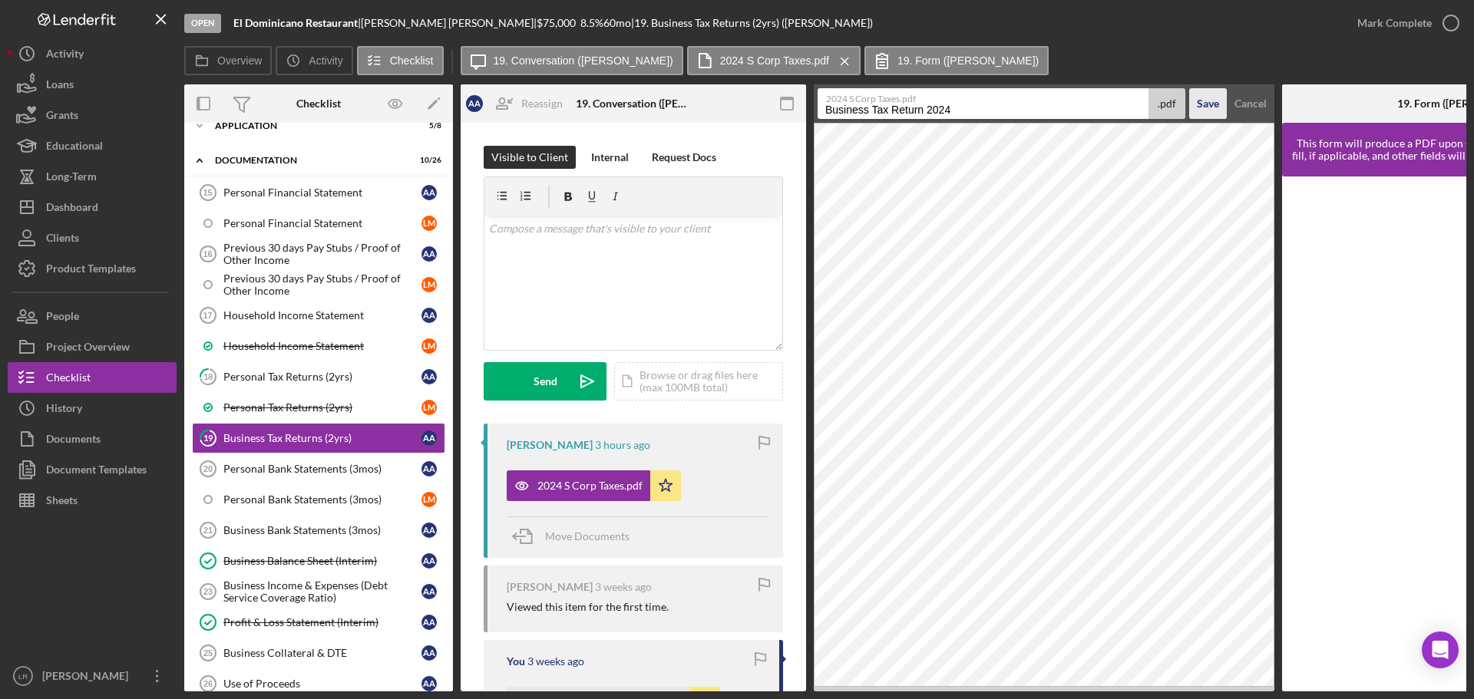
type input "Business Tax Return 2024"
click at [1202, 110] on div "Save" at bounding box center [1207, 103] width 22 height 31
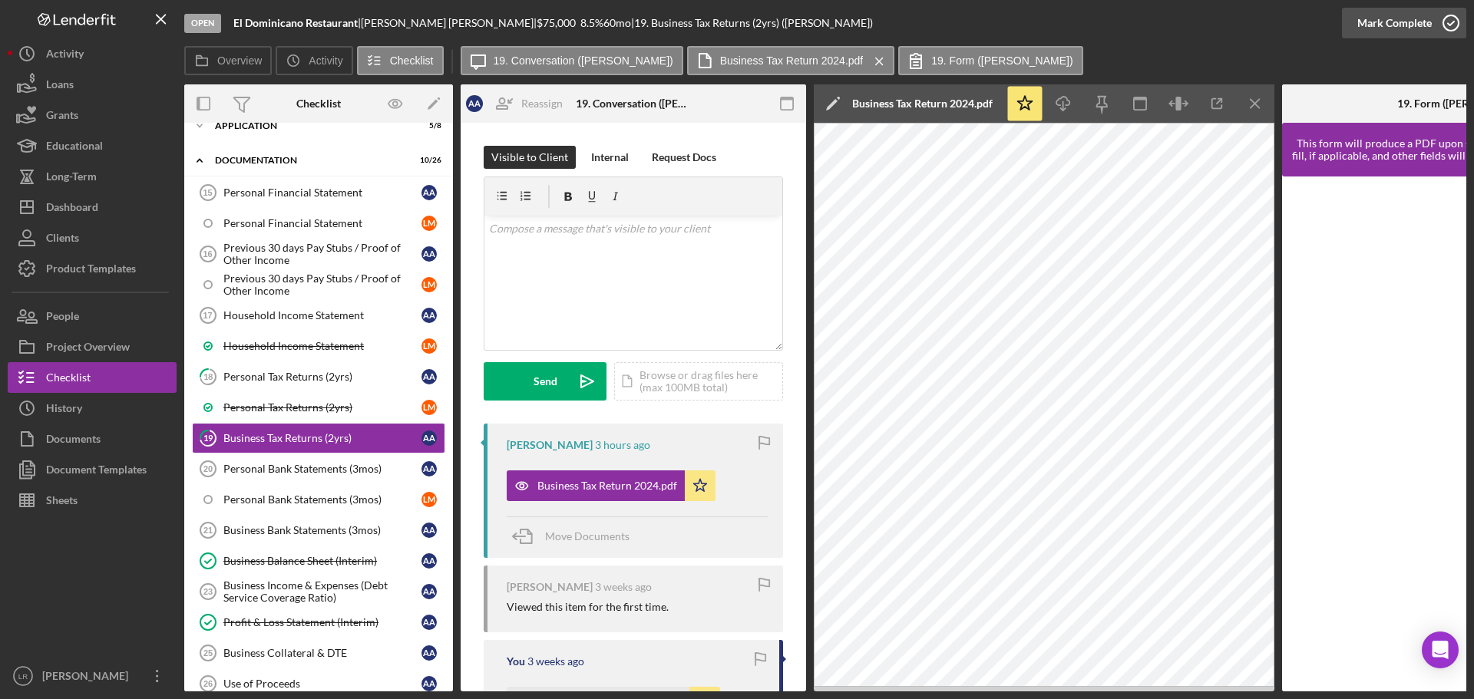
click at [1414, 38] on div "Mark Complete" at bounding box center [1394, 23] width 74 height 31
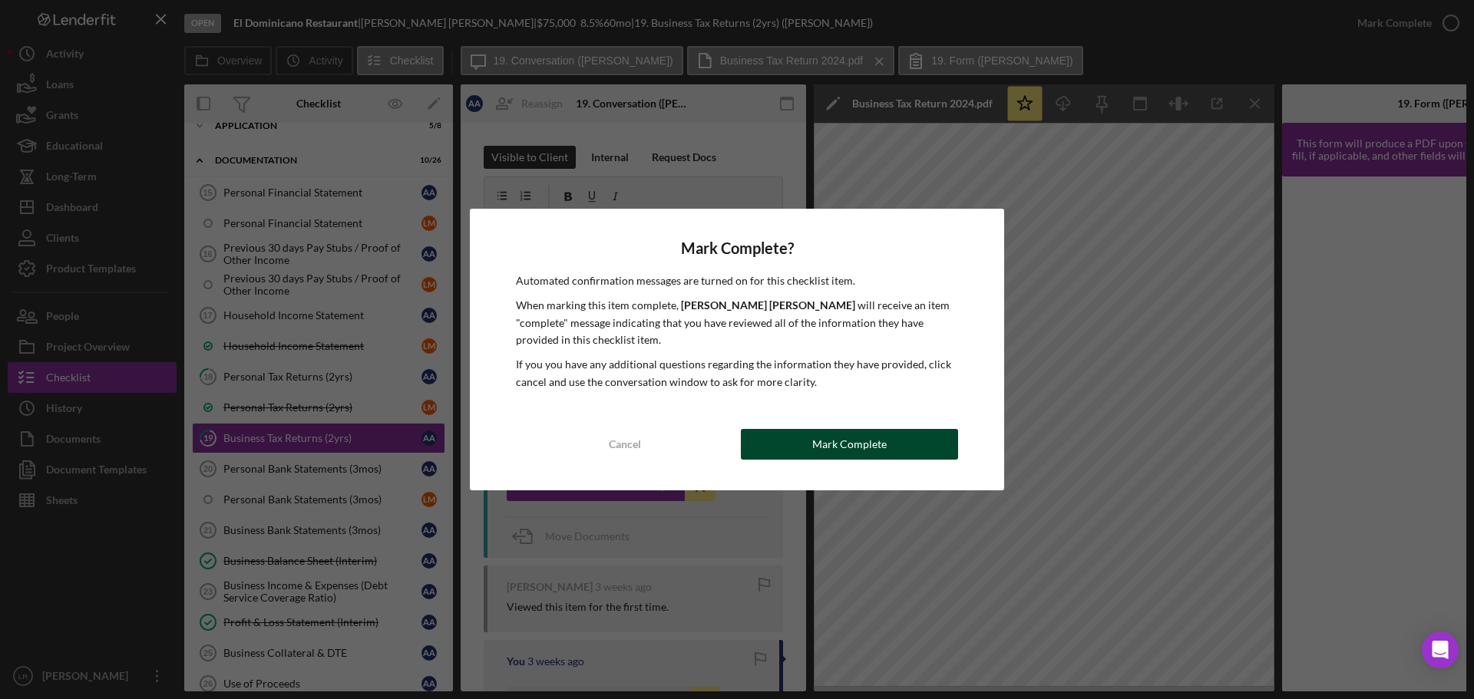
click at [842, 455] on div "Mark Complete" at bounding box center [849, 444] width 74 height 31
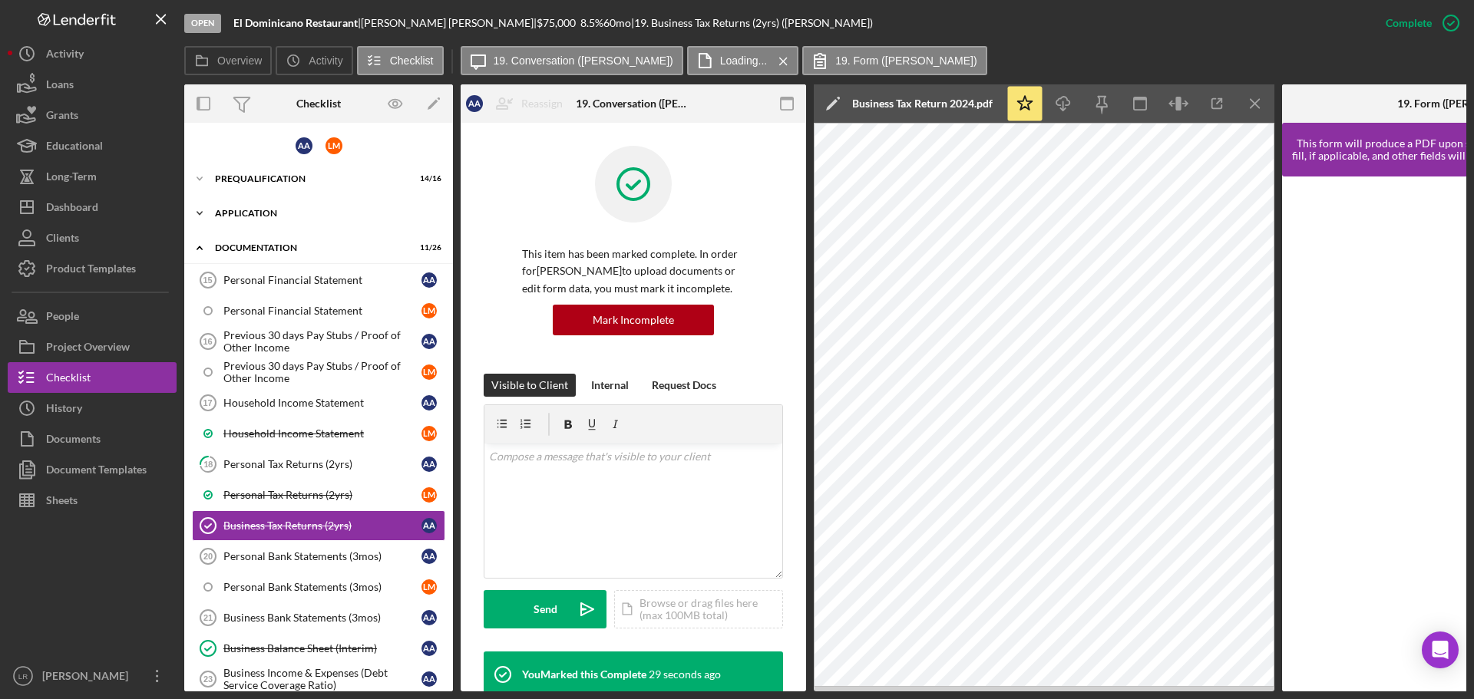
click at [256, 207] on div "Icon/Expander Application 5 / 8" at bounding box center [318, 213] width 269 height 31
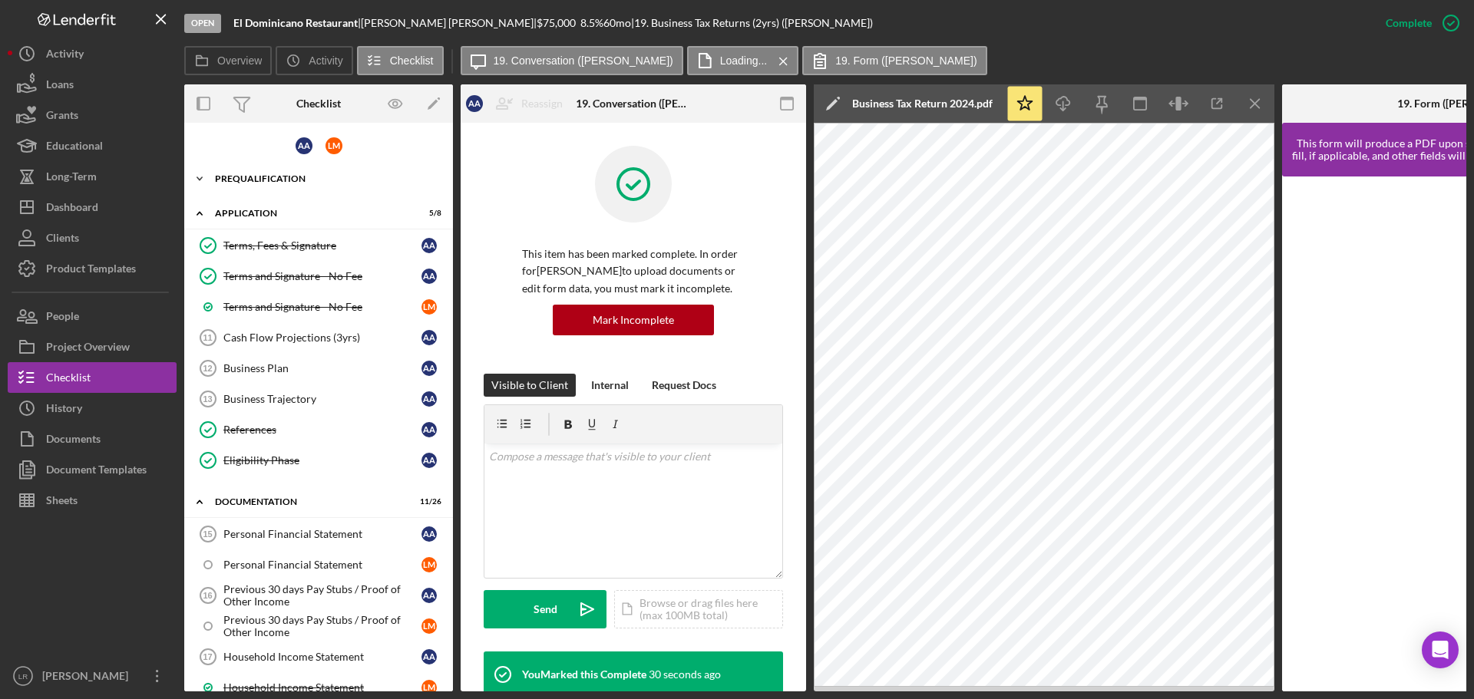
click at [285, 186] on div "Icon/Expander Prequalification 14 / 16" at bounding box center [318, 178] width 269 height 31
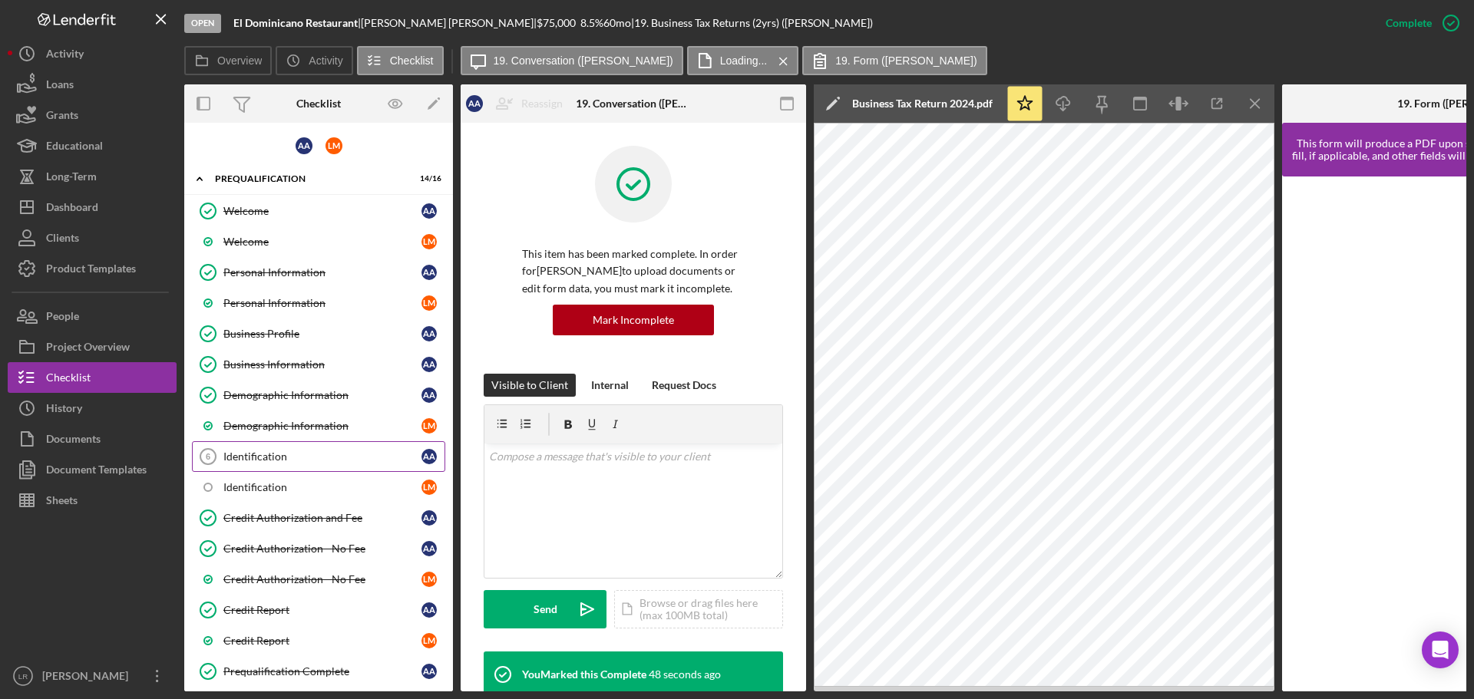
click at [313, 460] on div "Identification" at bounding box center [322, 457] width 198 height 12
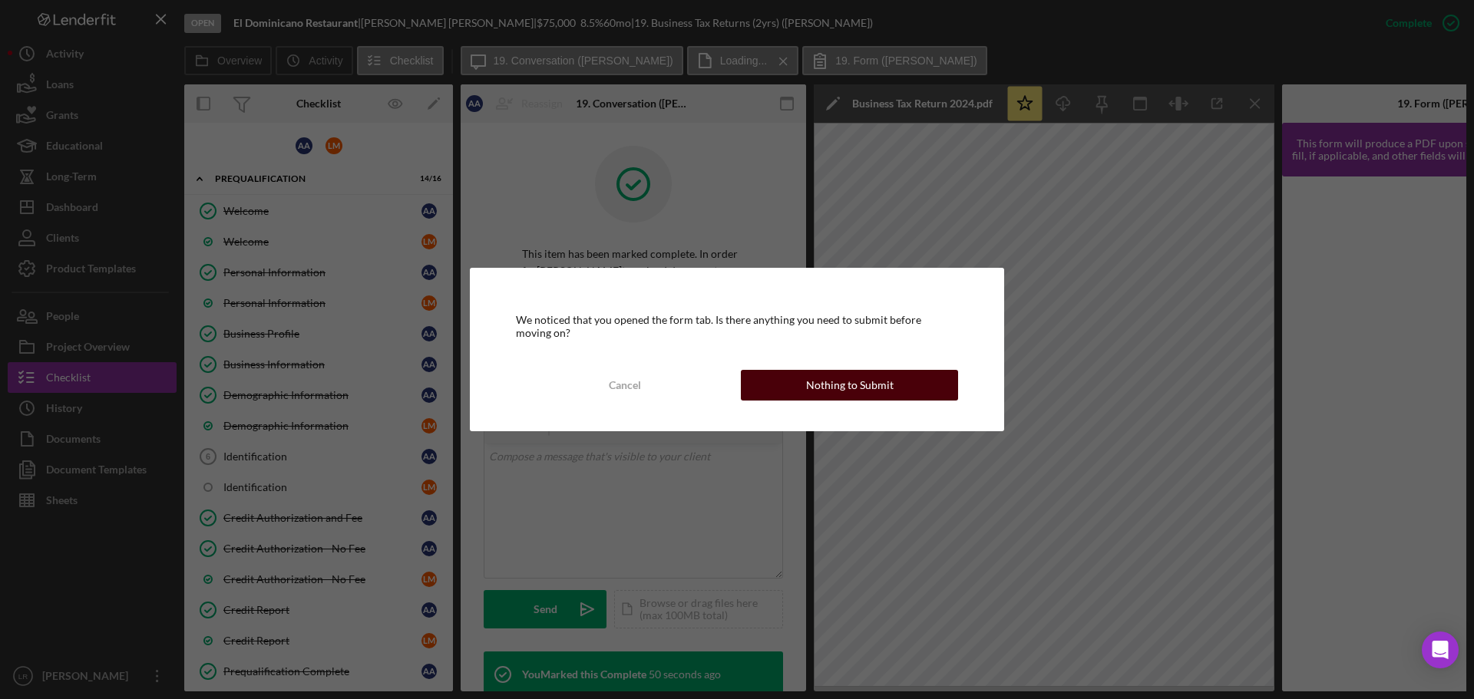
click at [875, 388] on div "Nothing to Submit" at bounding box center [849, 385] width 87 height 31
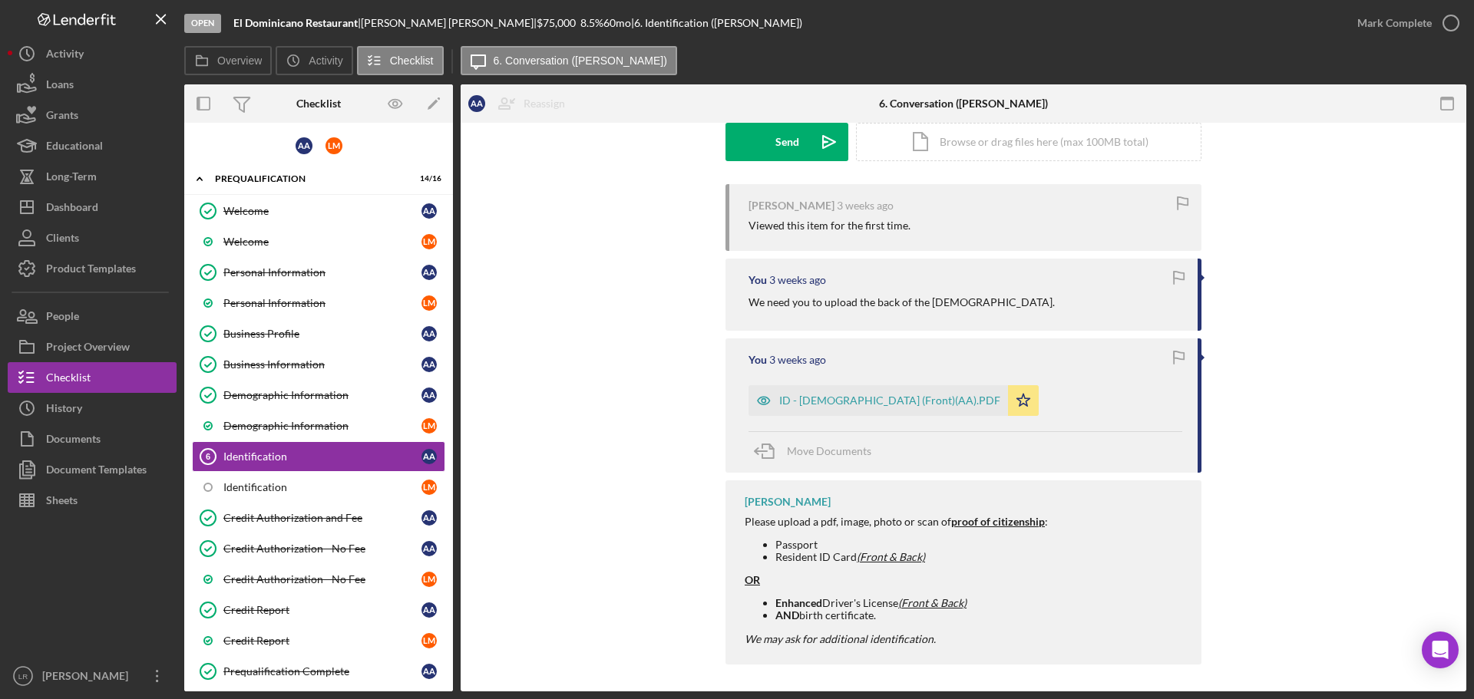
scroll to position [243, 0]
drag, startPoint x: 1069, startPoint y: 300, endPoint x: 747, endPoint y: 306, distance: 322.4
click at [748, 306] on div "We need you to upload the back of the [DEMOGRAPHIC_DATA]." at bounding box center [965, 298] width 434 height 17
copy p "We need you to upload the back of the [DEMOGRAPHIC_DATA]."
click at [270, 459] on div "Identification" at bounding box center [322, 457] width 198 height 12
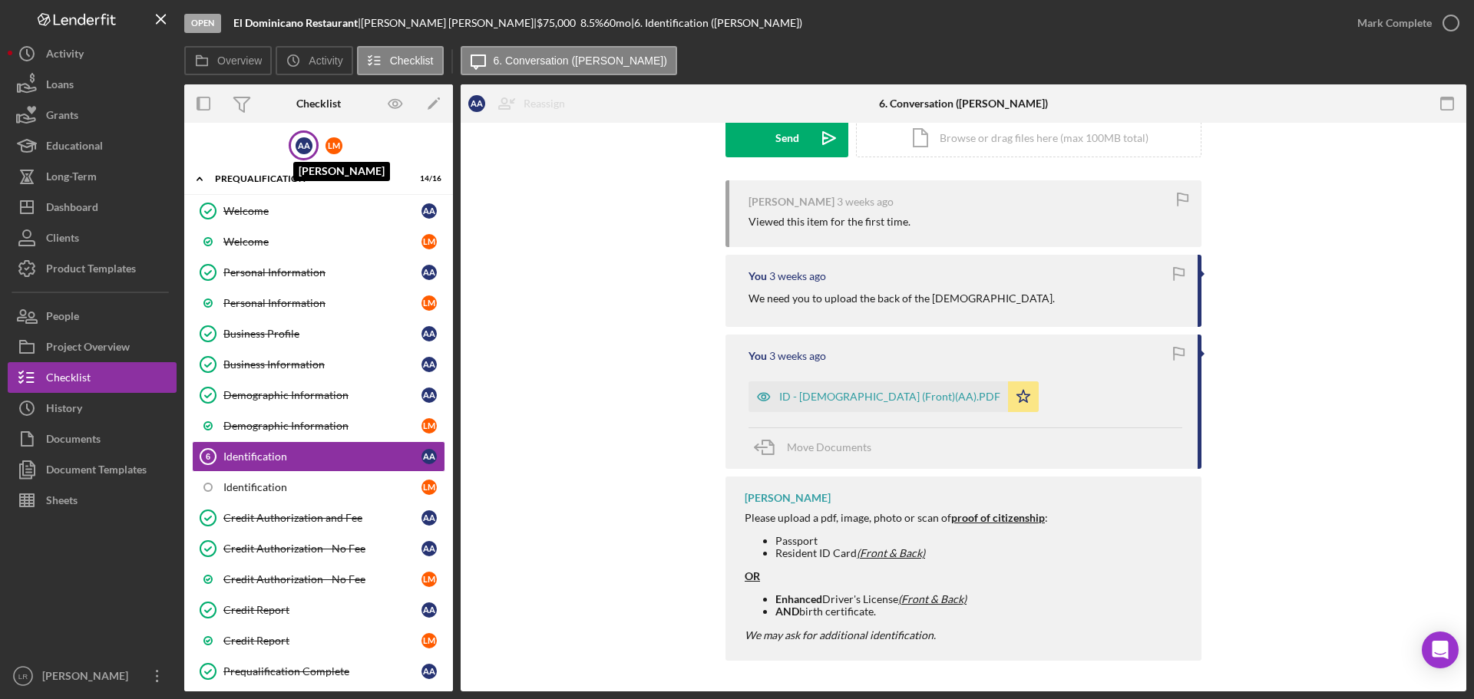
click at [295, 151] on div "A A" at bounding box center [303, 145] width 17 height 17
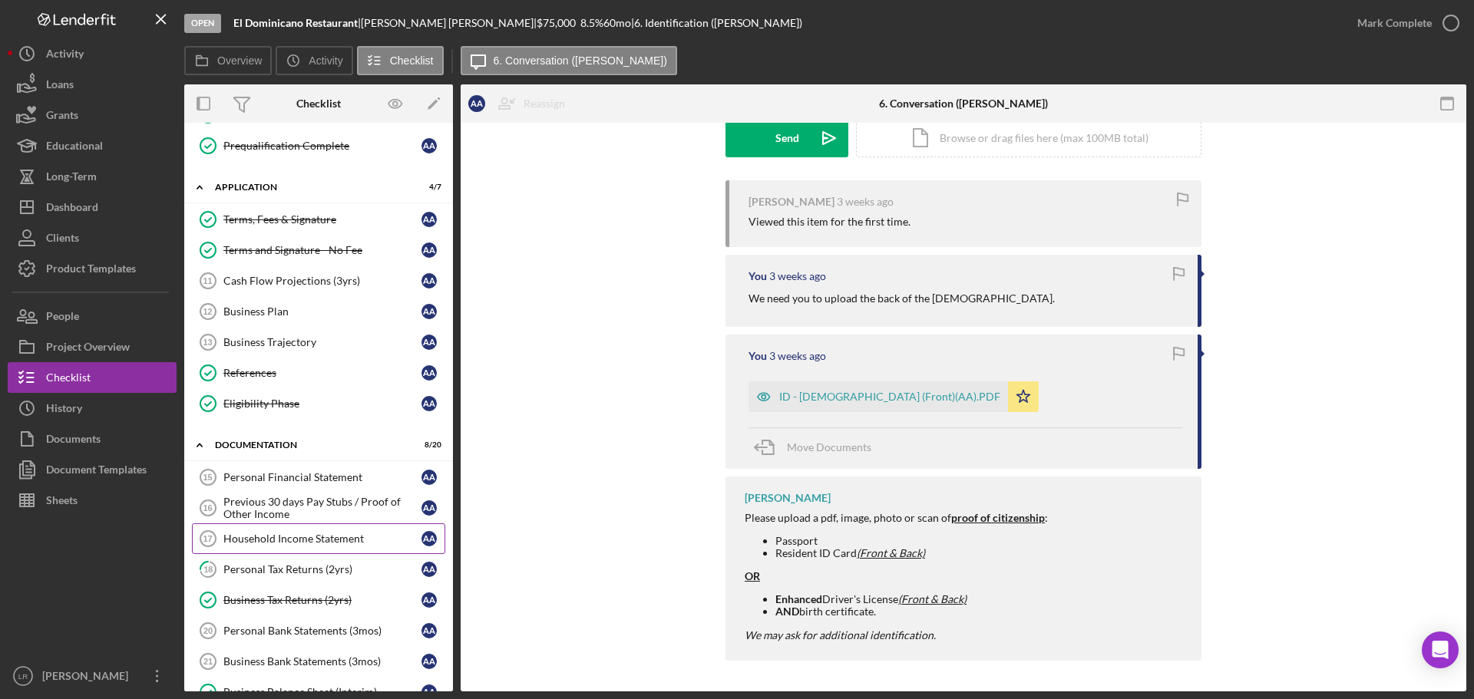
scroll to position [384, 0]
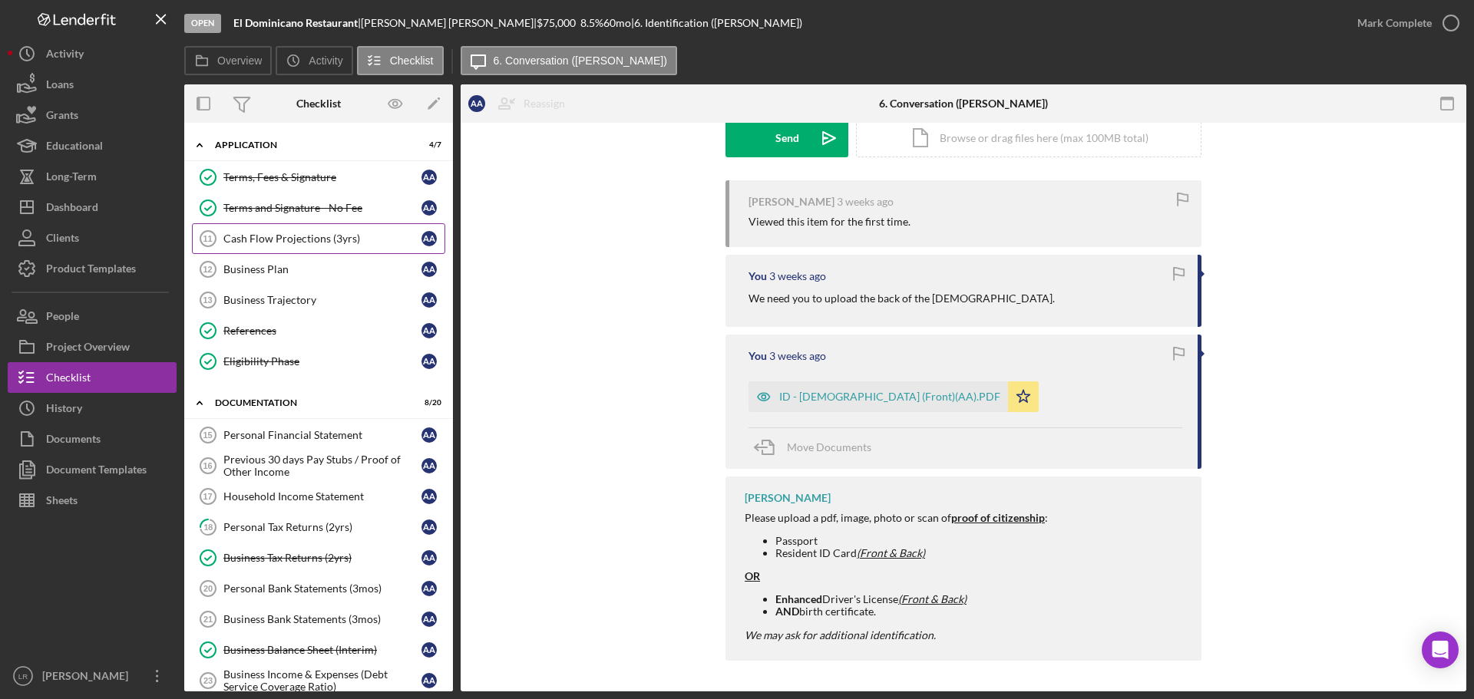
click at [287, 241] on div "Cash Flow Projections (3yrs)" at bounding box center [322, 239] width 198 height 12
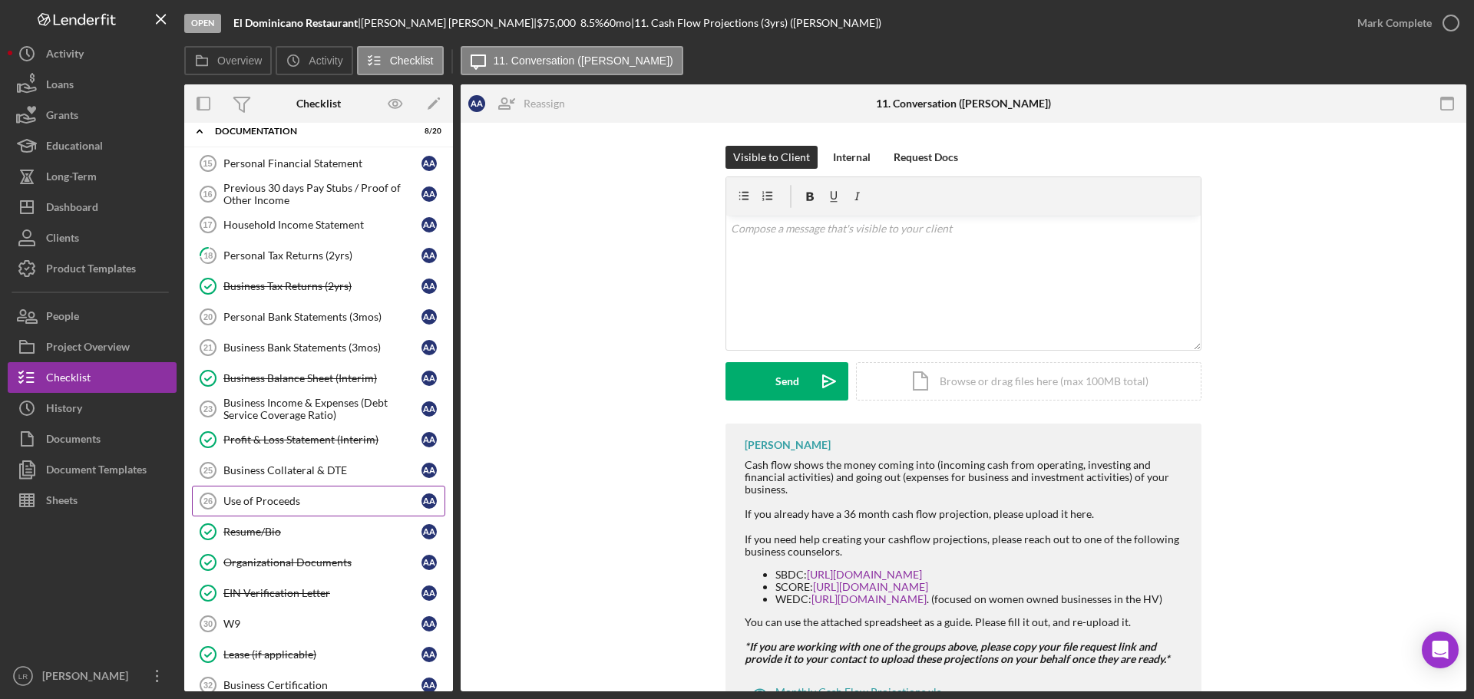
scroll to position [691, 0]
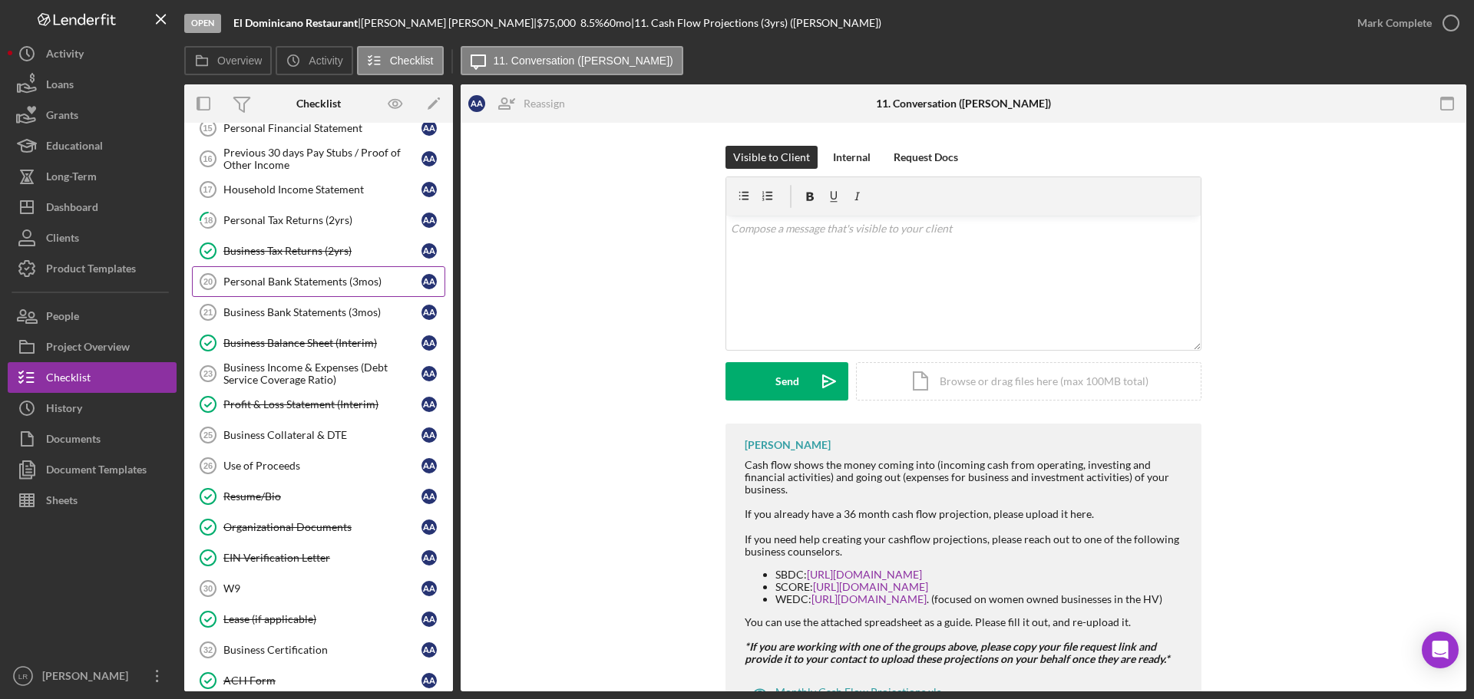
drag, startPoint x: 393, startPoint y: 277, endPoint x: 212, endPoint y: 281, distance: 181.2
click at [212, 281] on link "Personal Bank Statements (3mos) 20 Personal Bank Statements (3mos) A A" at bounding box center [318, 281] width 253 height 31
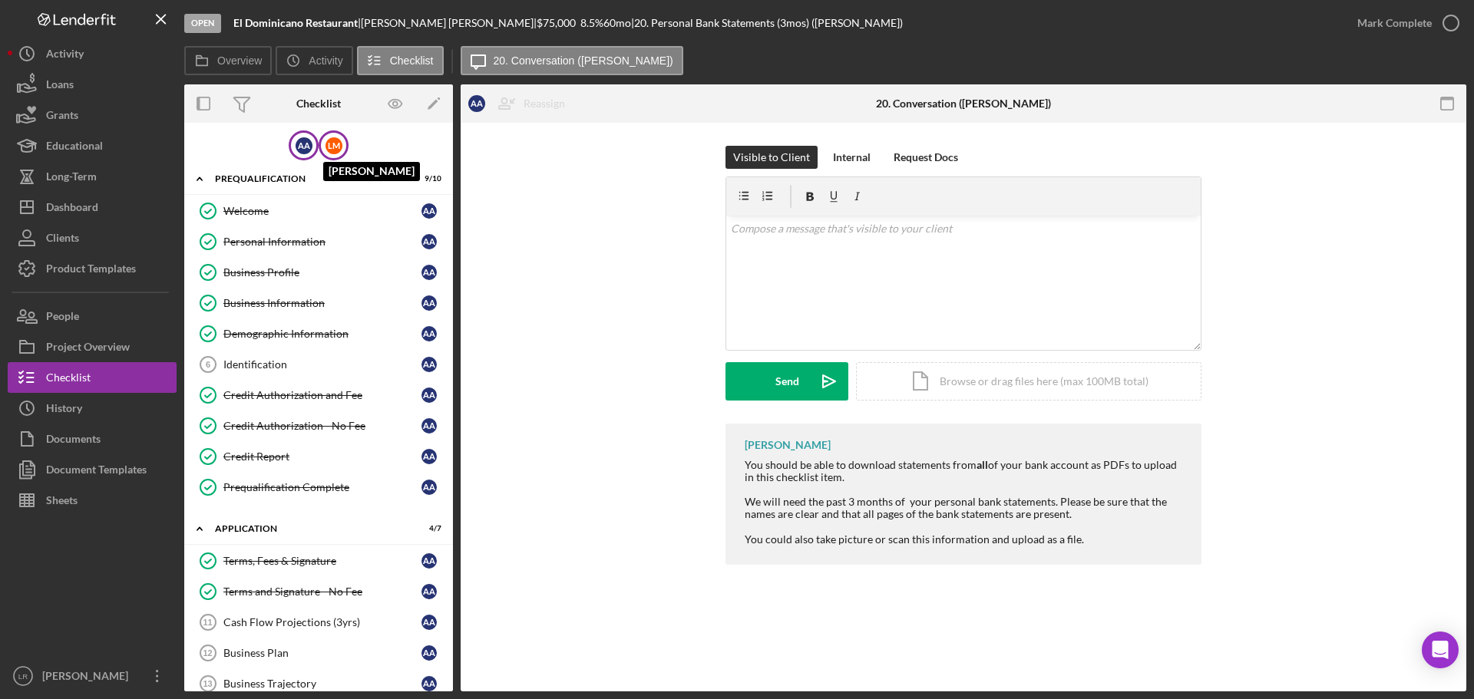
click at [325, 140] on div "L M" at bounding box center [333, 145] width 17 height 17
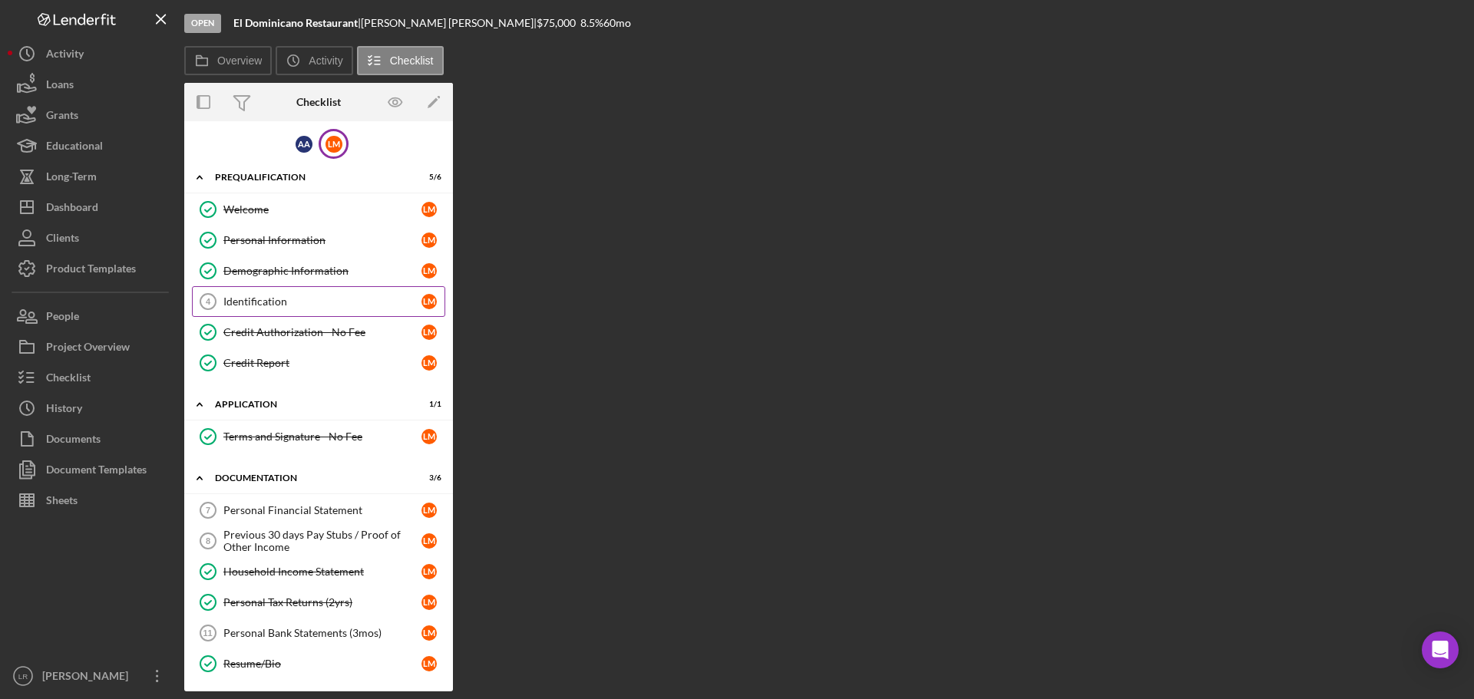
click at [335, 307] on div "Identification" at bounding box center [322, 301] width 198 height 12
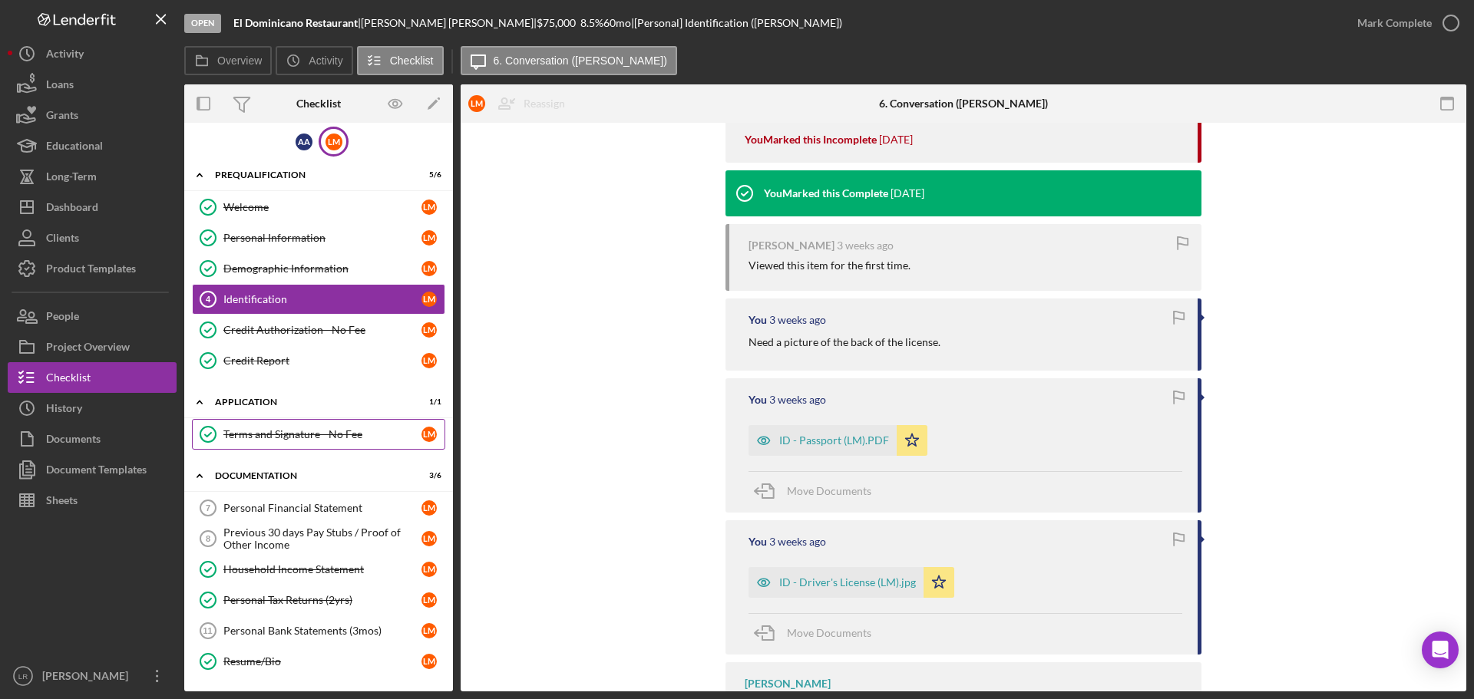
scroll to position [5, 0]
click at [325, 510] on div "Personal Financial Statement" at bounding box center [322, 507] width 198 height 12
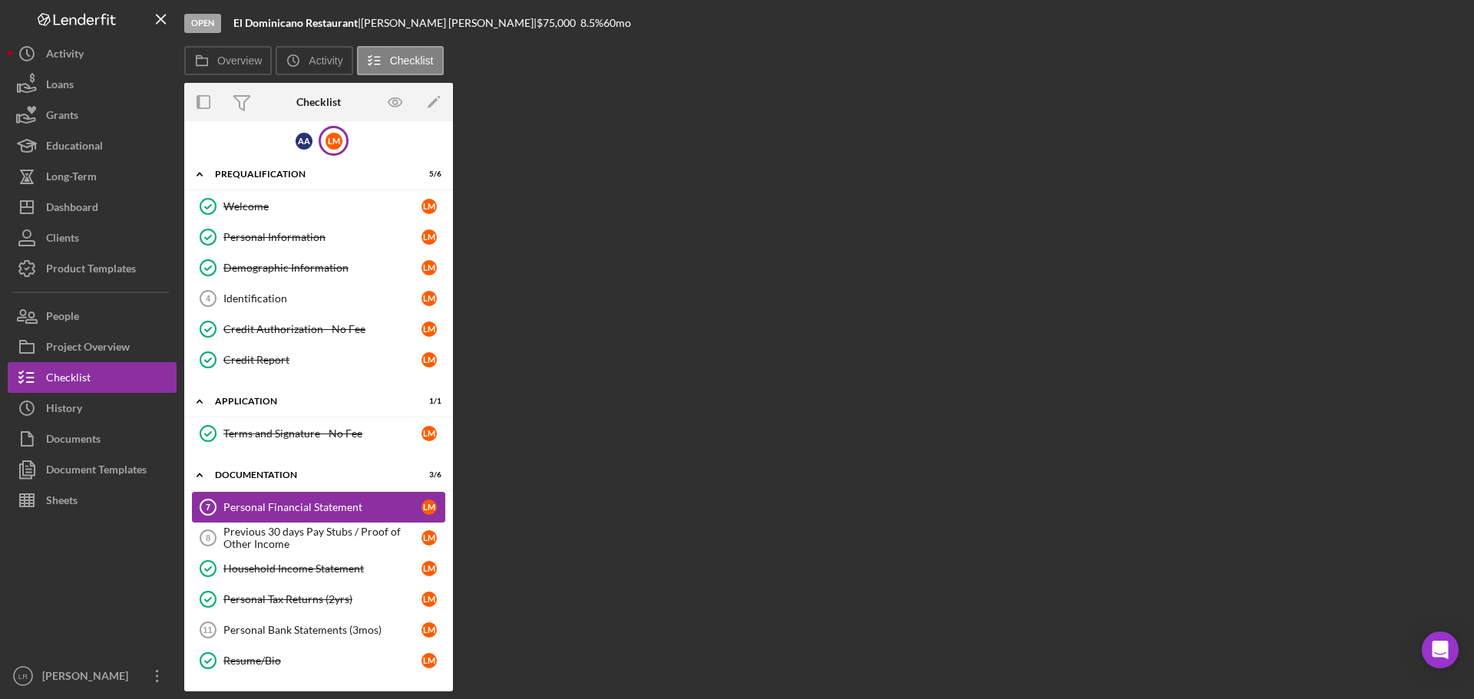
scroll to position [5, 0]
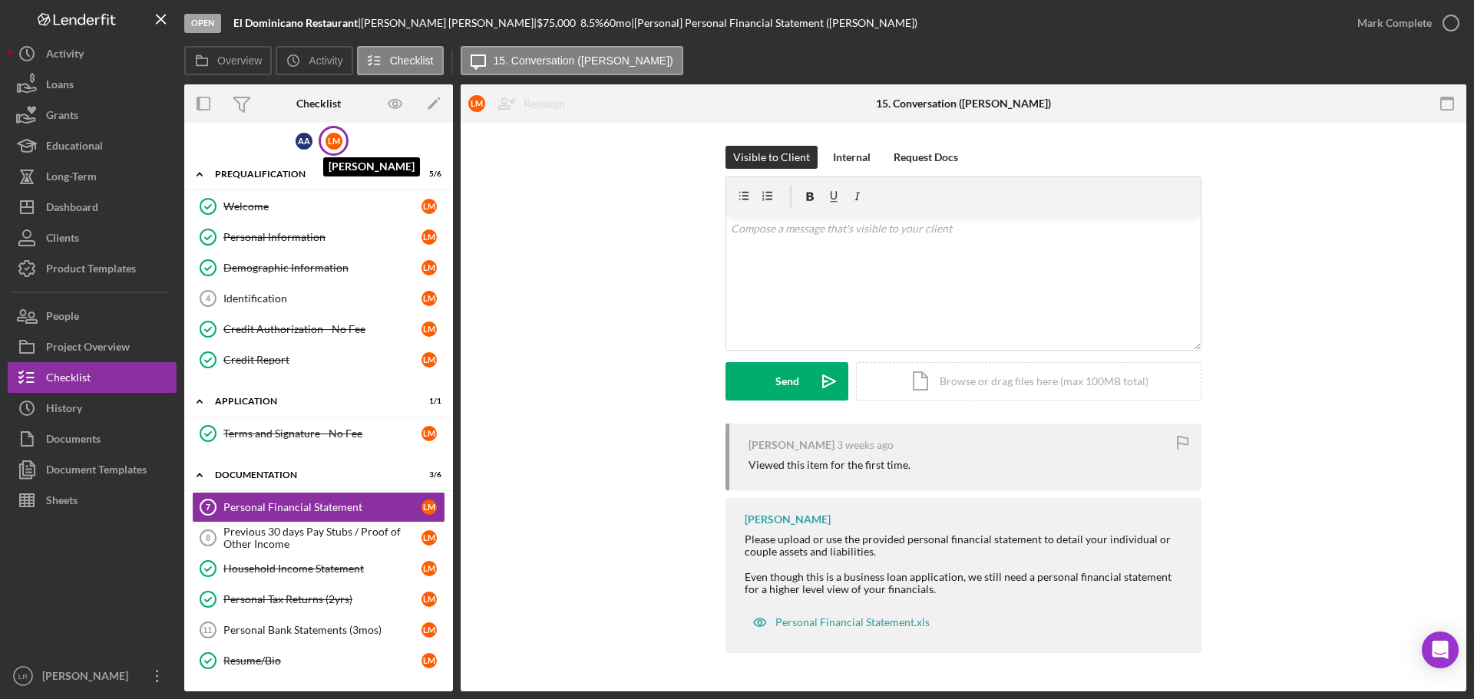
click at [326, 140] on div "L M" at bounding box center [333, 141] width 17 height 17
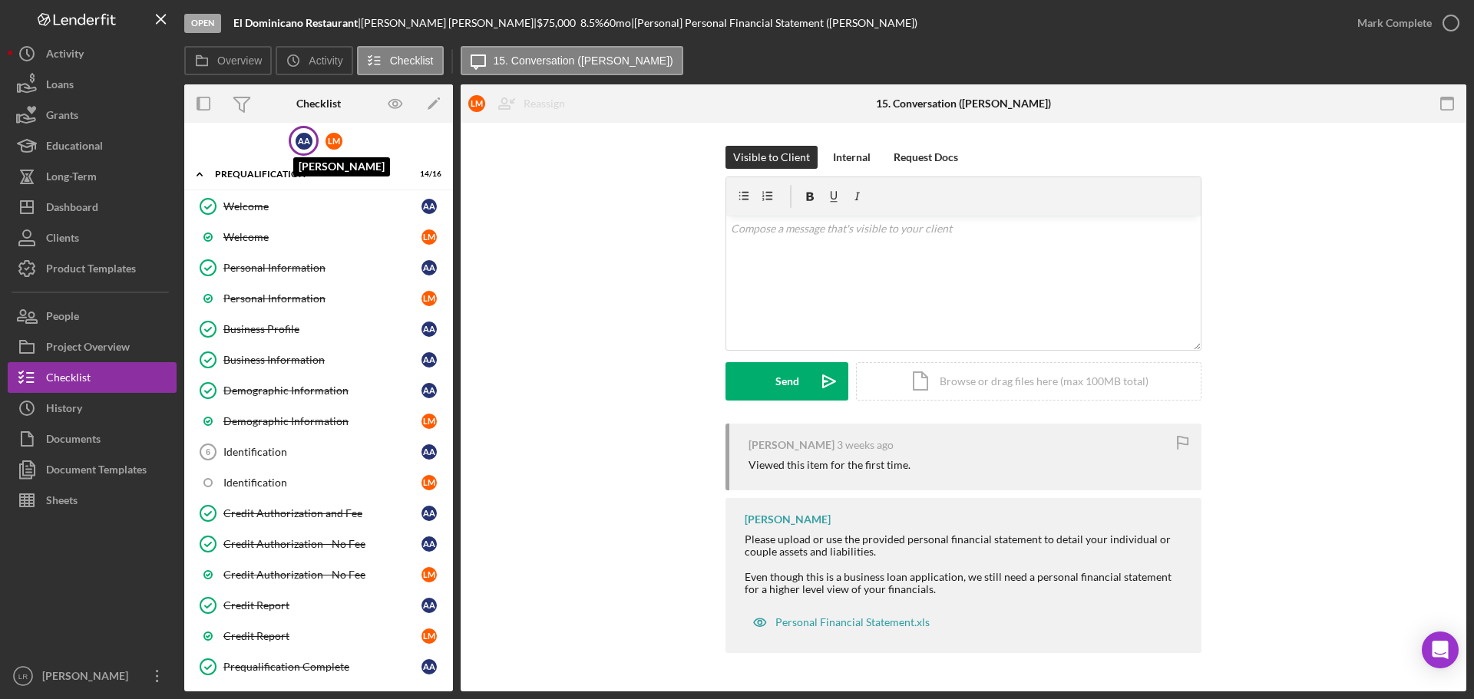
click at [304, 140] on div "A A" at bounding box center [303, 141] width 17 height 17
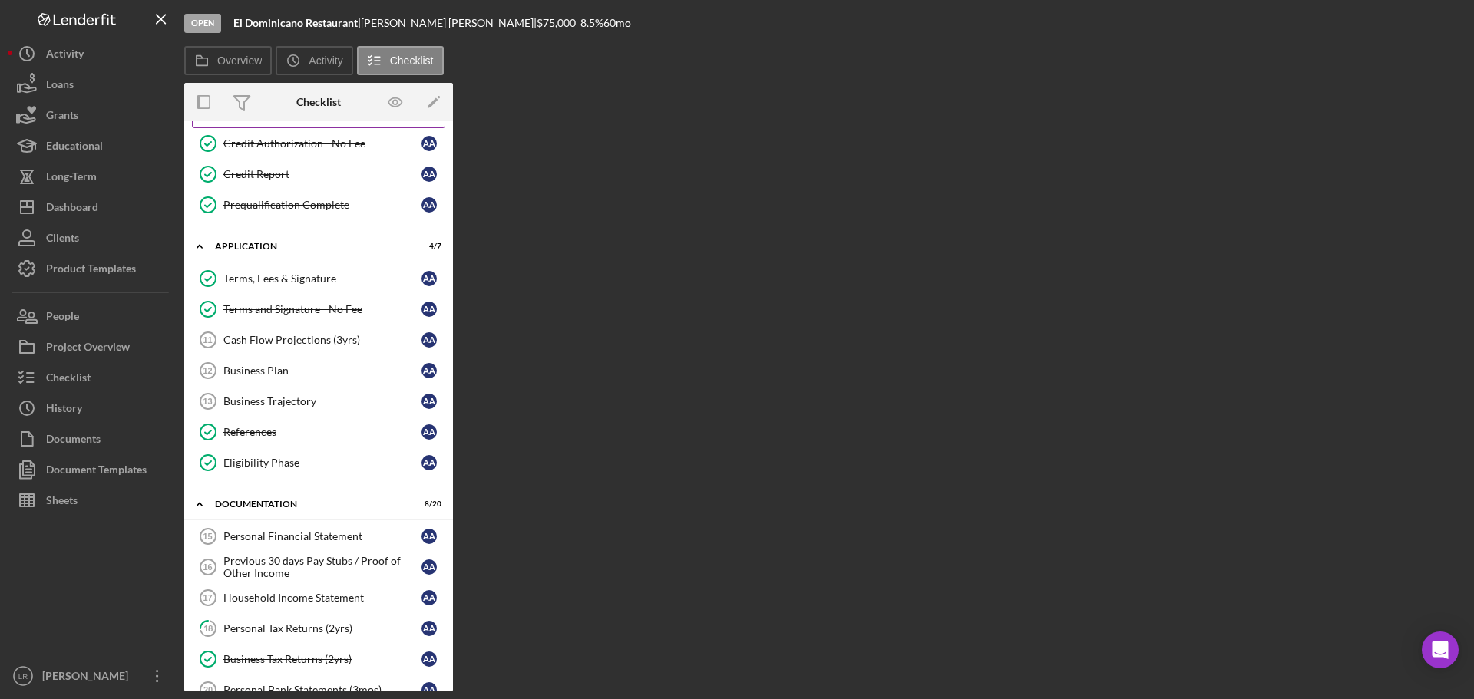
scroll to position [307, 0]
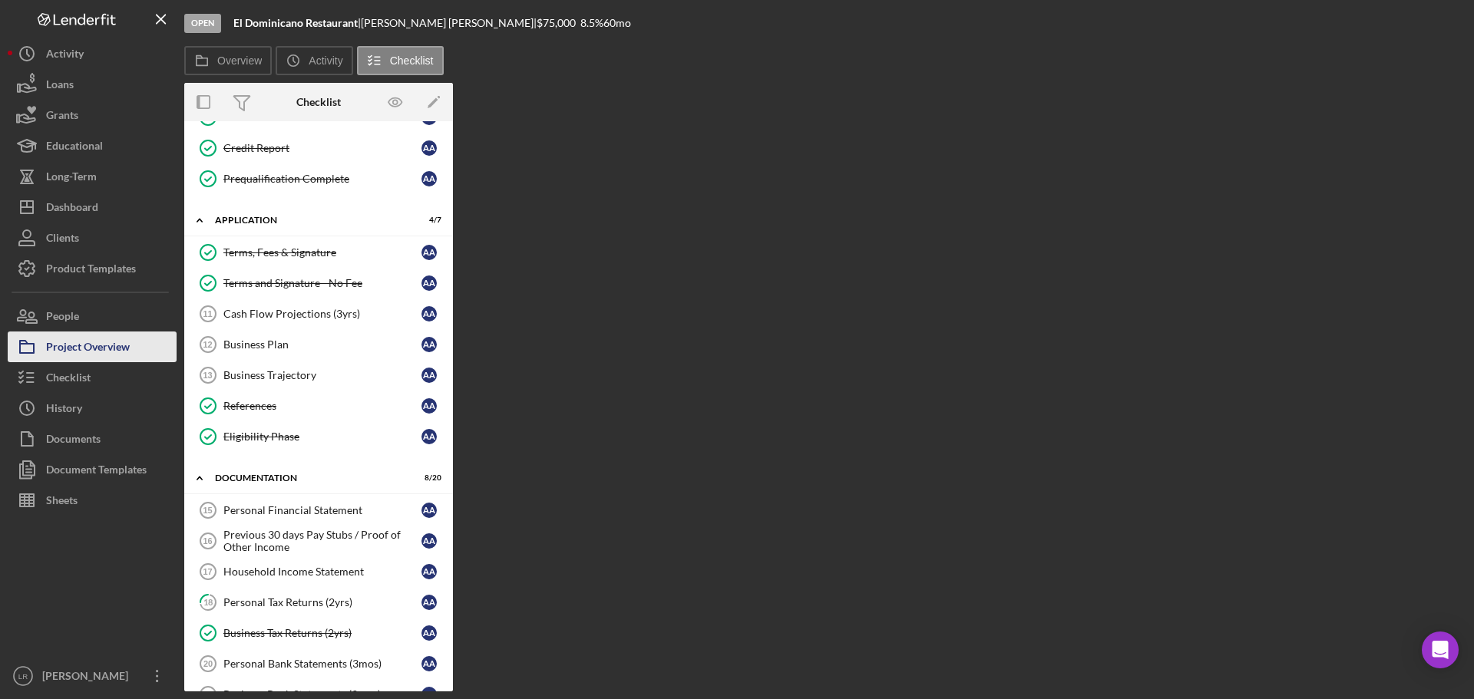
click at [125, 343] on div "Project Overview" at bounding box center [88, 349] width 84 height 35
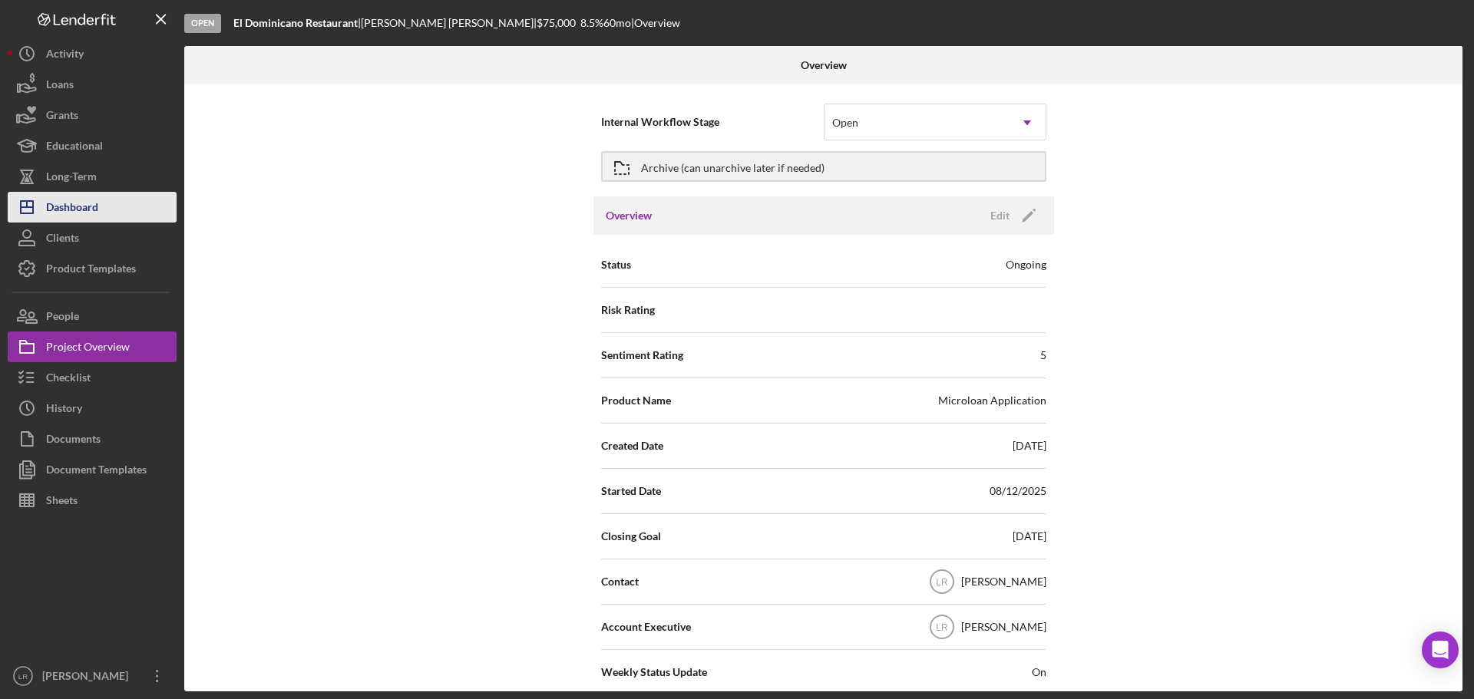
click at [122, 207] on button "Icon/Dashboard Dashboard" at bounding box center [92, 207] width 169 height 31
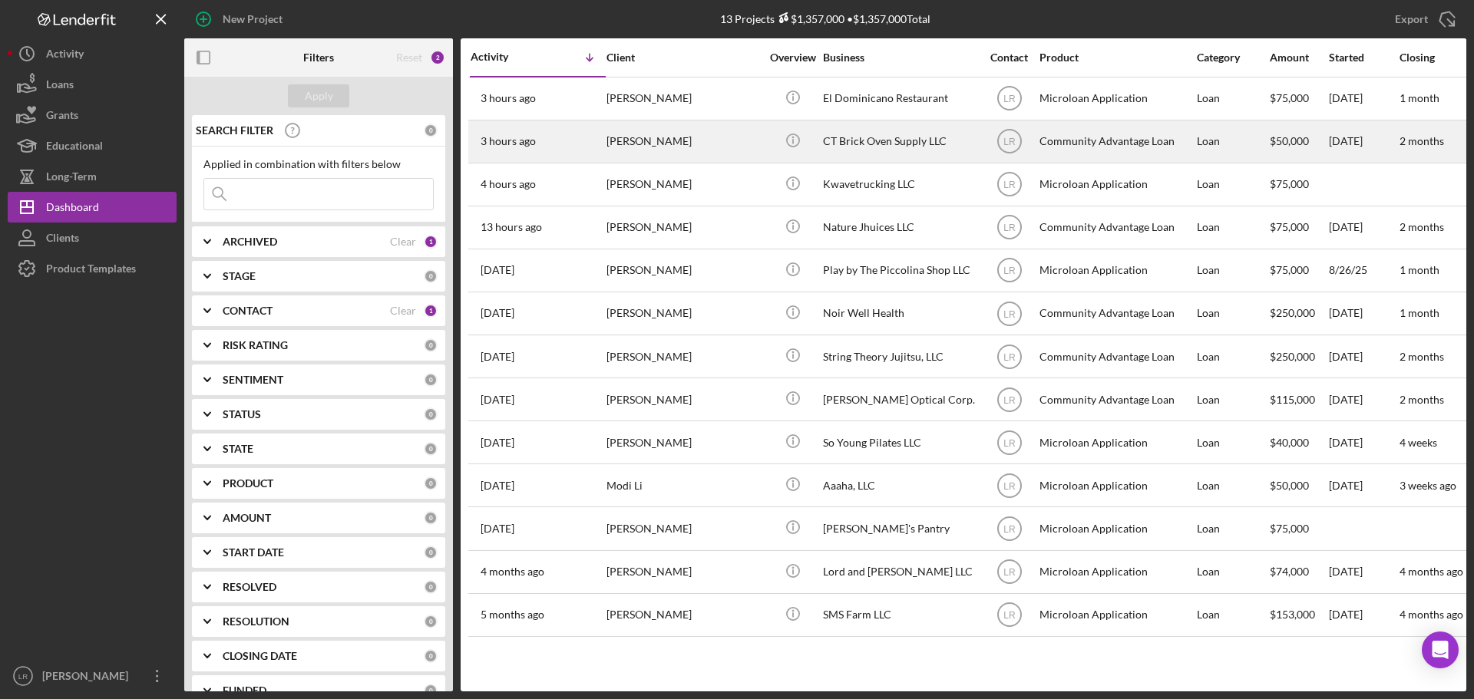
click at [734, 152] on div "[PERSON_NAME]" at bounding box center [682, 141] width 153 height 41
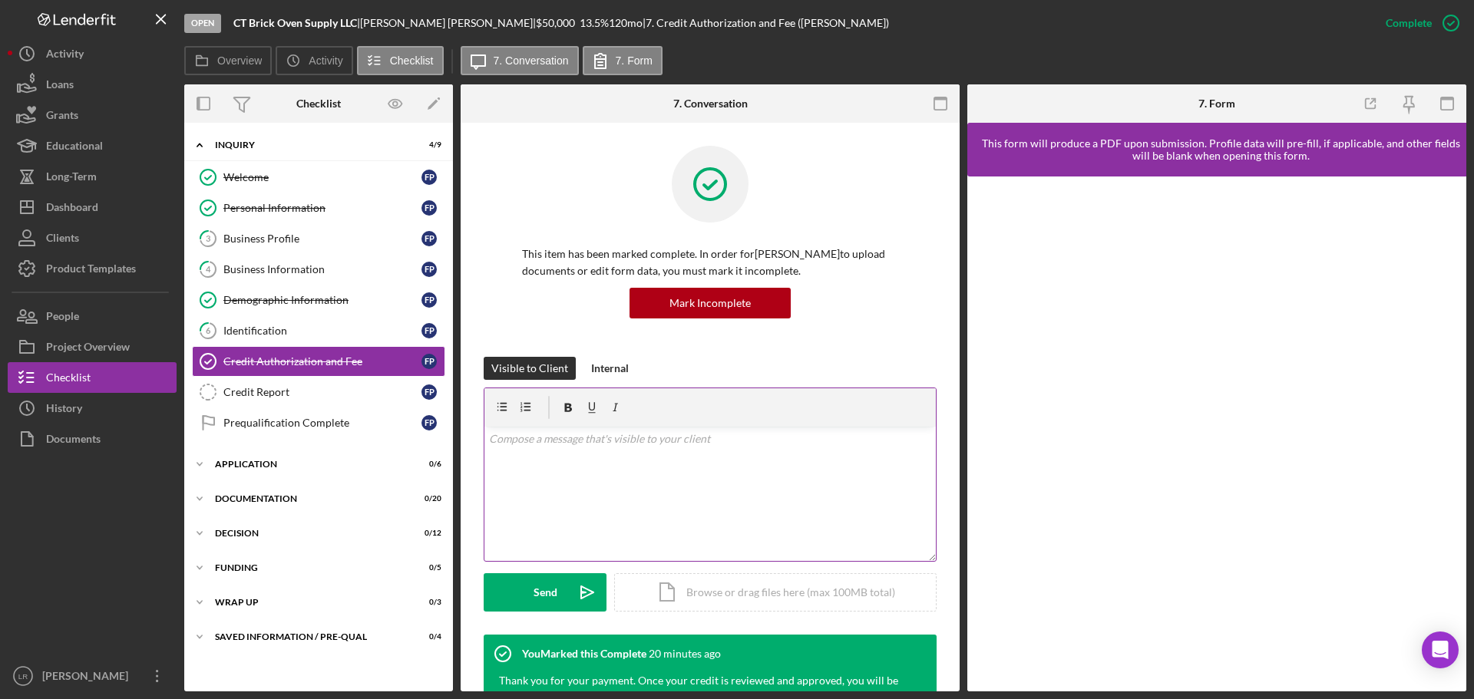
click at [754, 439] on p at bounding box center [710, 439] width 443 height 17
click at [526, 459] on p "Hi [PERSON_NAME], Can you please share what the correct ssn is? If you look at …" at bounding box center [710, 448] width 443 height 35
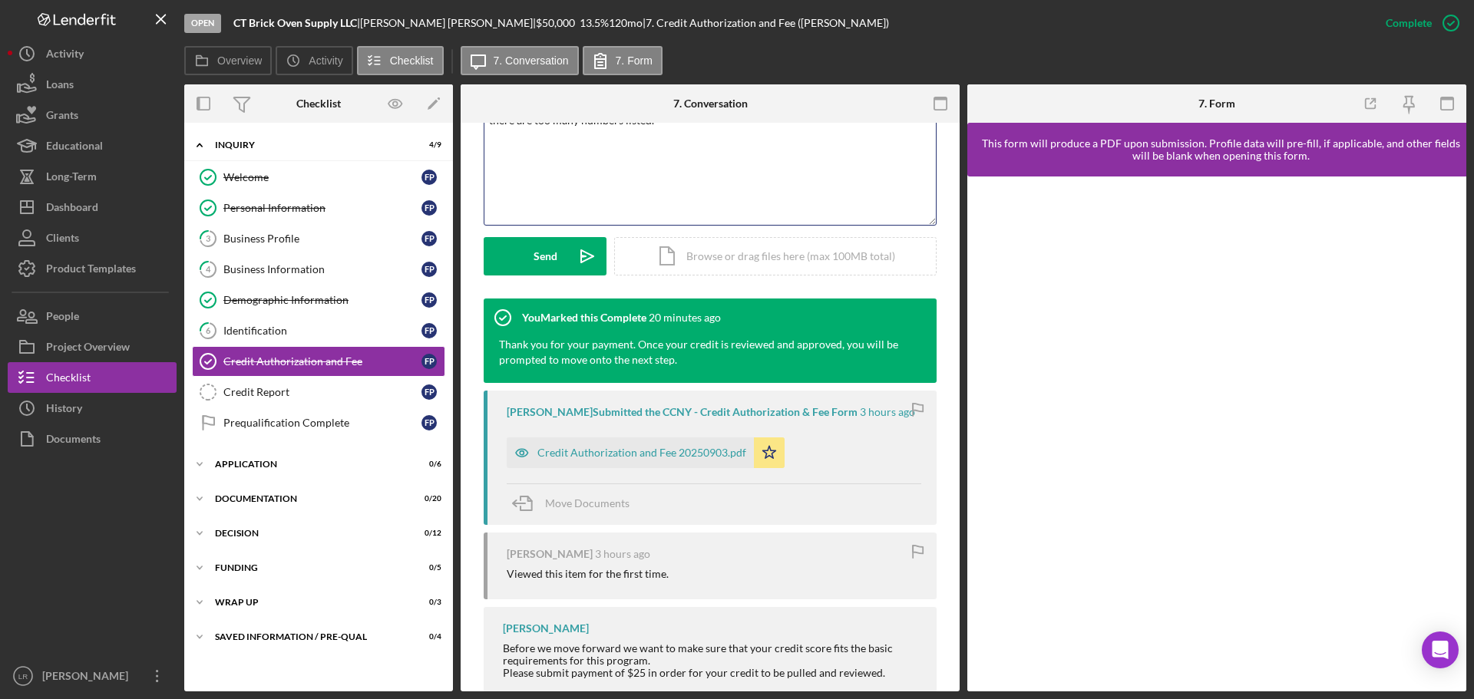
scroll to position [387, 0]
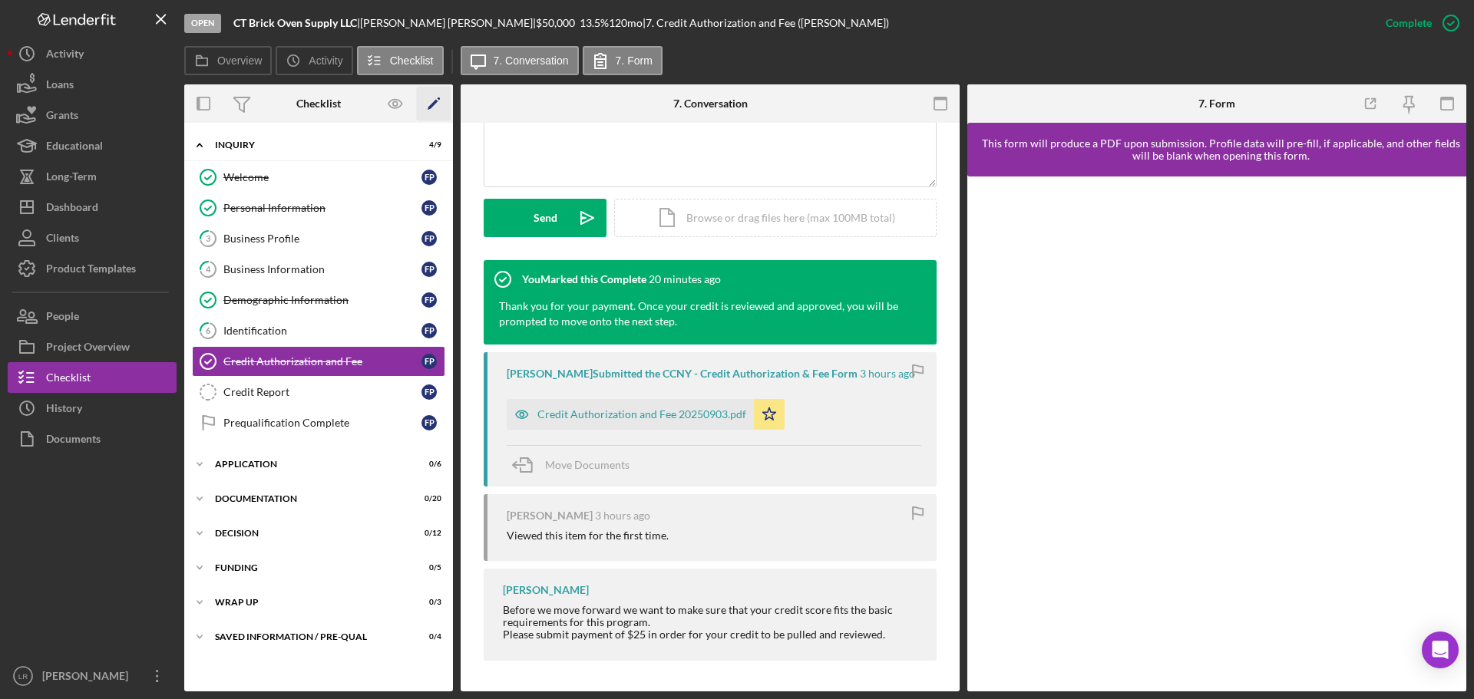
click at [434, 106] on icon "Icon/Edit" at bounding box center [434, 104] width 35 height 35
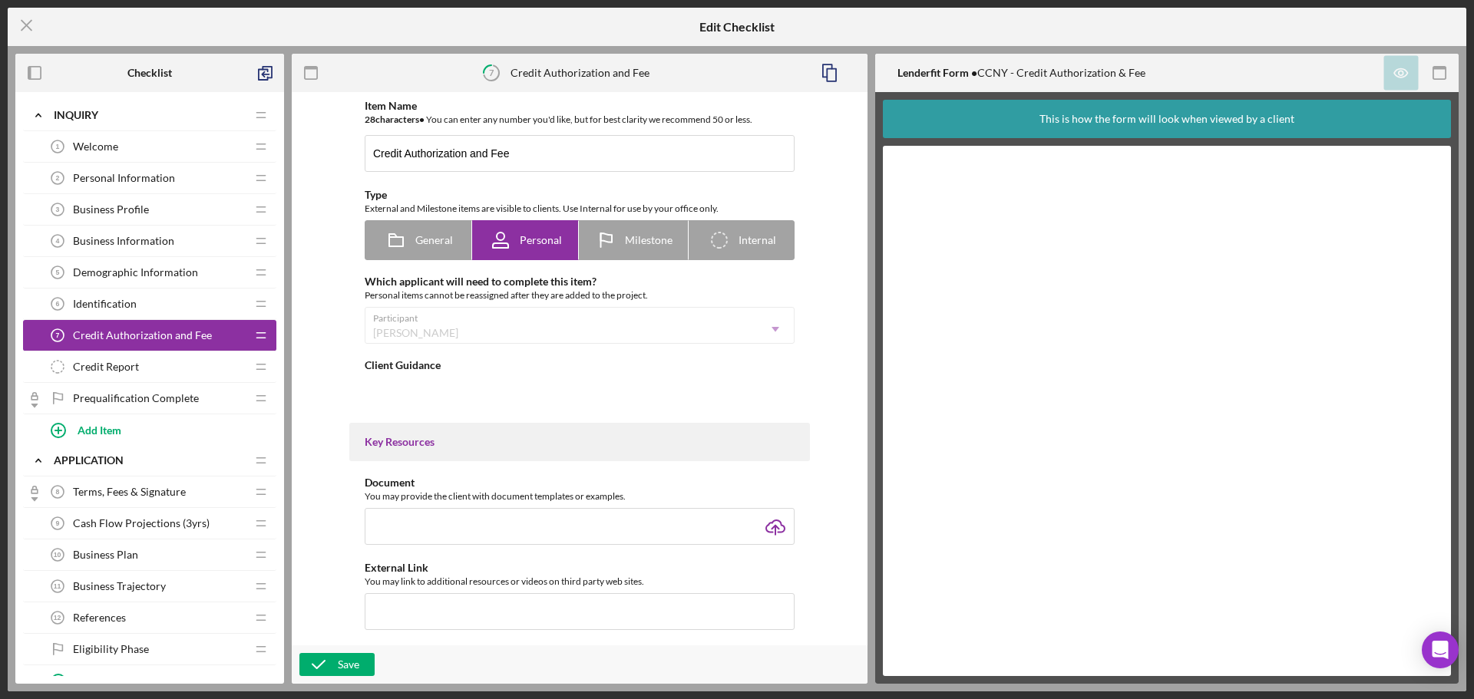
type textarea "<div>Before we move forward we want to make sure that your credit score fits th…"
type textarea "<div>Thank you for your payment. Once your credit is reviewed and approved, you…"
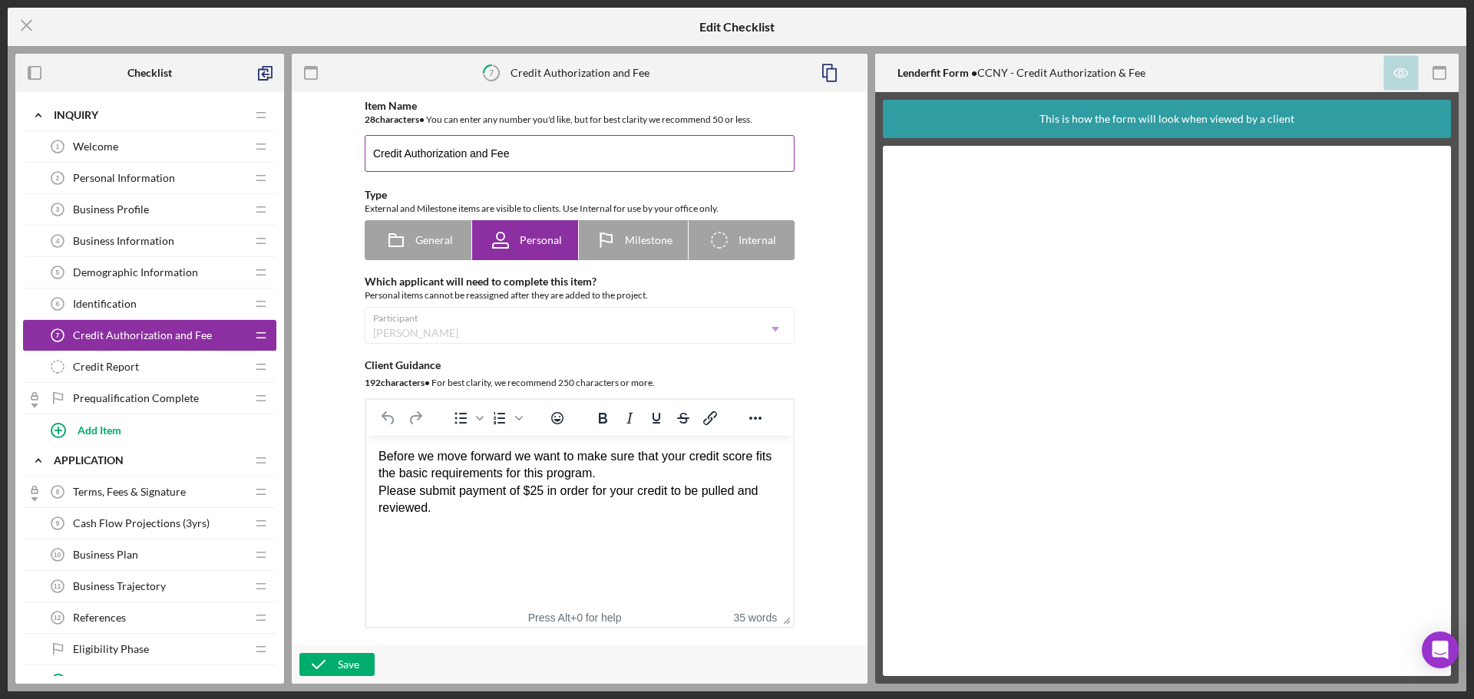
click at [688, 150] on input "Credit Authorization and Fee" at bounding box center [580, 153] width 430 height 37
click at [35, 74] on icon "button" at bounding box center [35, 73] width 35 height 35
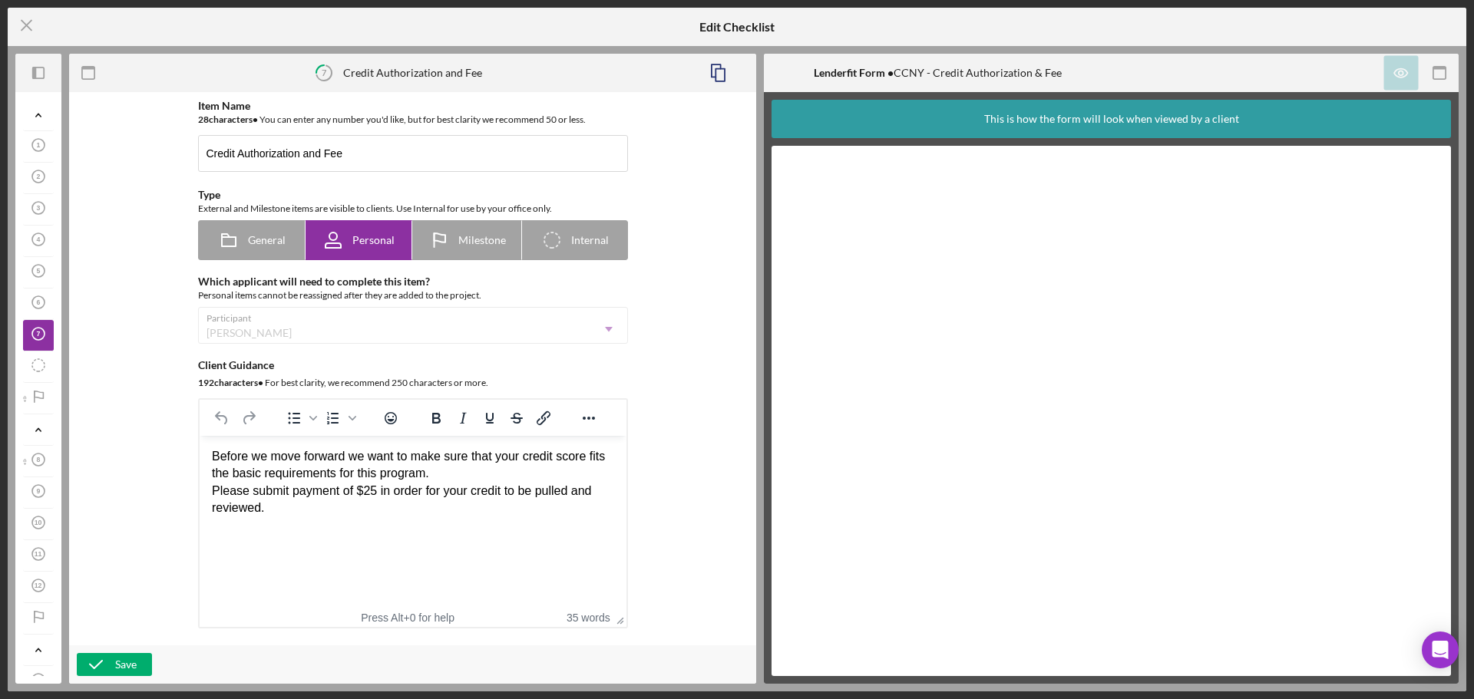
click at [35, 74] on icon "button" at bounding box center [34, 73] width 4 height 12
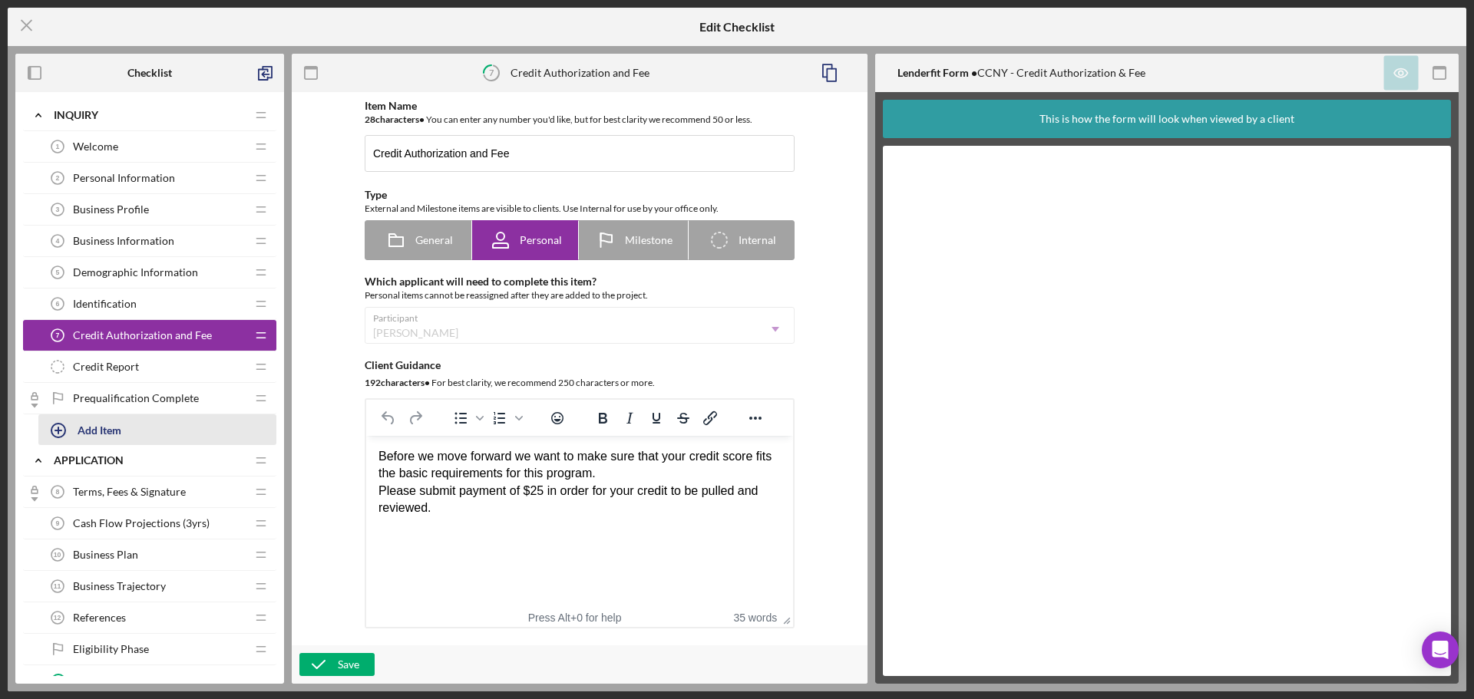
click at [105, 424] on div "Add Item" at bounding box center [100, 429] width 44 height 29
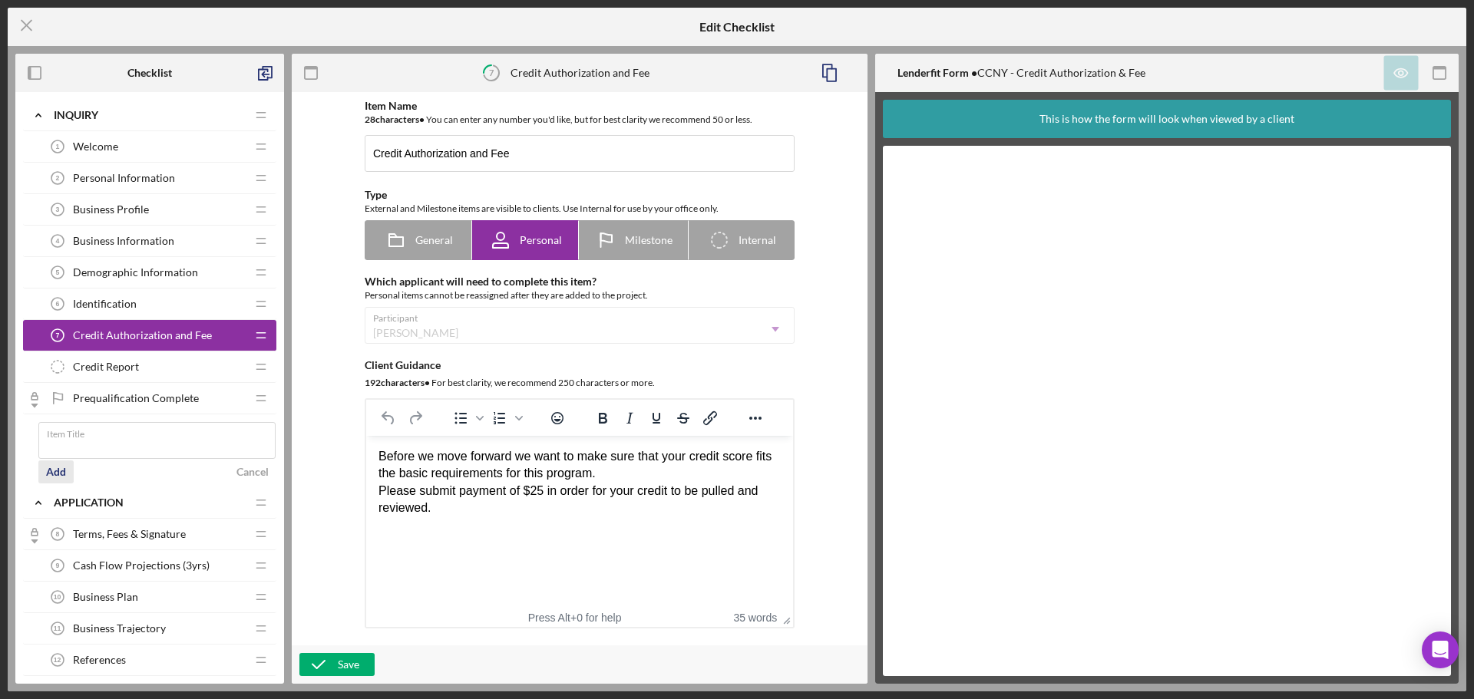
click at [57, 472] on div "Add" at bounding box center [56, 471] width 20 height 23
drag, startPoint x: 75, startPoint y: 446, endPoint x: 117, endPoint y: 443, distance: 41.6
click at [75, 446] on input "Item Title" at bounding box center [156, 440] width 237 height 37
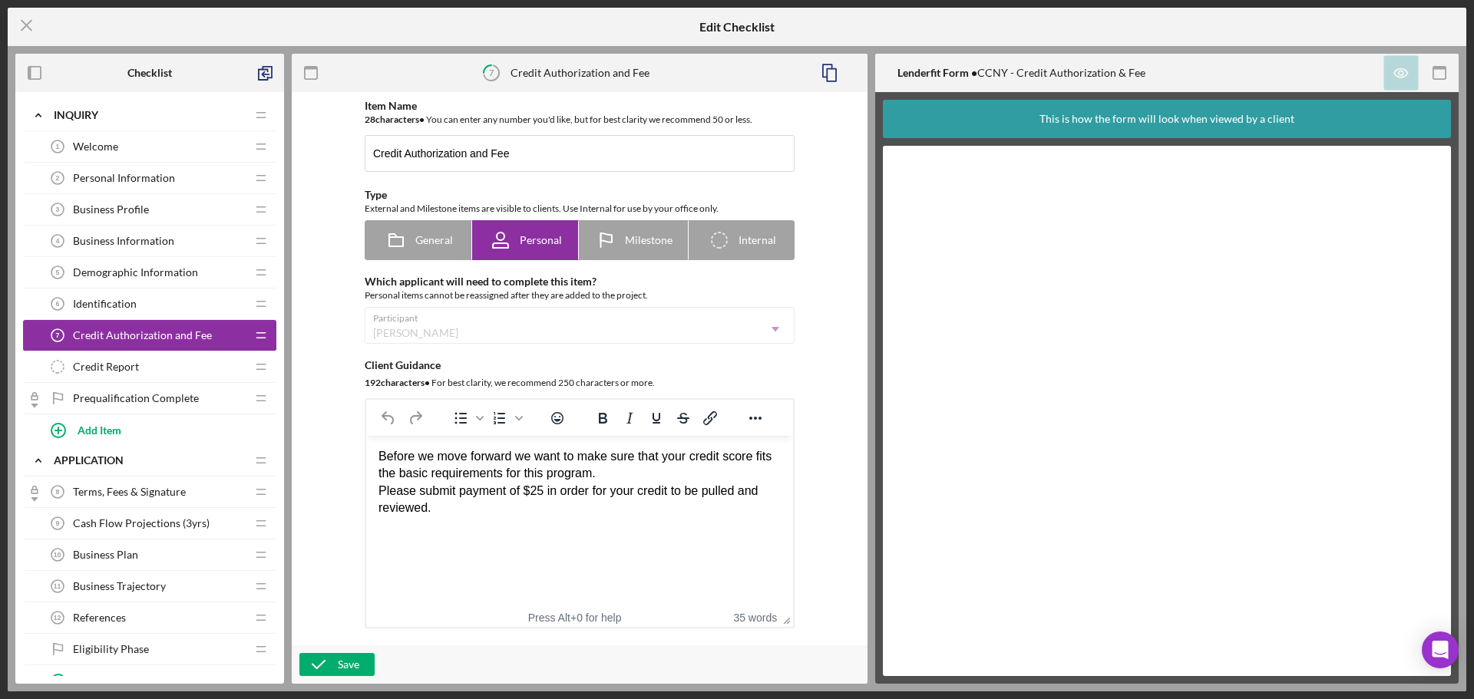
click at [297, 465] on div "Item Name 28 character s • You can enter any number you'd like, but for best cl…" at bounding box center [580, 388] width 576 height 592
click at [266, 70] on polyline "button" at bounding box center [263, 75] width 9 height 11
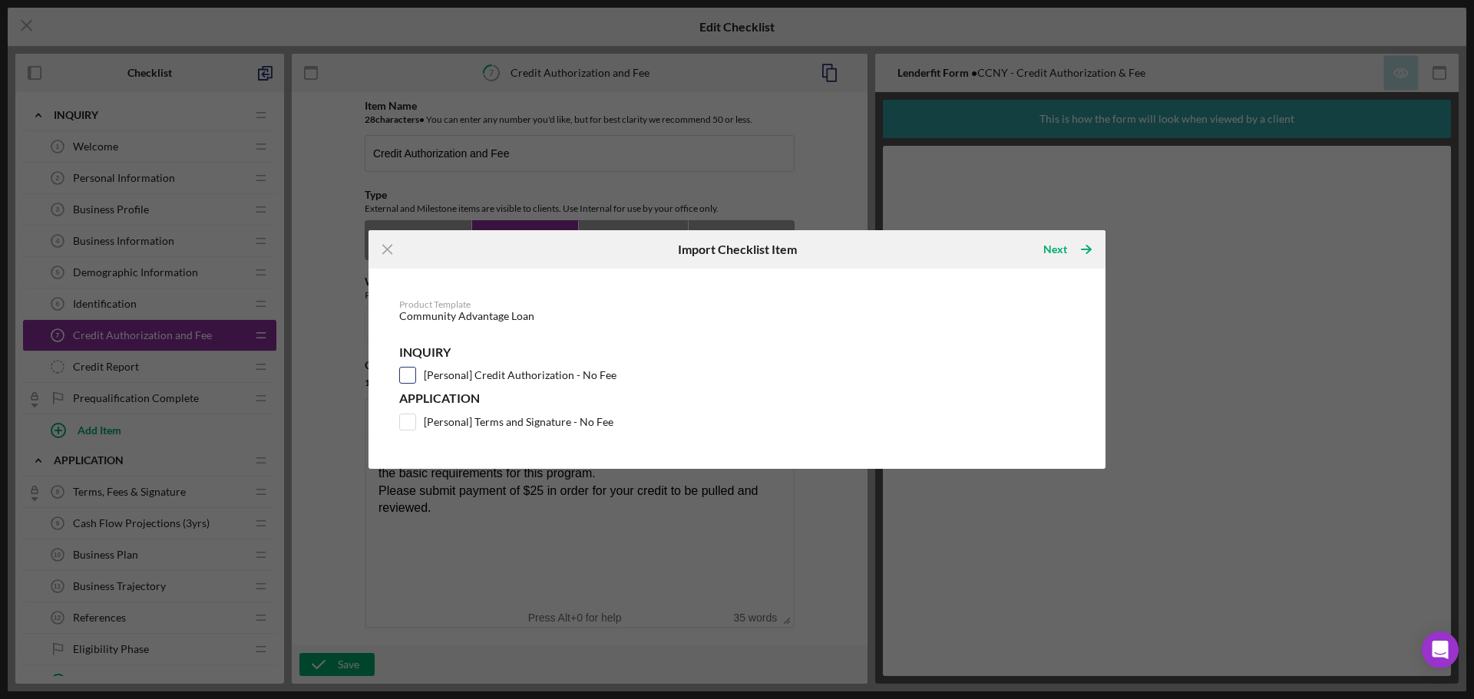
click at [404, 374] on input "[Personal] Credit Authorization - No Fee" at bounding box center [407, 375] width 15 height 15
checkbox input "true"
click at [1054, 244] on div "Next" at bounding box center [1055, 249] width 24 height 31
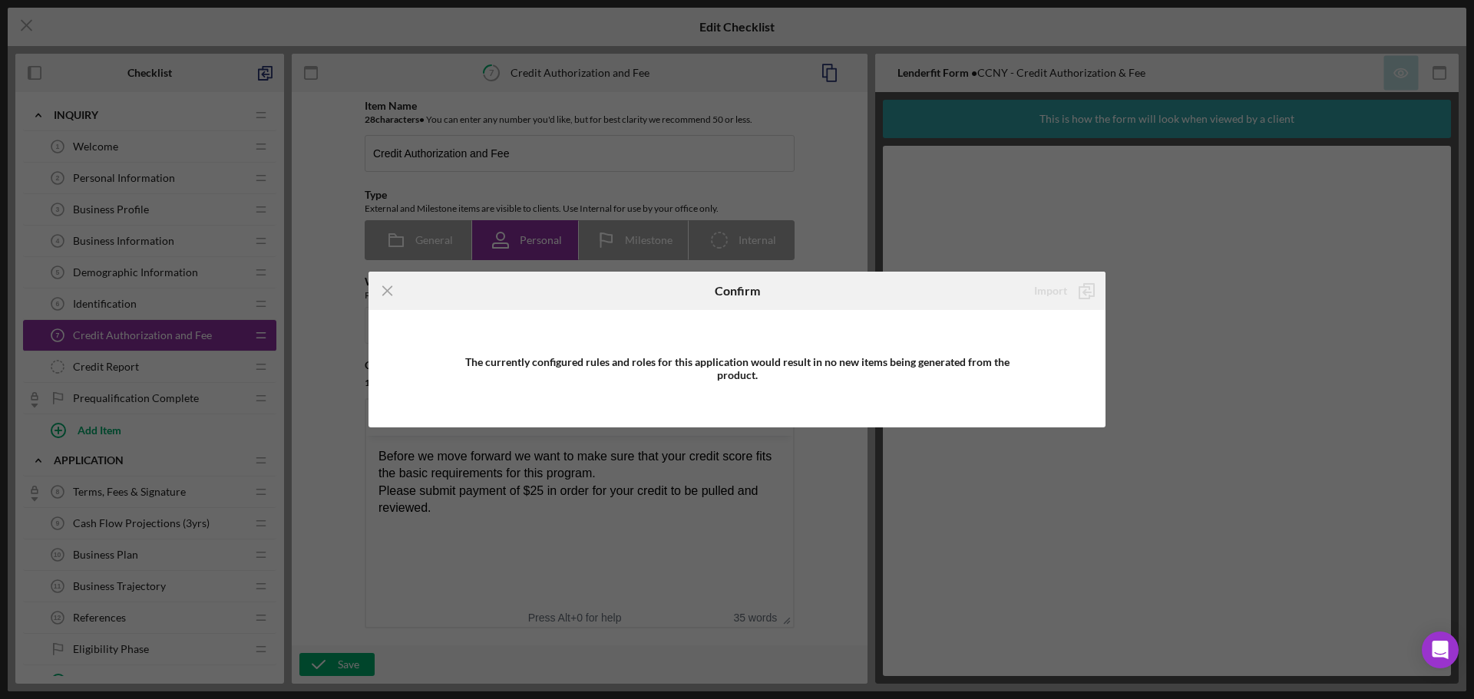
click at [734, 405] on div "The currently configured rules and roles for this application would result in n…" at bounding box center [736, 368] width 737 height 117
drag, startPoint x: 706, startPoint y: 376, endPoint x: 480, endPoint y: 315, distance: 233.6
click at [698, 370] on div "The currently configured rules and roles for this application would result in n…" at bounding box center [736, 368] width 553 height 25
click at [1093, 295] on div "Icon/Menu Close Confirm Import The currently configured rules and roles for thi…" at bounding box center [737, 349] width 1474 height 699
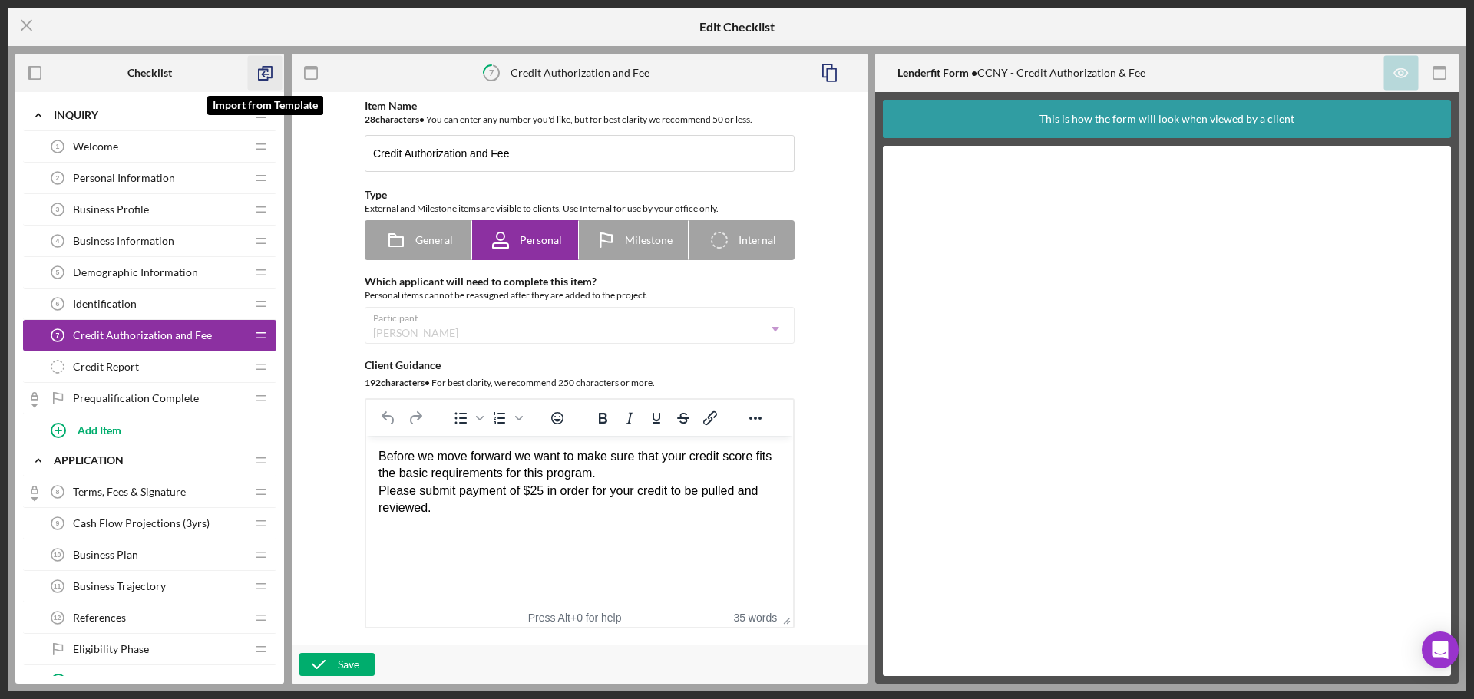
click at [260, 74] on icon "button" at bounding box center [265, 73] width 35 height 35
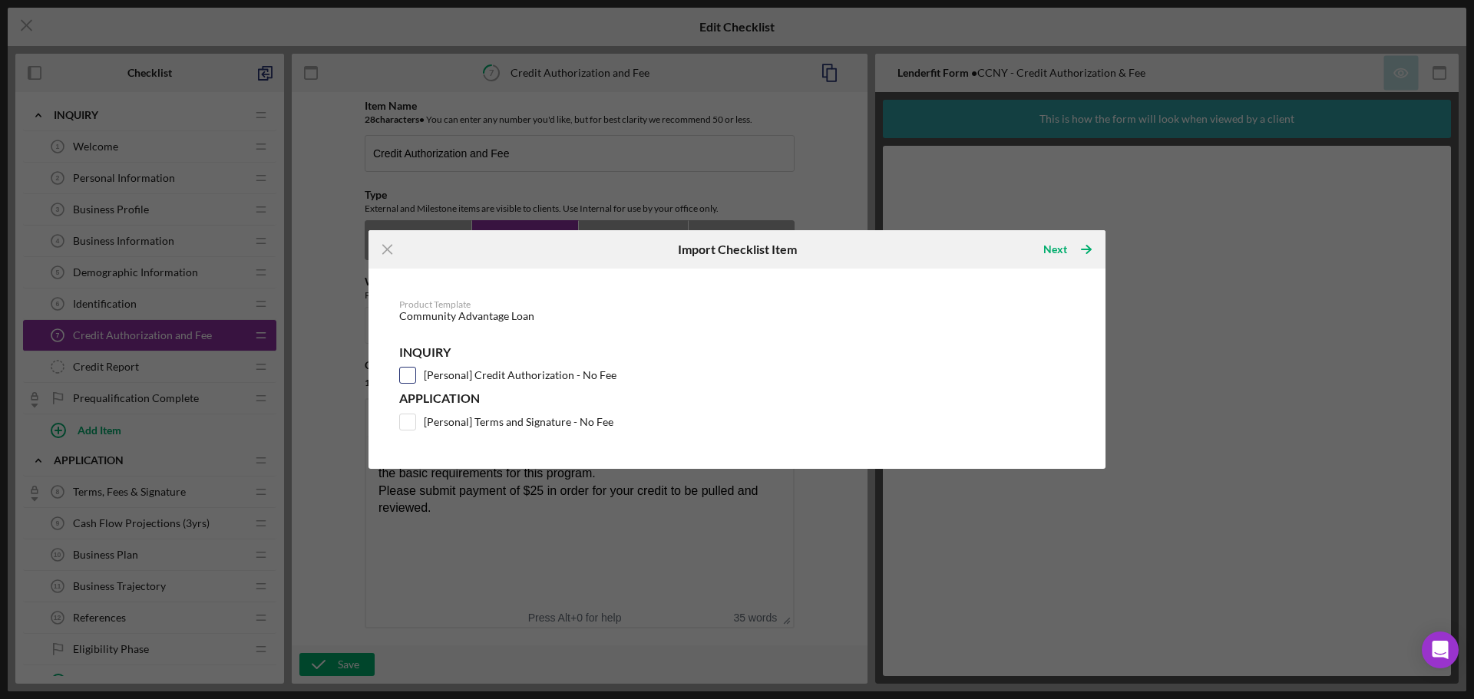
click at [412, 379] on input "[Personal] Credit Authorization - No Fee" at bounding box center [407, 375] width 15 height 15
checkbox input "true"
click at [1083, 248] on icon "Icon/Table Pagination Arrow" at bounding box center [1086, 249] width 38 height 38
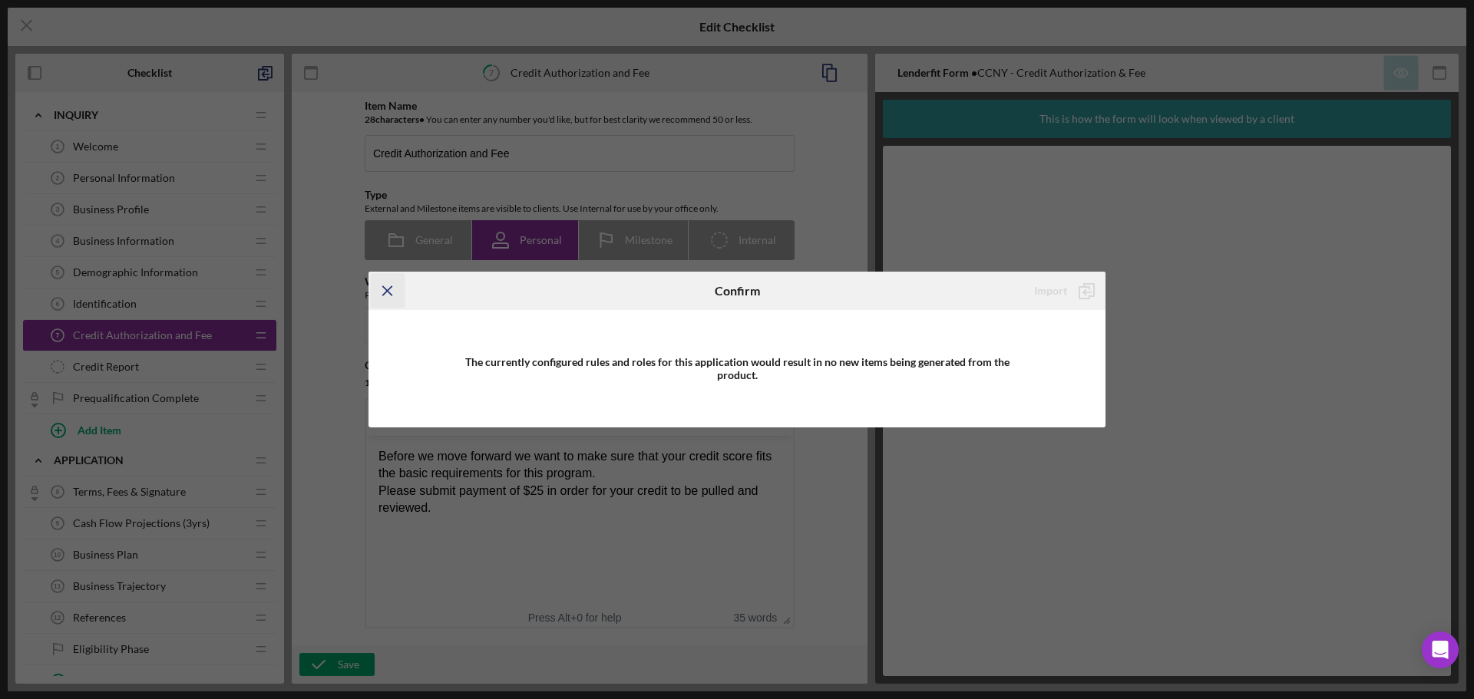
click at [381, 295] on icon "Icon/Menu Close" at bounding box center [388, 291] width 35 height 35
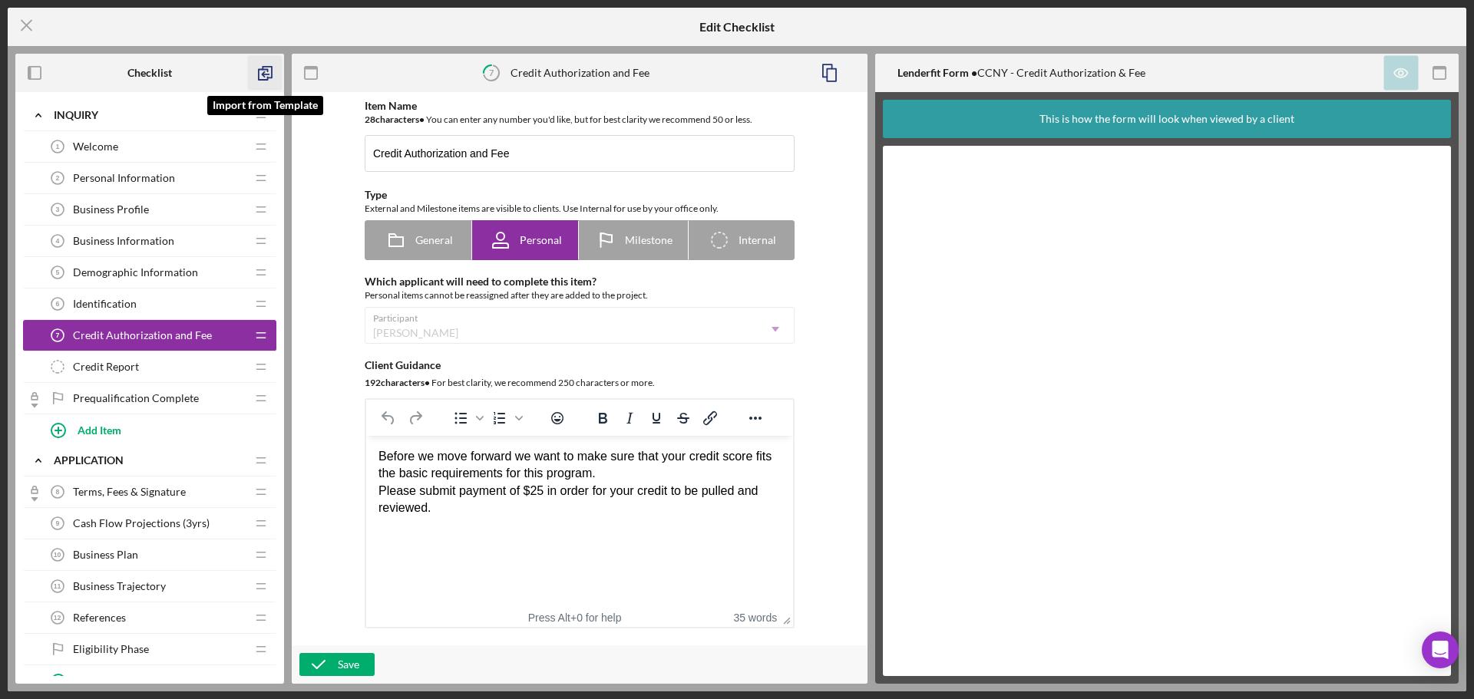
click at [259, 71] on icon "button" at bounding box center [265, 73] width 35 height 35
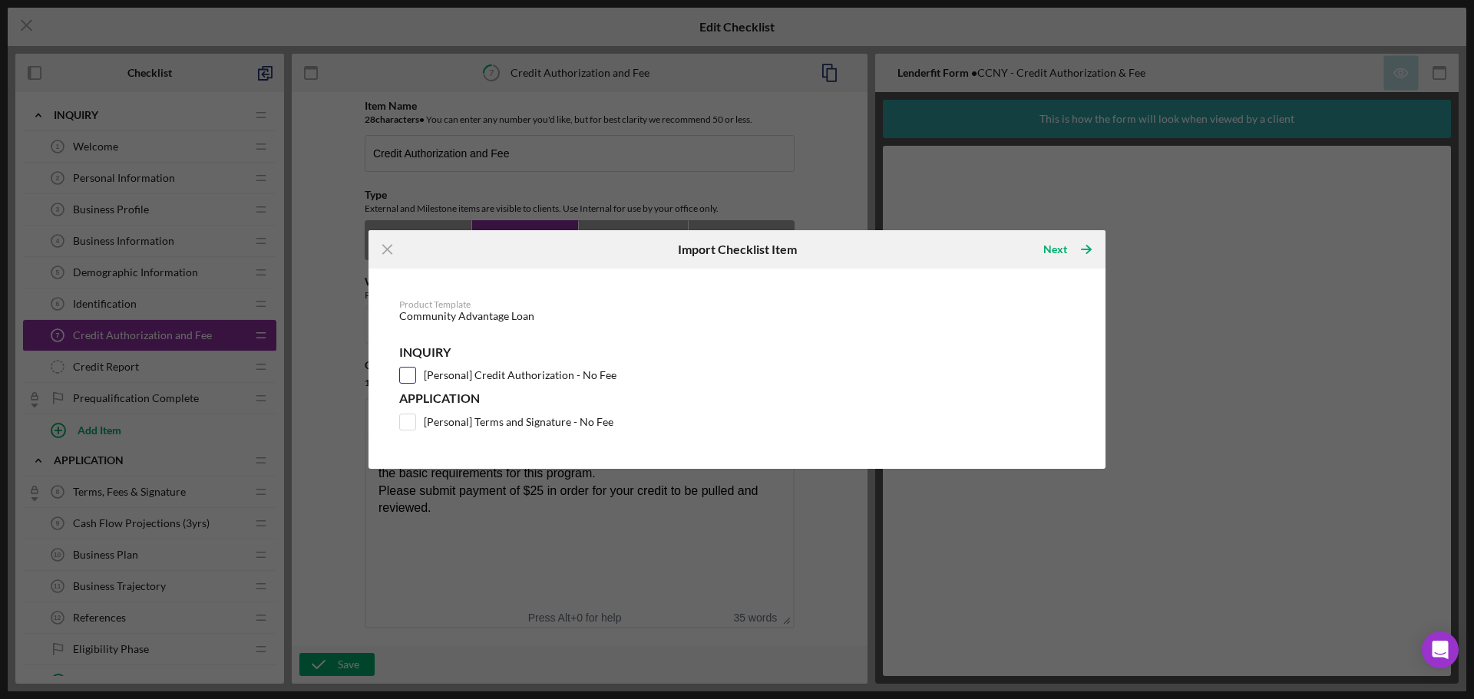
click at [463, 375] on label "[Personal] Credit Authorization - No Fee" at bounding box center [520, 375] width 193 height 15
click at [415, 375] on input "[Personal] Credit Authorization - No Fee" at bounding box center [407, 375] width 15 height 15
checkbox input "true"
click at [1064, 239] on div "Next" at bounding box center [1055, 249] width 24 height 31
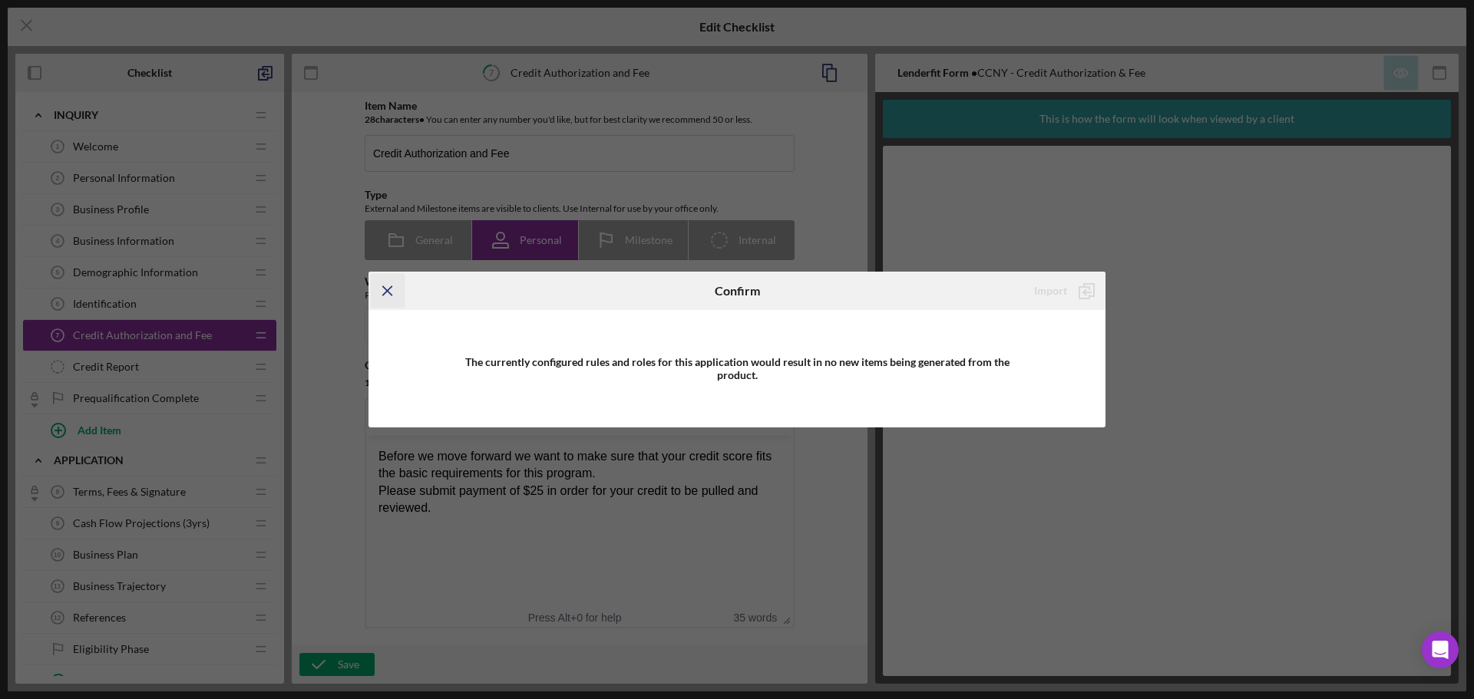
click at [386, 283] on icon "Icon/Menu Close" at bounding box center [388, 291] width 35 height 35
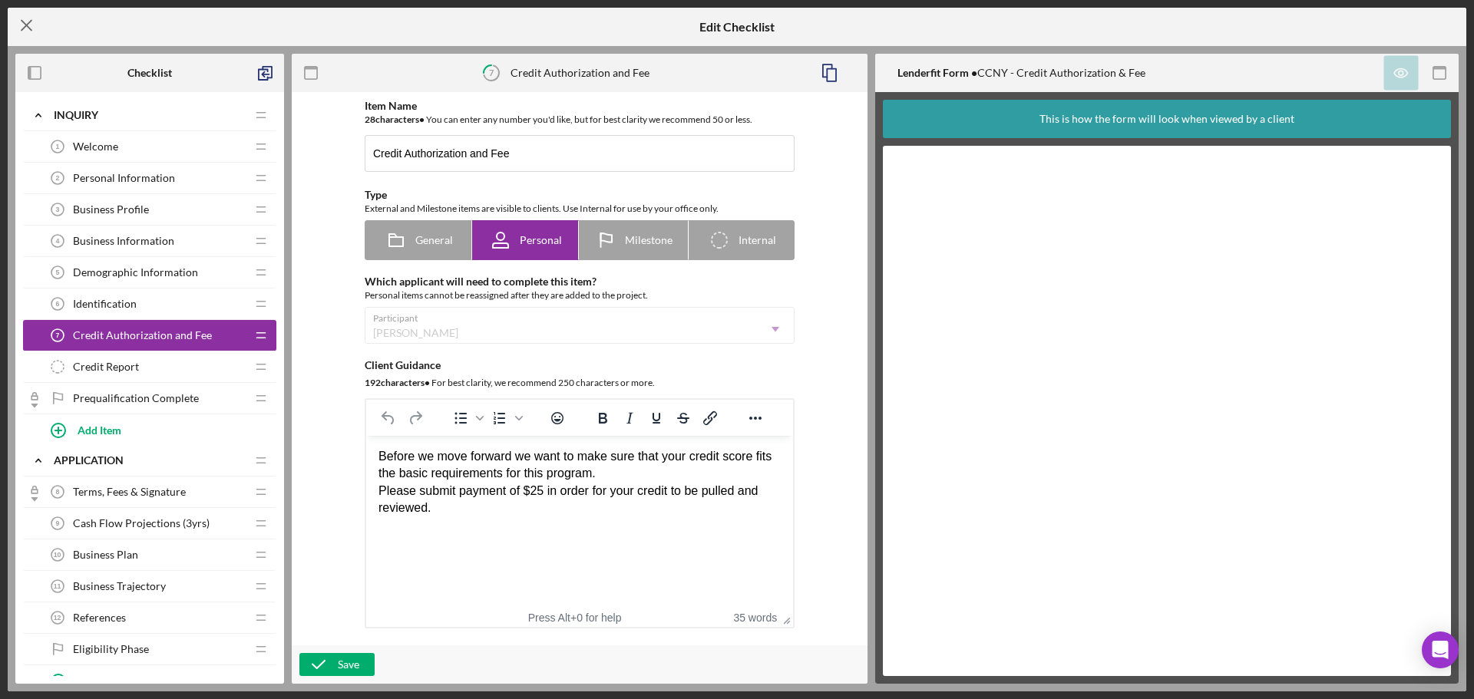
click at [29, 15] on icon "Icon/Menu Close" at bounding box center [27, 25] width 38 height 38
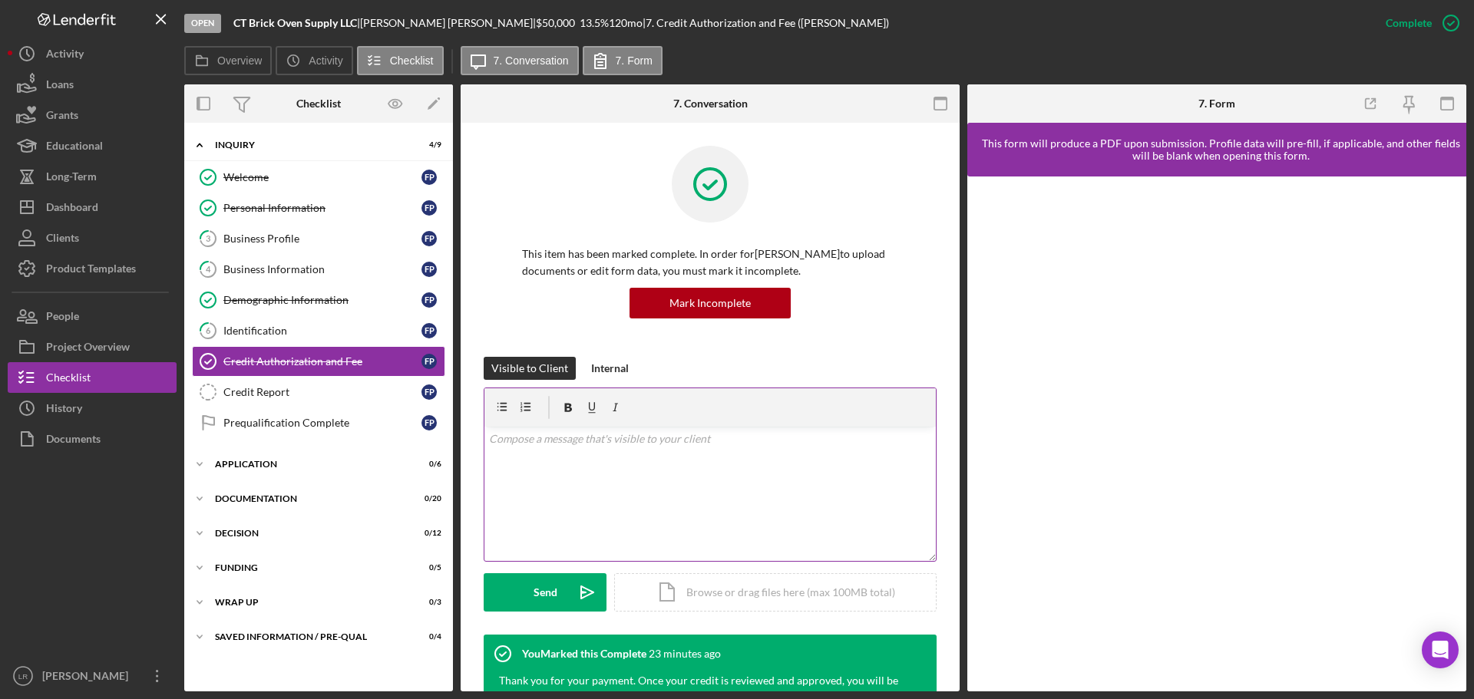
scroll to position [307, 0]
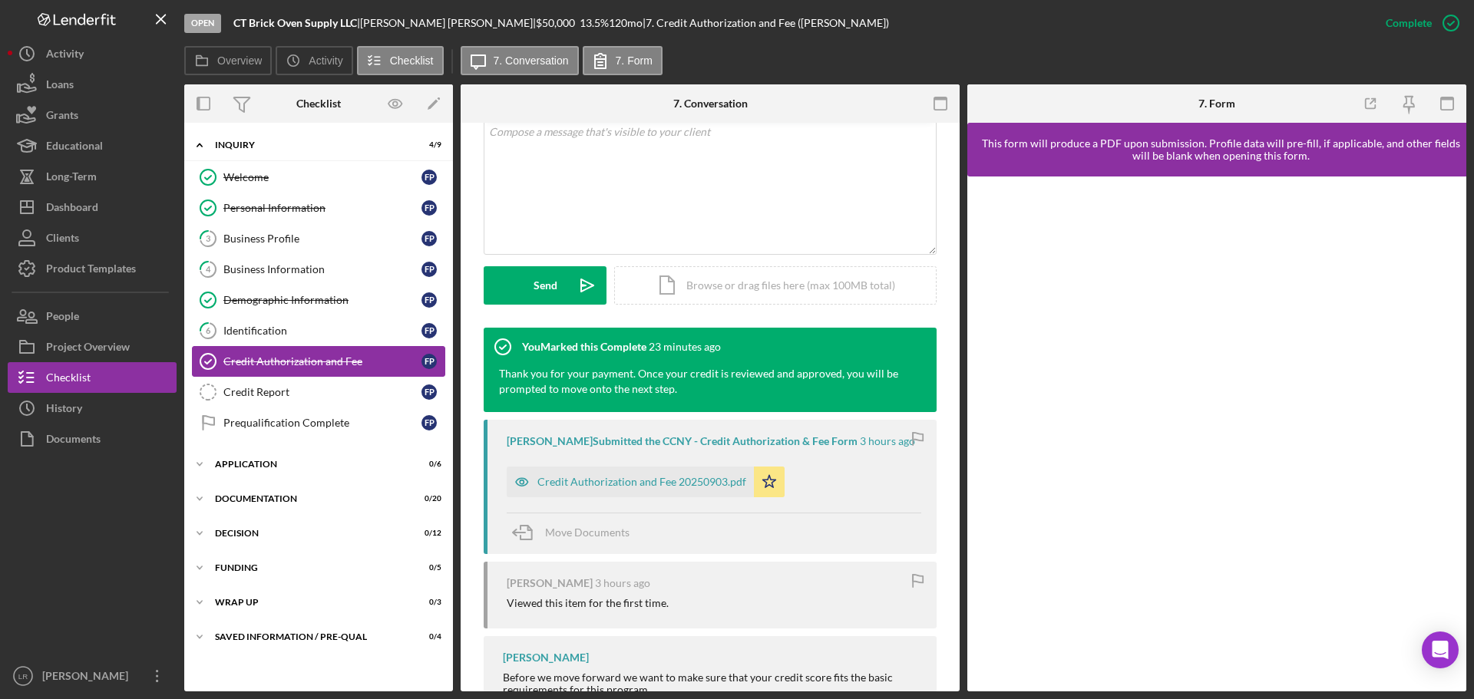
click at [309, 367] on div "Credit Authorization and Fee" at bounding box center [322, 361] width 198 height 12
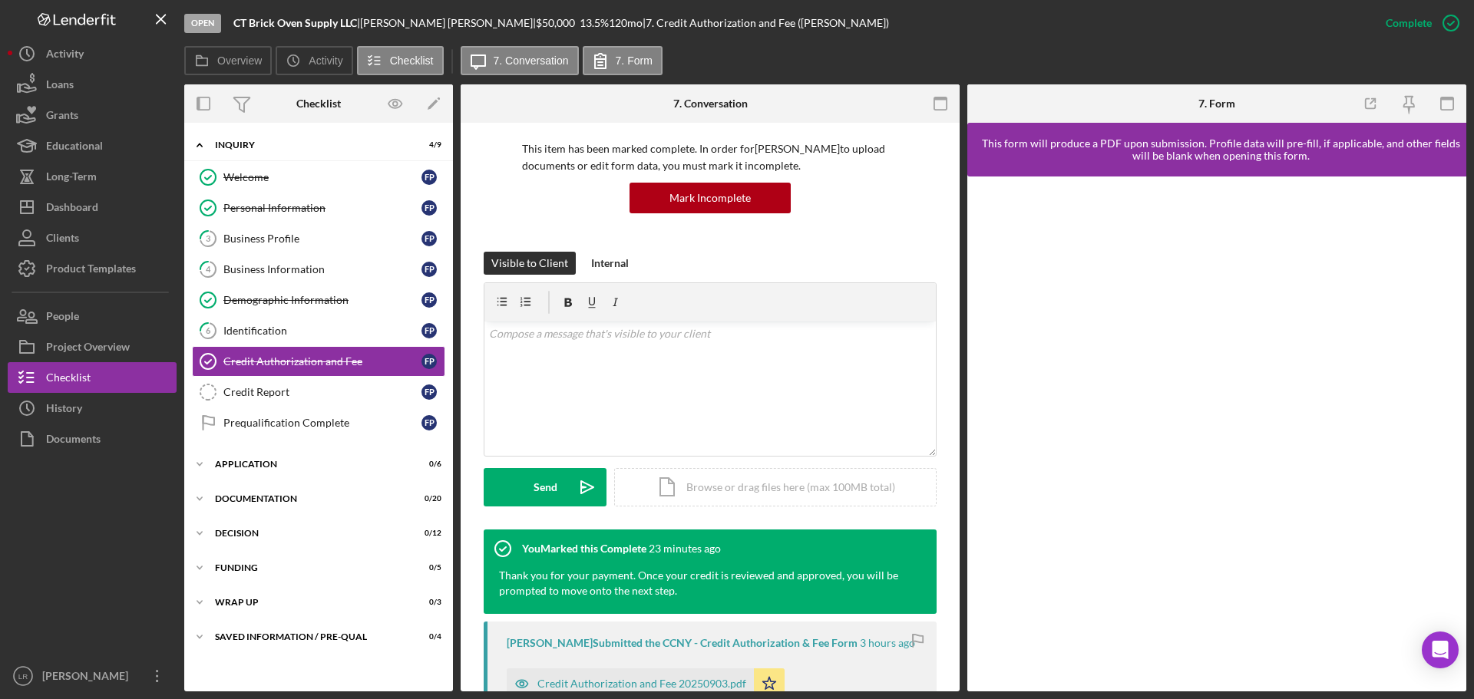
scroll to position [0, 0]
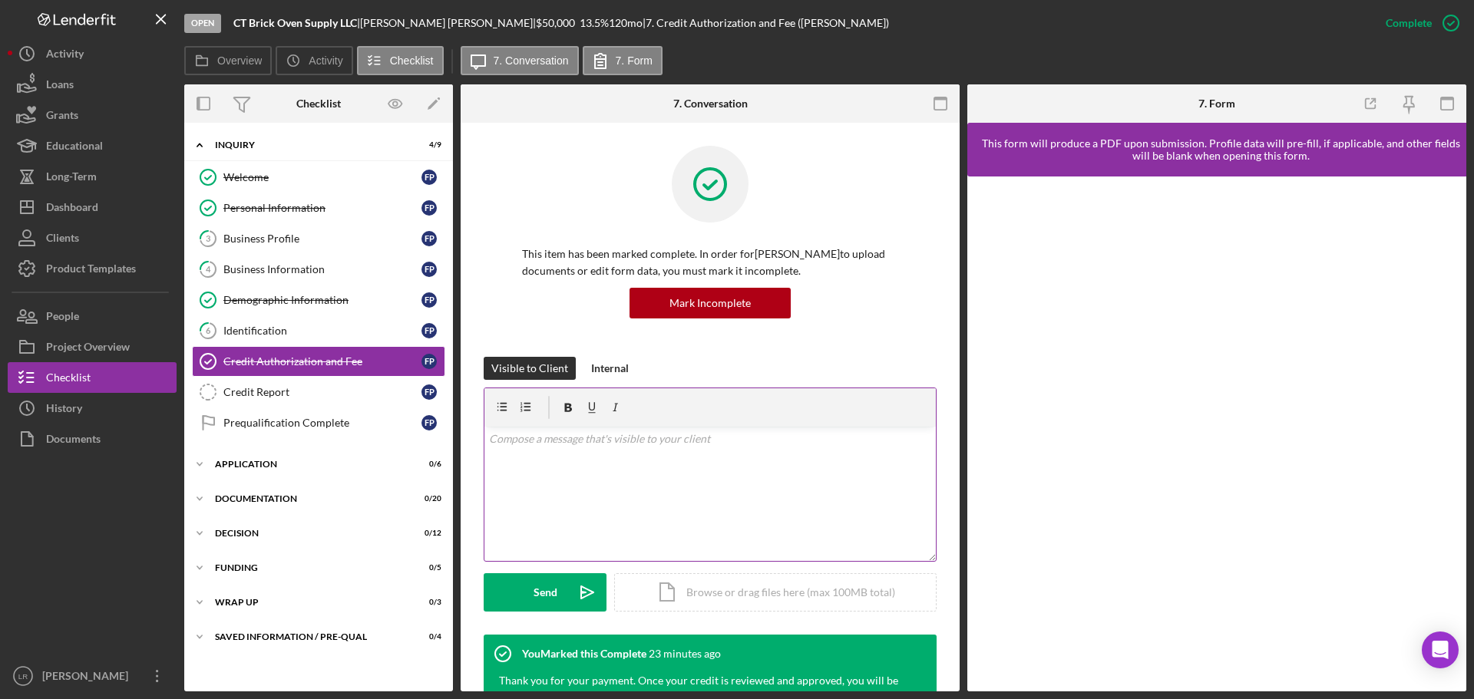
click at [606, 439] on p at bounding box center [710, 439] width 443 height 17
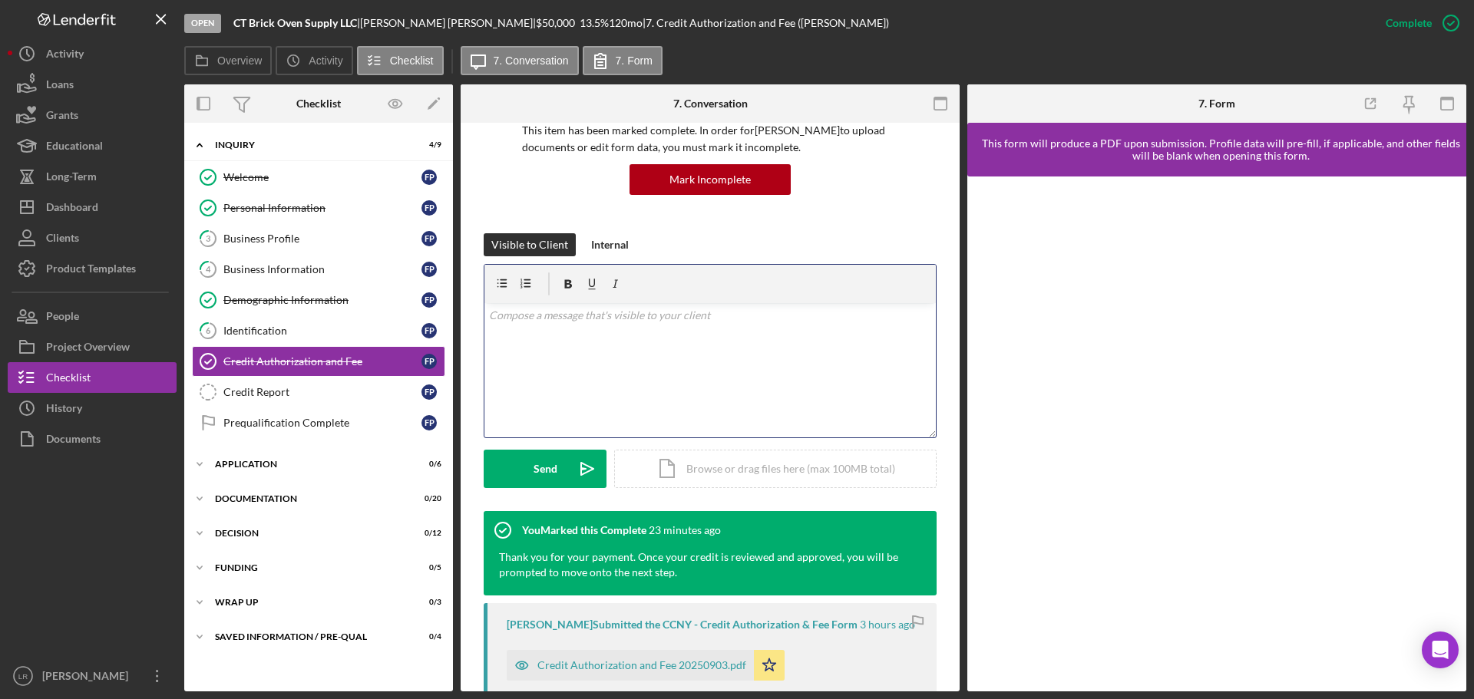
scroll to position [153, 0]
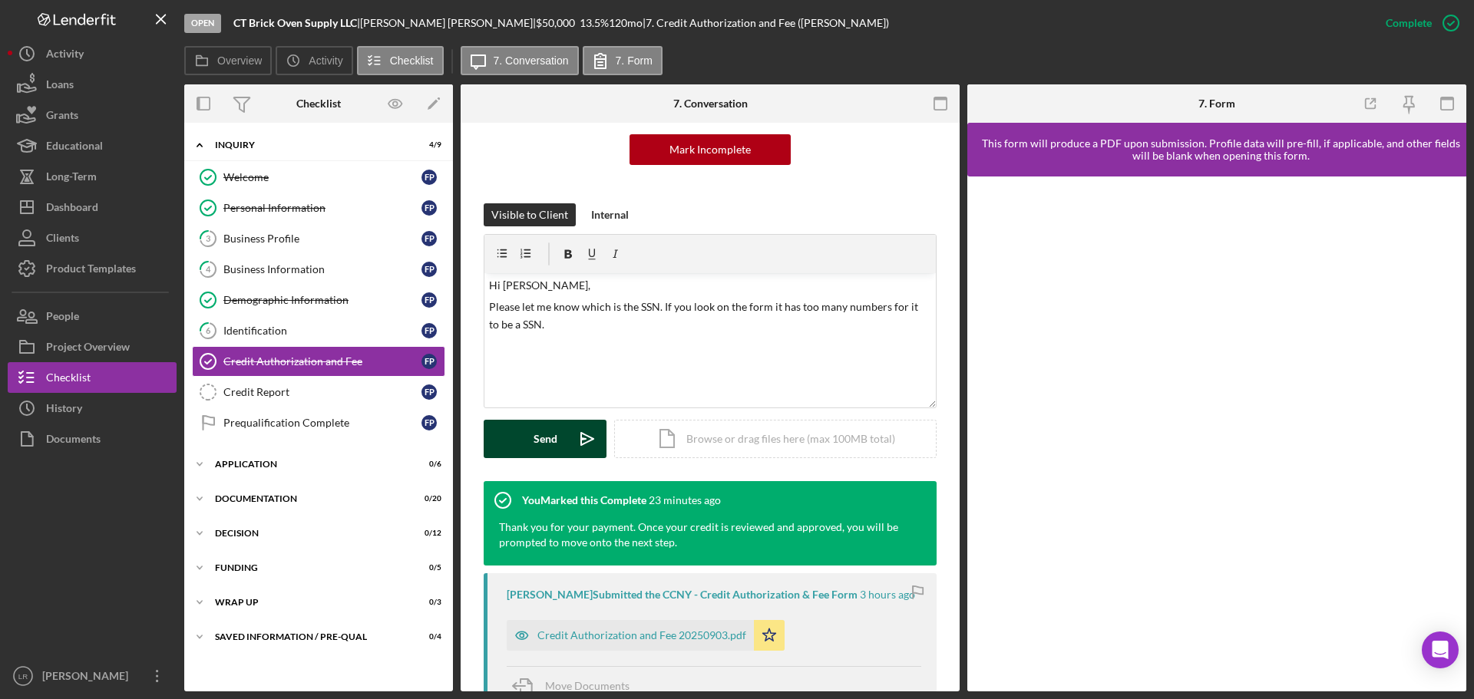
click at [556, 451] on button "Send Icon/icon-invite-send" at bounding box center [545, 439] width 123 height 38
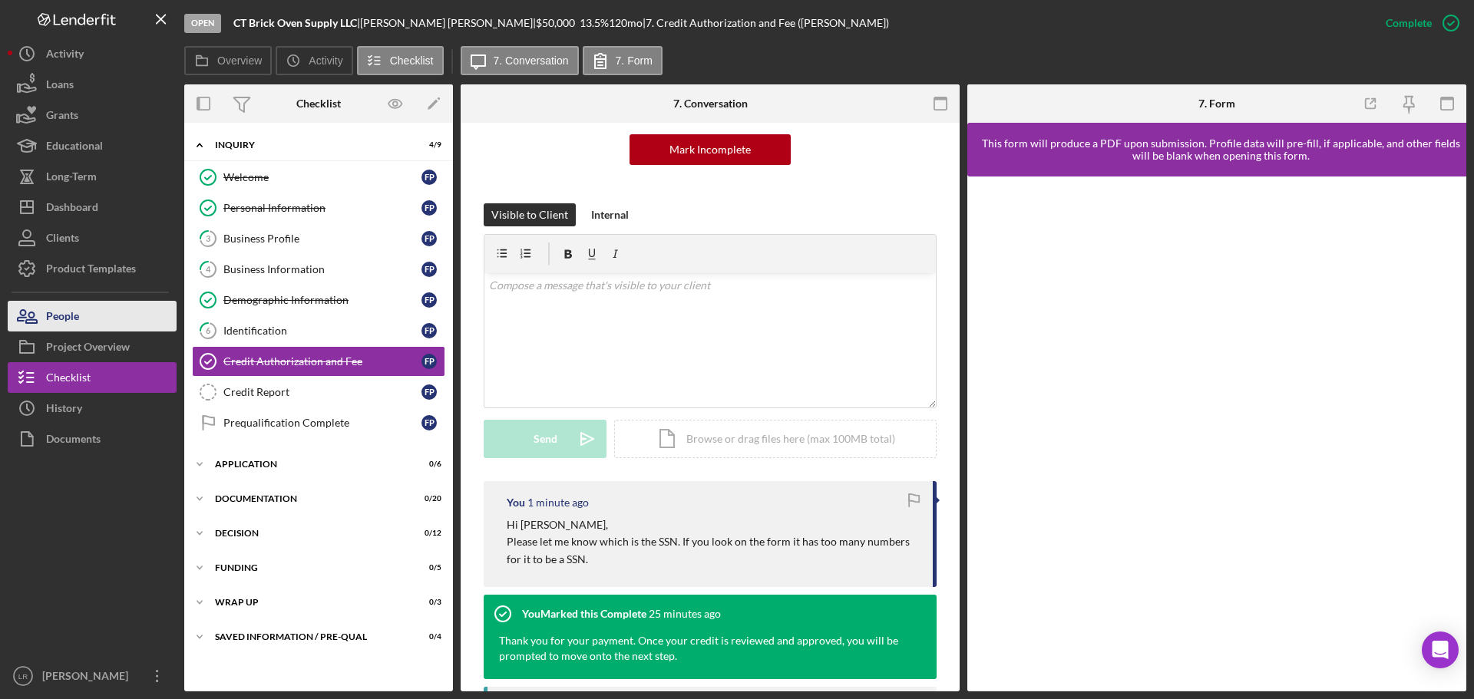
click at [69, 317] on div "People" at bounding box center [62, 318] width 33 height 35
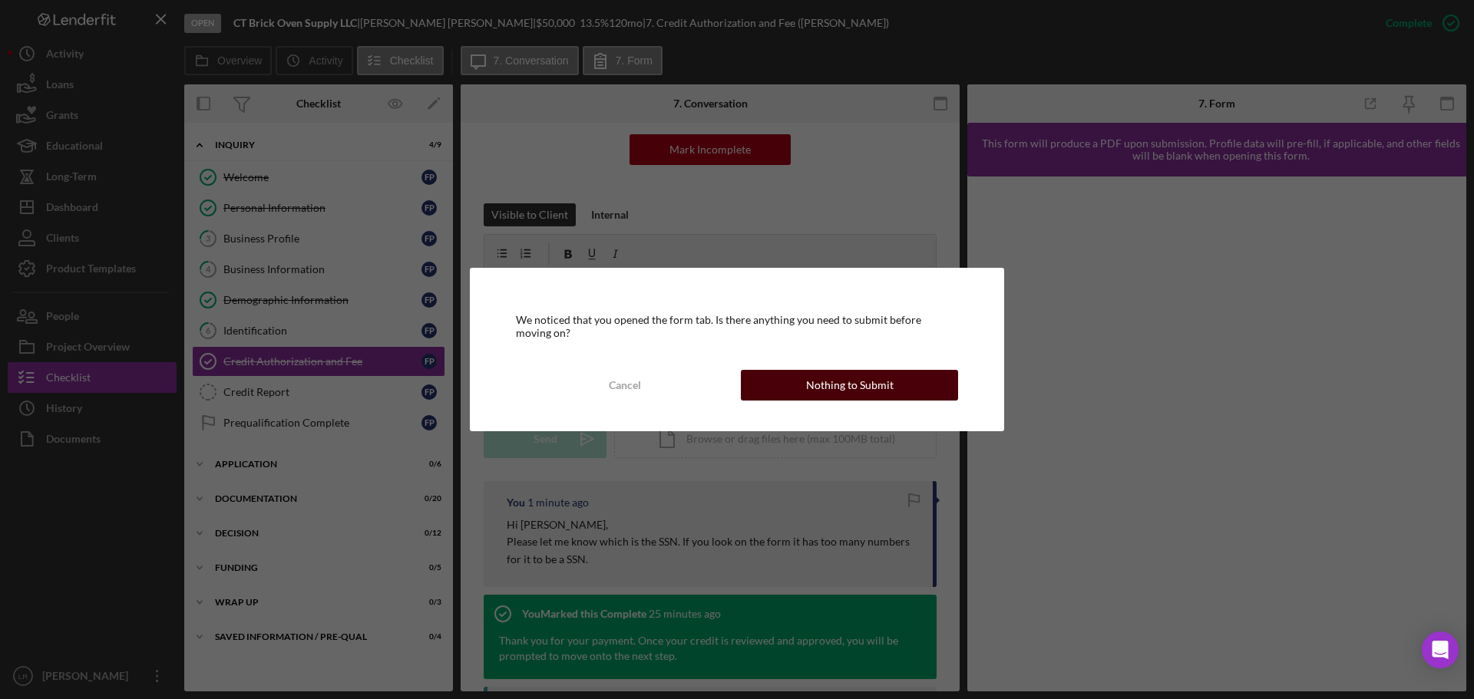
click at [874, 377] on div "Nothing to Submit" at bounding box center [849, 385] width 87 height 31
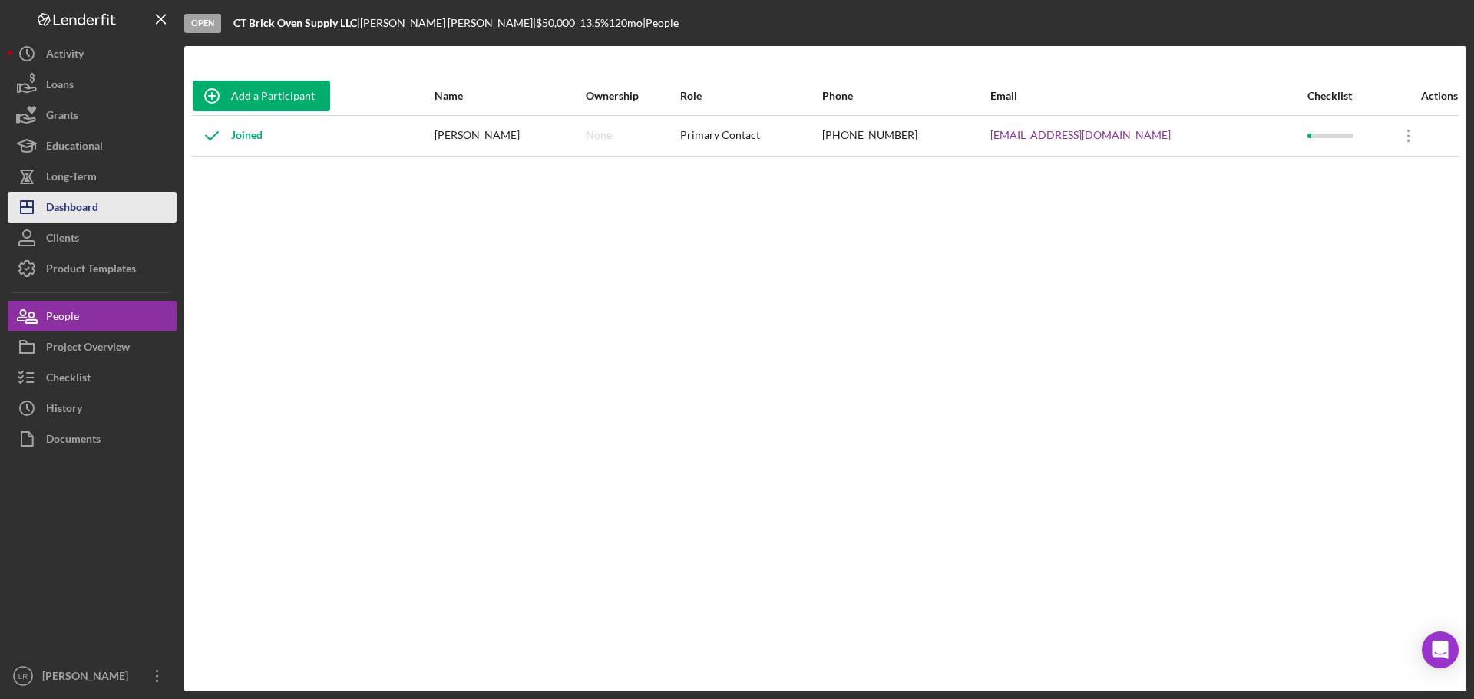
drag, startPoint x: 104, startPoint y: 202, endPoint x: 138, endPoint y: 204, distance: 33.8
click at [104, 202] on button "Icon/Dashboard Dashboard" at bounding box center [92, 207] width 169 height 31
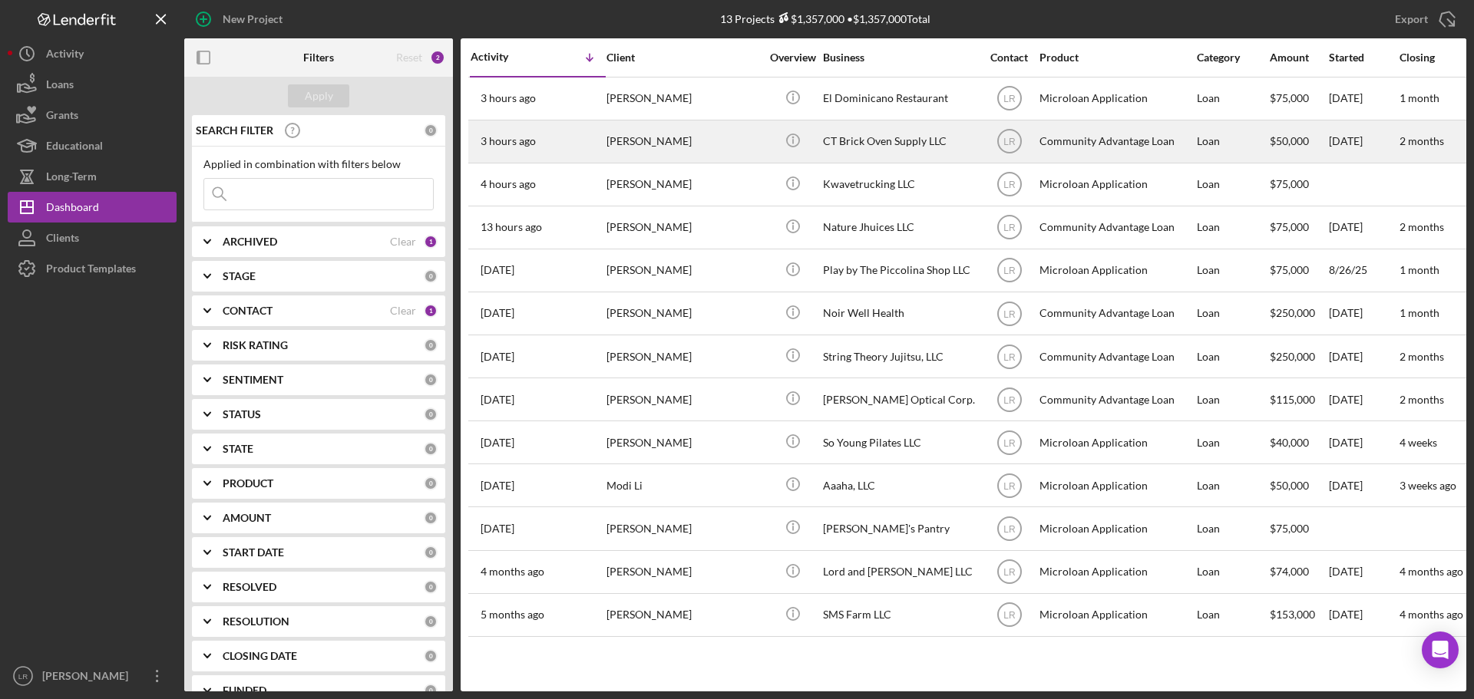
click at [662, 142] on div "[PERSON_NAME]" at bounding box center [682, 141] width 153 height 41
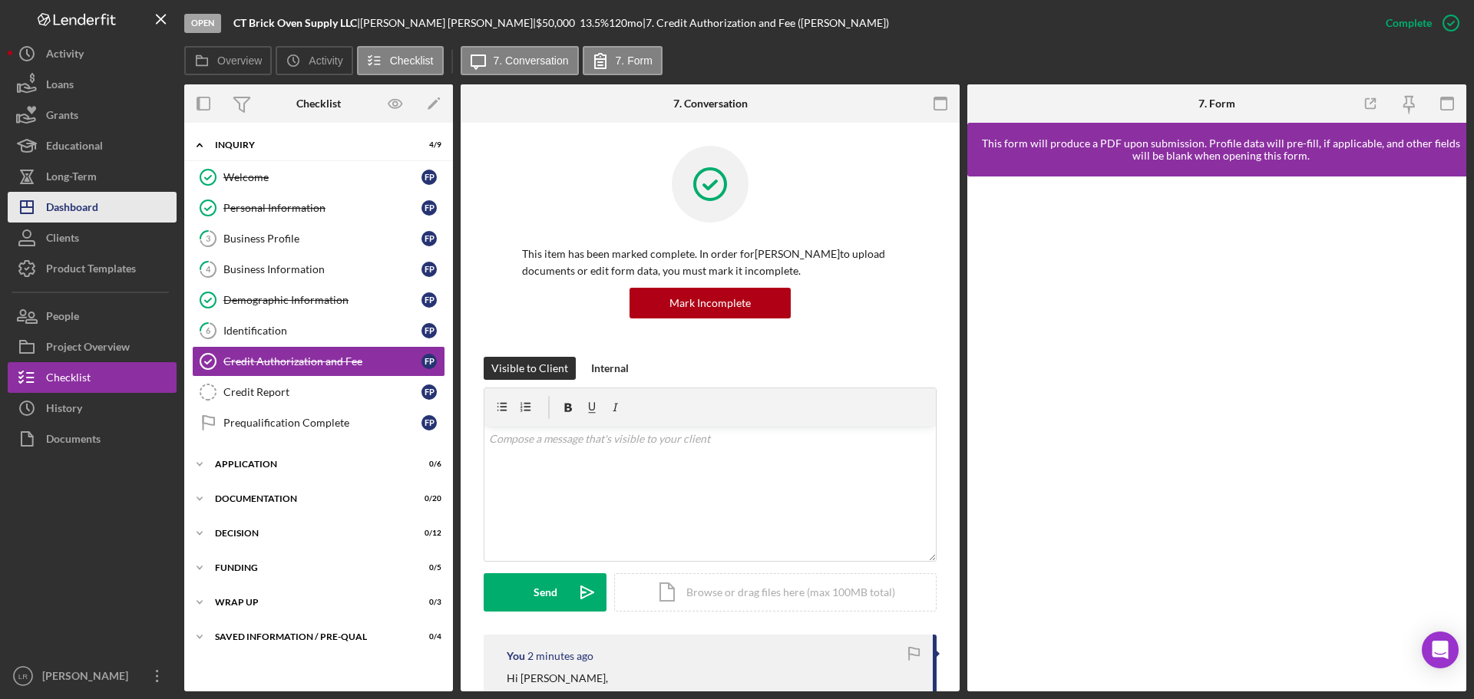
click at [110, 210] on button "Icon/Dashboard Dashboard" at bounding box center [92, 207] width 169 height 31
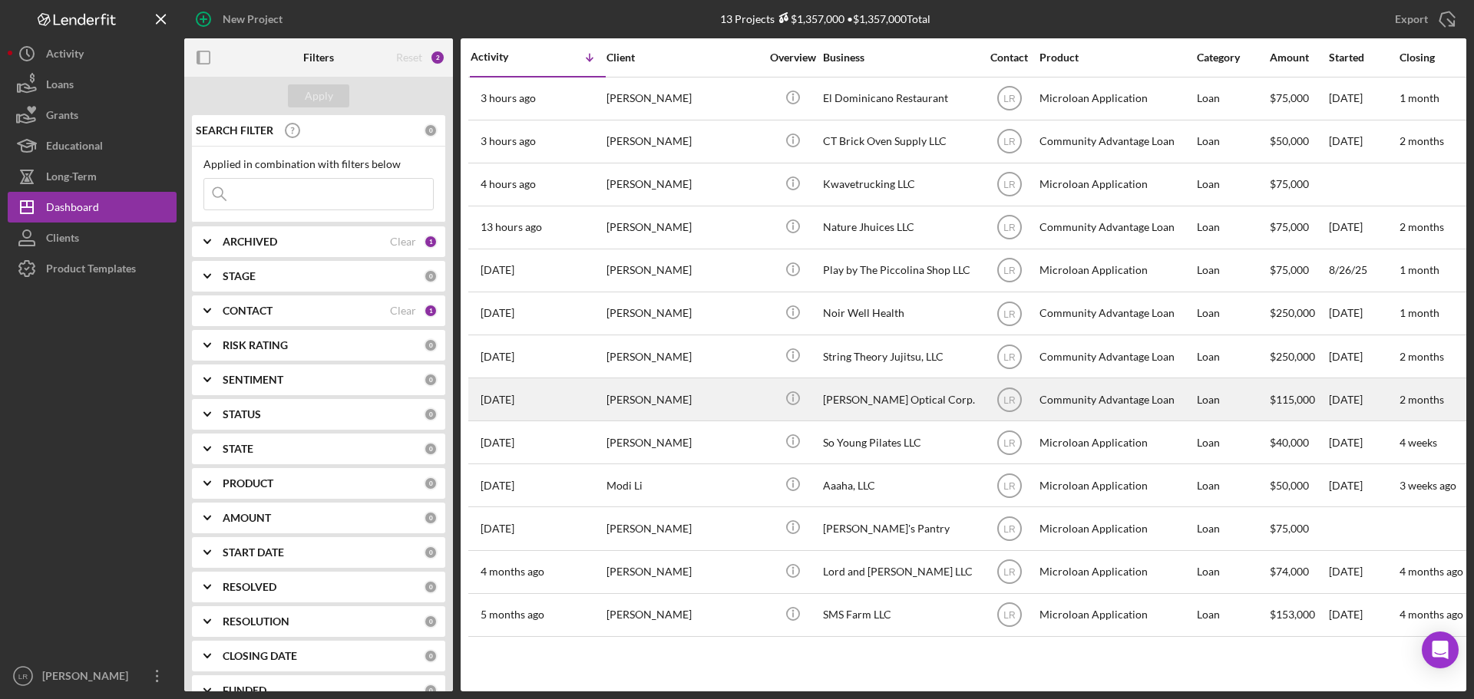
click at [655, 397] on div "[PERSON_NAME]" at bounding box center [682, 399] width 153 height 41
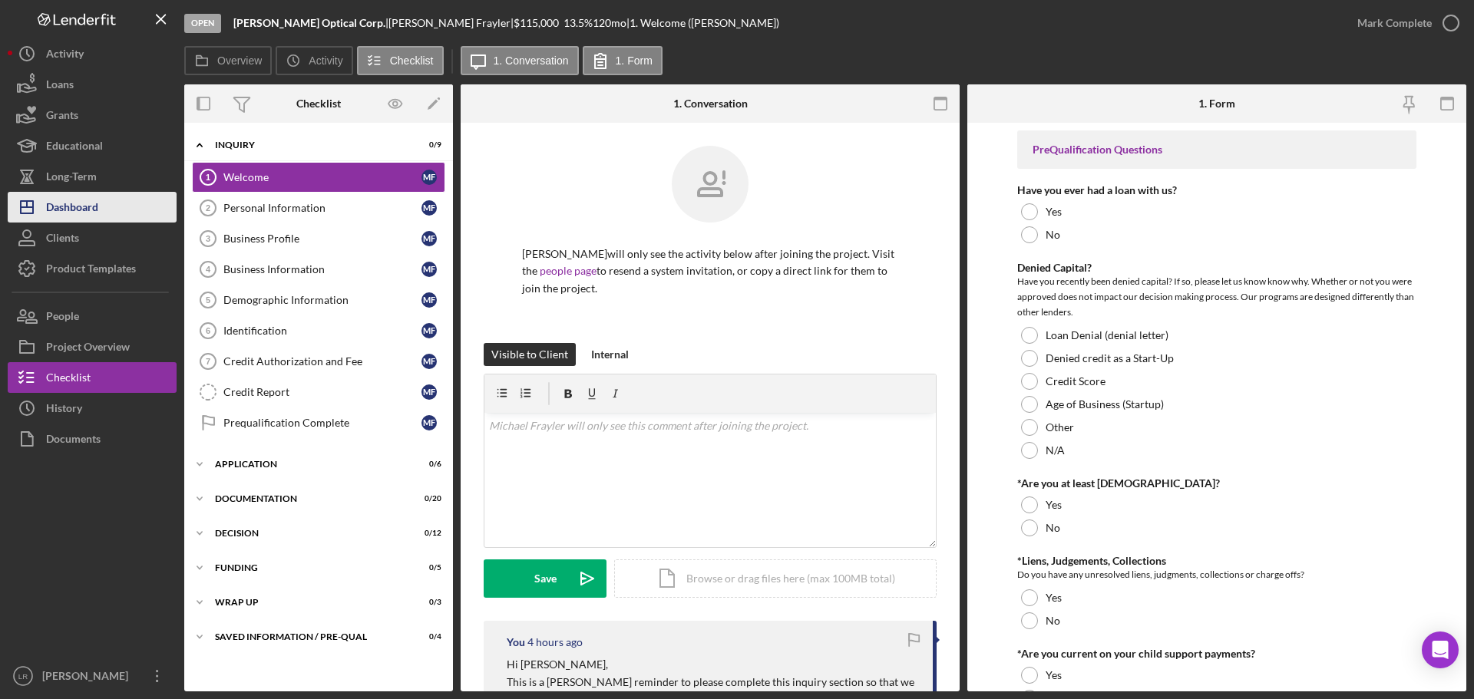
click at [103, 207] on button "Icon/Dashboard Dashboard" at bounding box center [92, 207] width 169 height 31
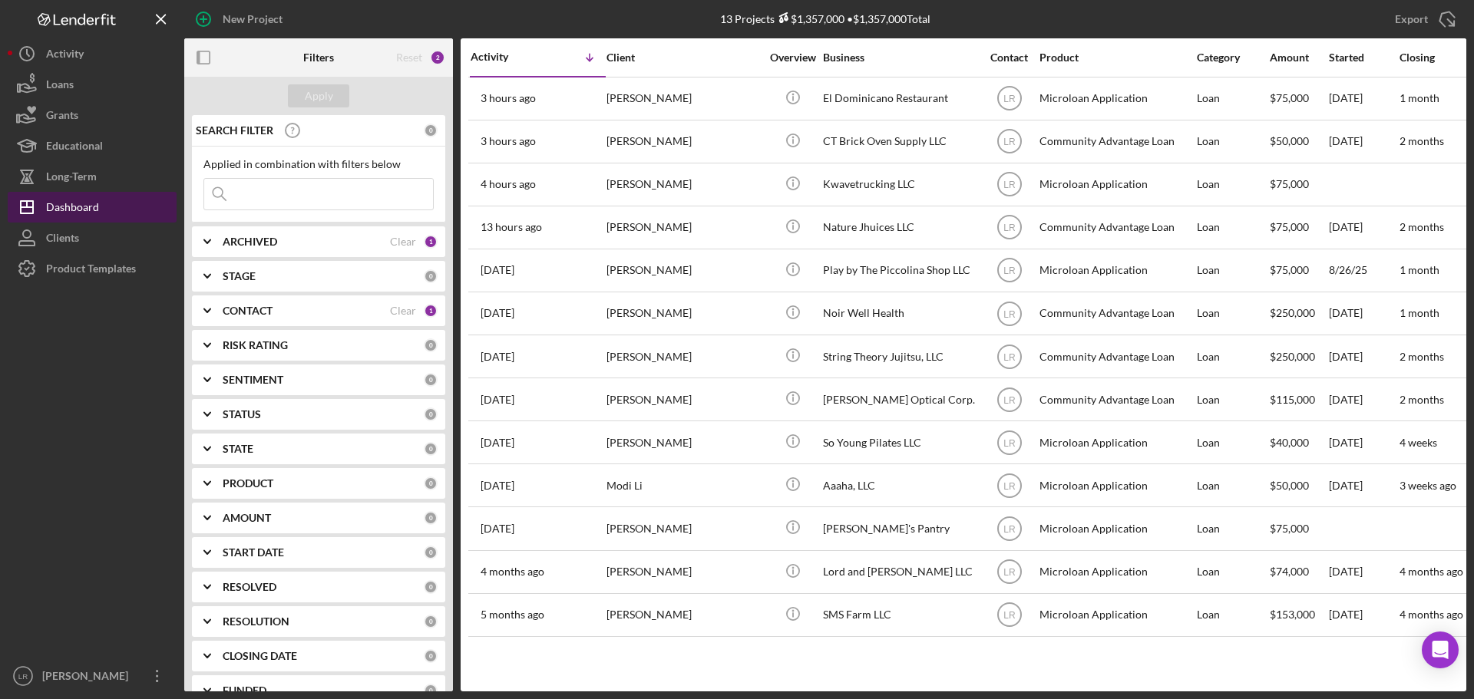
click at [83, 204] on div "Dashboard" at bounding box center [72, 209] width 53 height 35
